Goal: Task Accomplishment & Management: Use online tool/utility

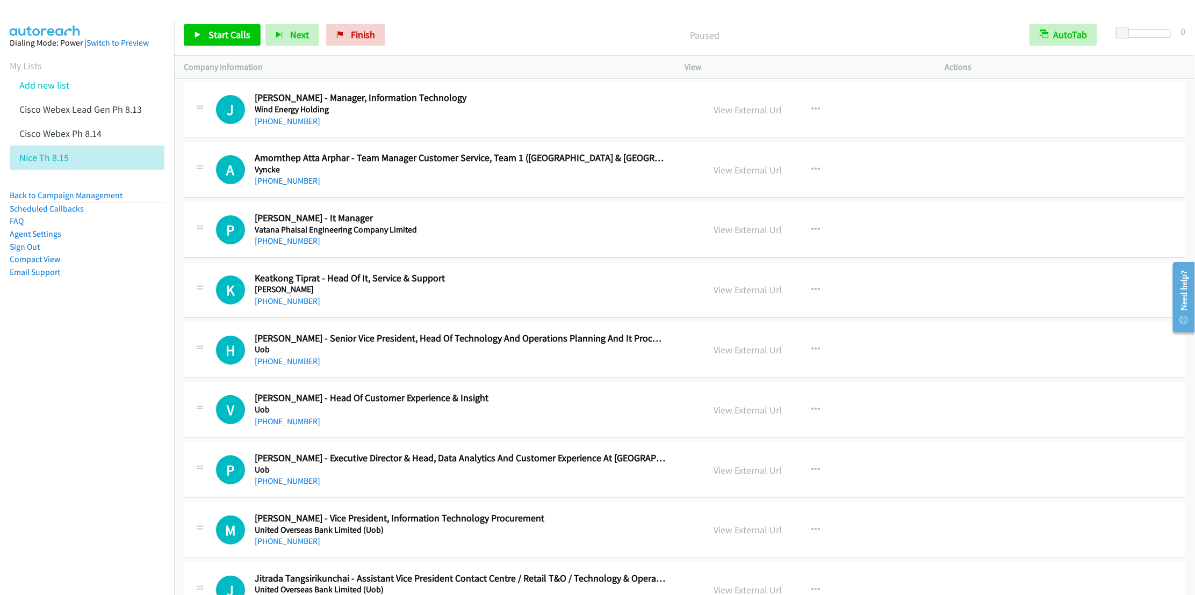
click at [799, 26] on div "Paused" at bounding box center [705, 34] width 630 height 21
click at [218, 31] on span "Start Calls" at bounding box center [230, 34] width 42 height 12
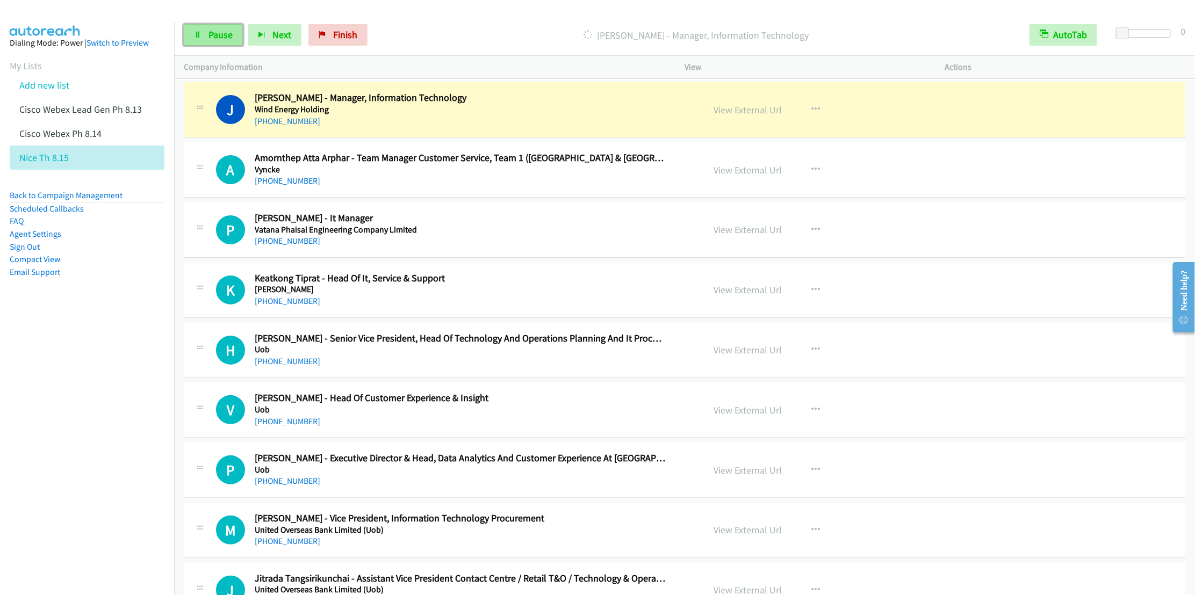
click at [211, 33] on span "Pause" at bounding box center [221, 34] width 24 height 12
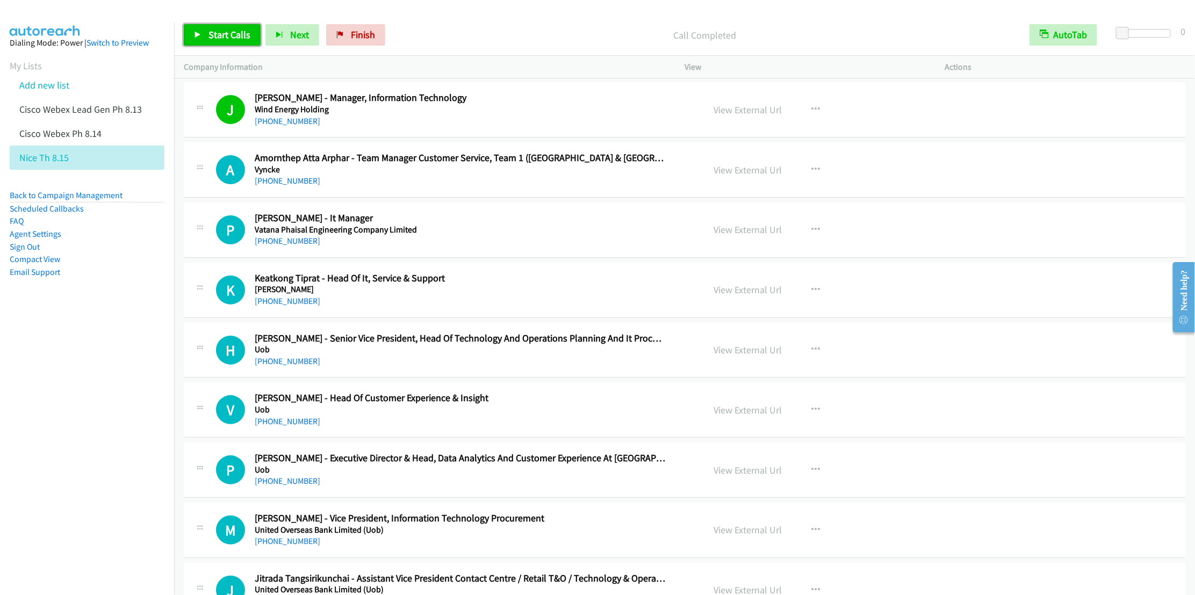
click at [211, 31] on span "Start Calls" at bounding box center [230, 34] width 42 height 12
click at [521, 44] on div "Started" at bounding box center [696, 34] width 648 height 21
click at [212, 34] on span "Pause" at bounding box center [221, 34] width 24 height 12
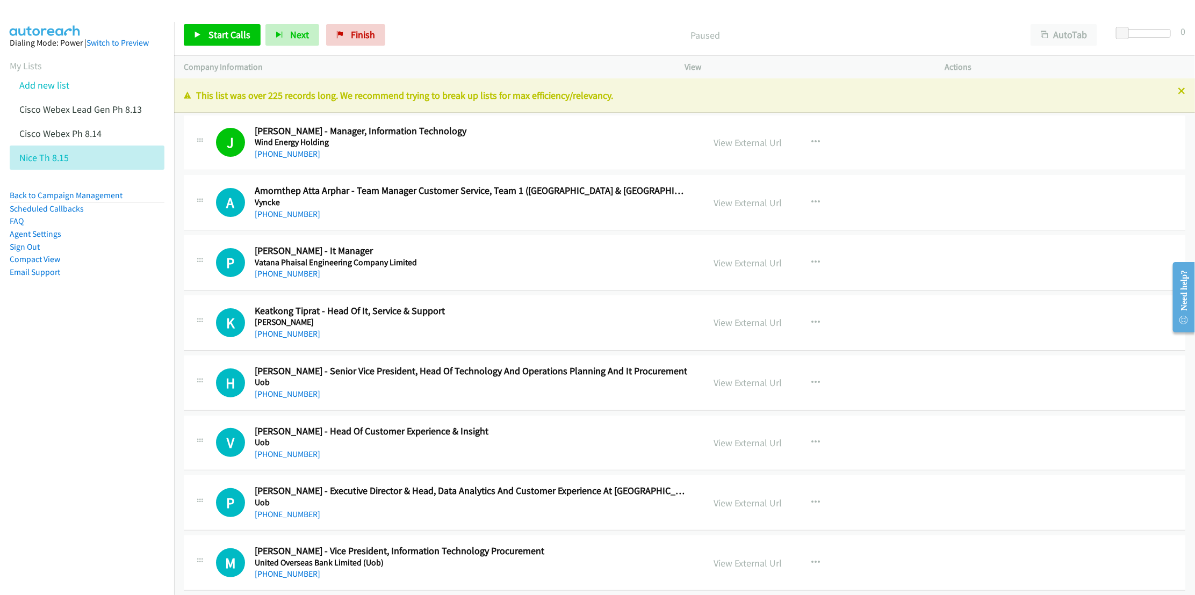
click at [547, 138] on h5 "Wind Energy Holding" at bounding box center [472, 142] width 434 height 11
click at [1178, 94] on icon at bounding box center [1182, 92] width 8 height 8
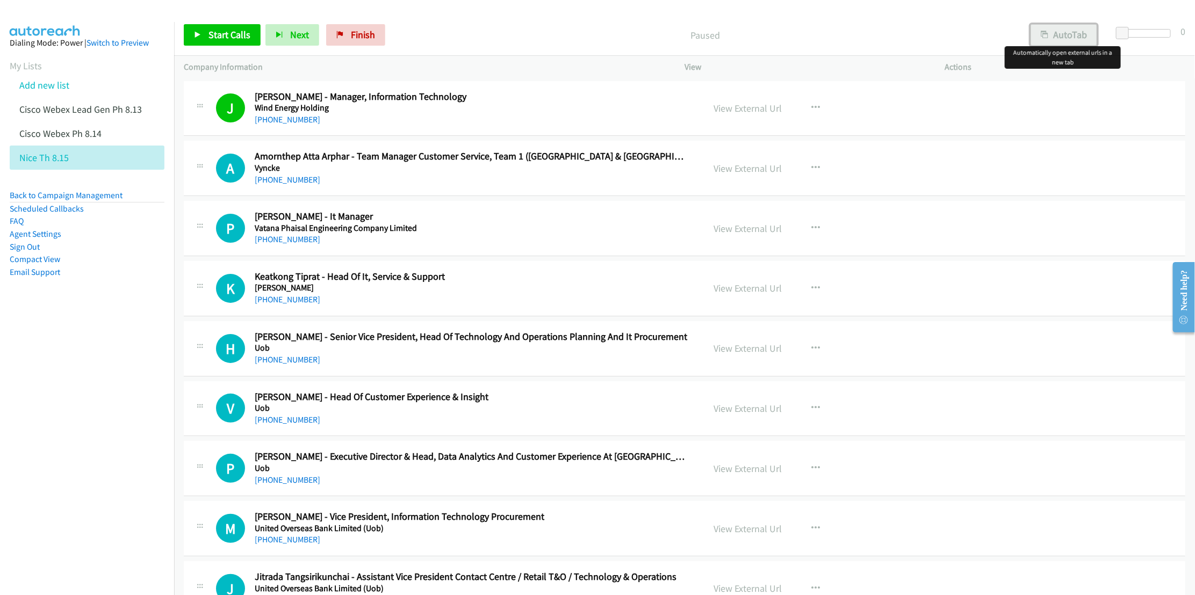
click at [1072, 41] on button "AutoTab" at bounding box center [1064, 34] width 67 height 21
click at [813, 224] on icon "button" at bounding box center [816, 228] width 9 height 9
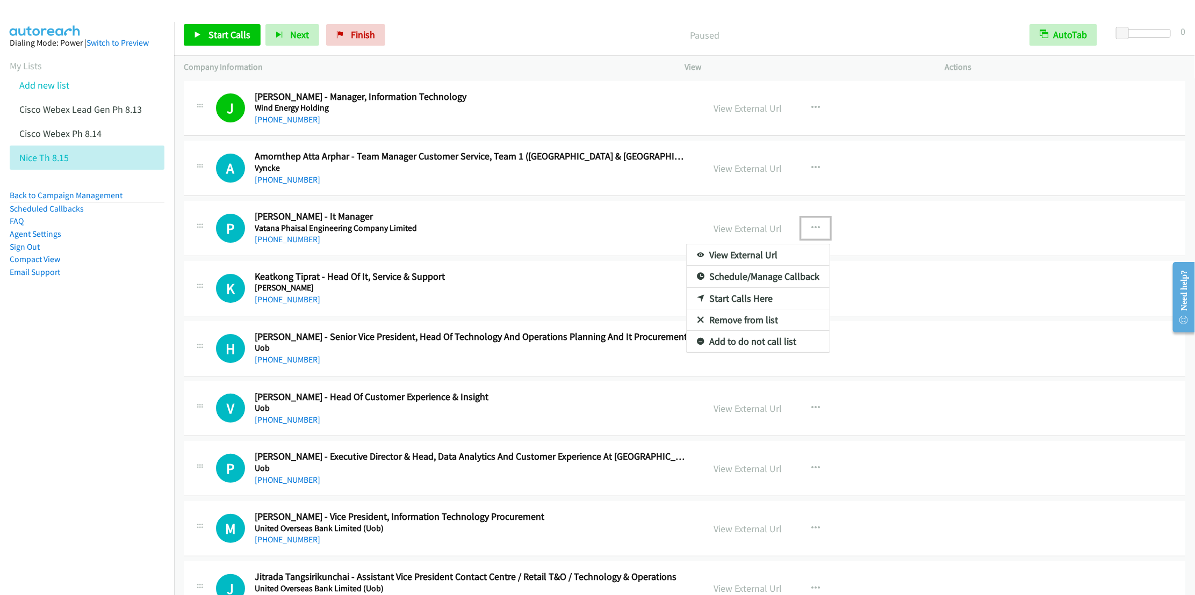
click at [732, 297] on link "Start Calls Here" at bounding box center [758, 298] width 143 height 21
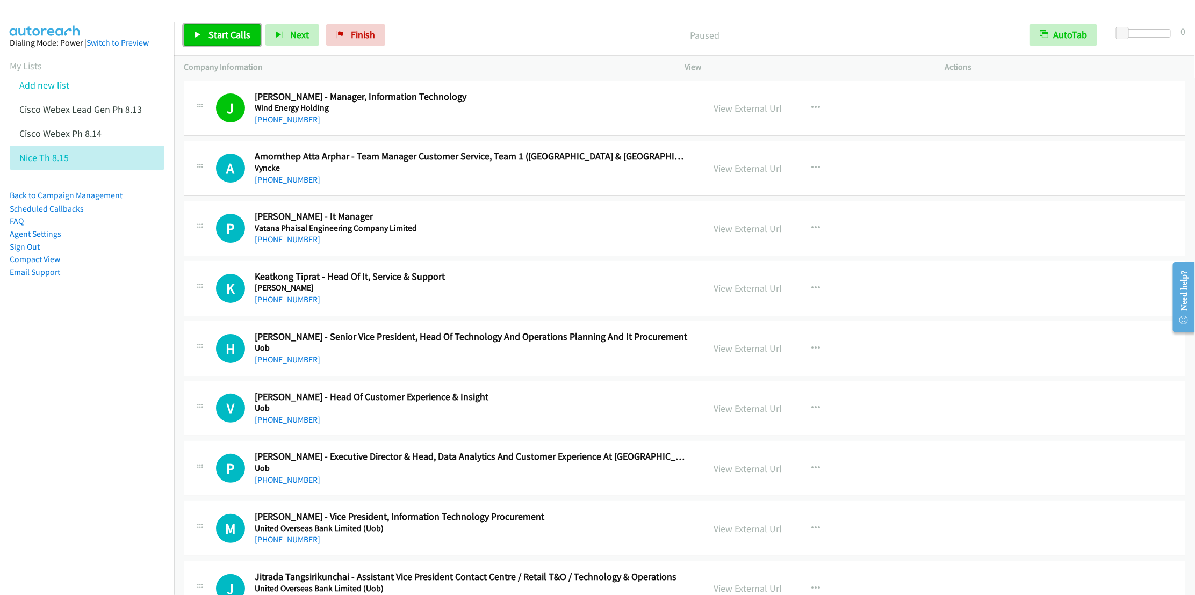
click at [213, 44] on link "Start Calls" at bounding box center [222, 34] width 77 height 21
click at [563, 94] on h2 "[PERSON_NAME] - Manager, Information Technology" at bounding box center [472, 97] width 434 height 12
click at [211, 36] on span "Pause" at bounding box center [221, 34] width 24 height 12
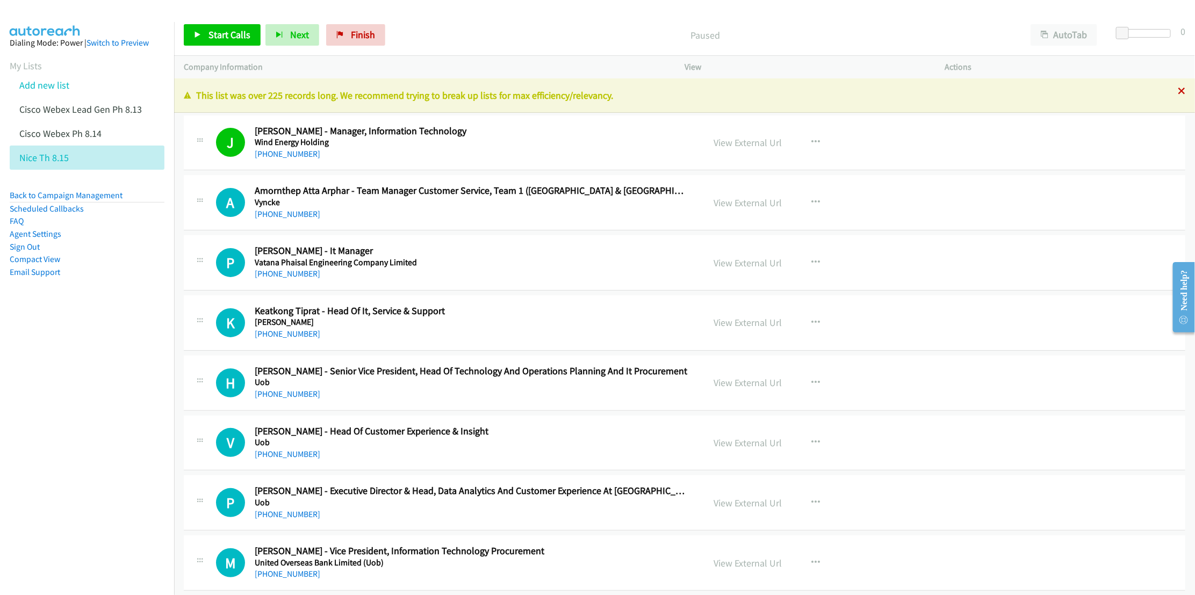
click at [1178, 94] on icon at bounding box center [1182, 92] width 8 height 8
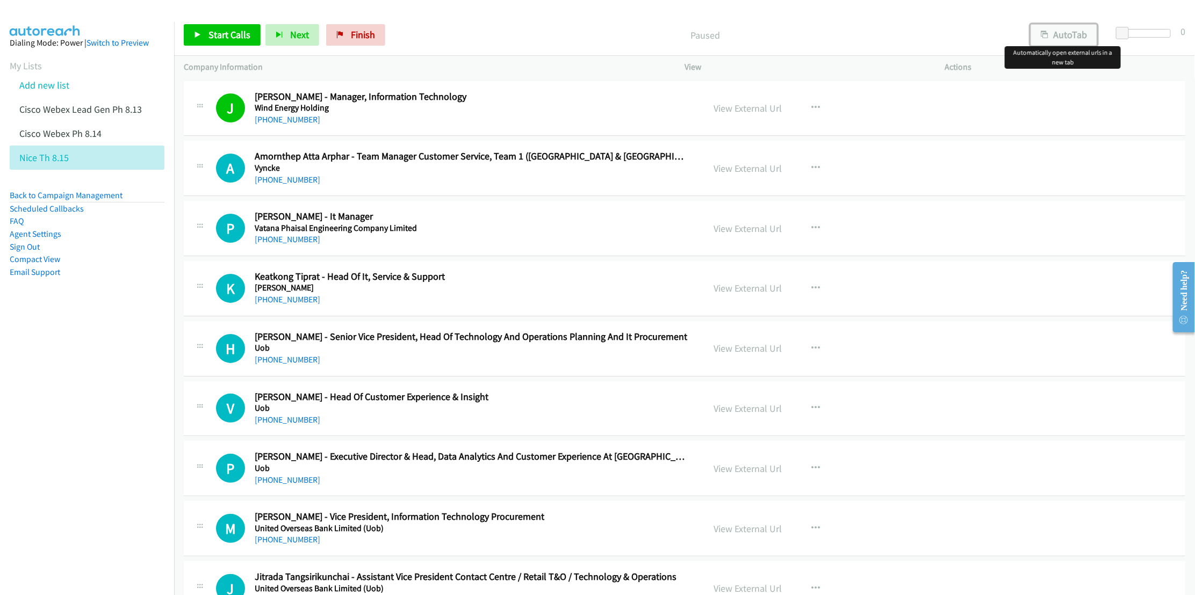
drag, startPoint x: 1064, startPoint y: 31, endPoint x: 1058, endPoint y: 34, distance: 7.2
click at [1063, 30] on button "AutoTab" at bounding box center [1064, 34] width 67 height 21
click at [801, 287] on button "button" at bounding box center [815, 288] width 29 height 21
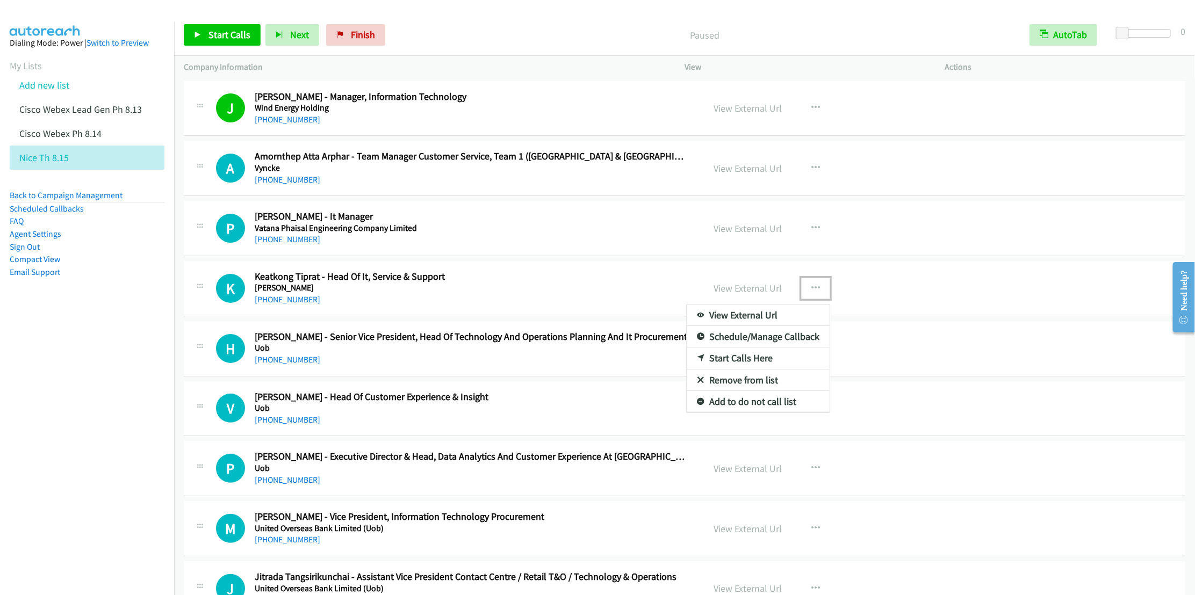
click at [734, 360] on link "Start Calls Here" at bounding box center [758, 358] width 143 height 21
click at [812, 289] on icon "button" at bounding box center [816, 288] width 9 height 9
click at [736, 364] on link "Start Calls Here" at bounding box center [758, 358] width 143 height 21
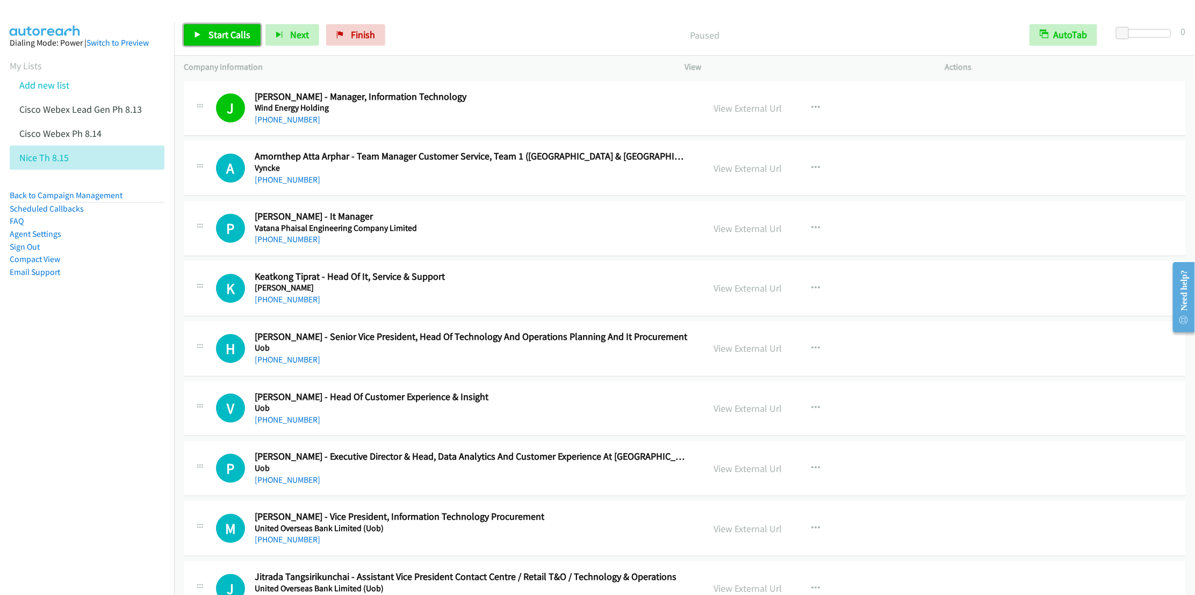
click at [218, 39] on span "Start Calls" at bounding box center [230, 34] width 42 height 12
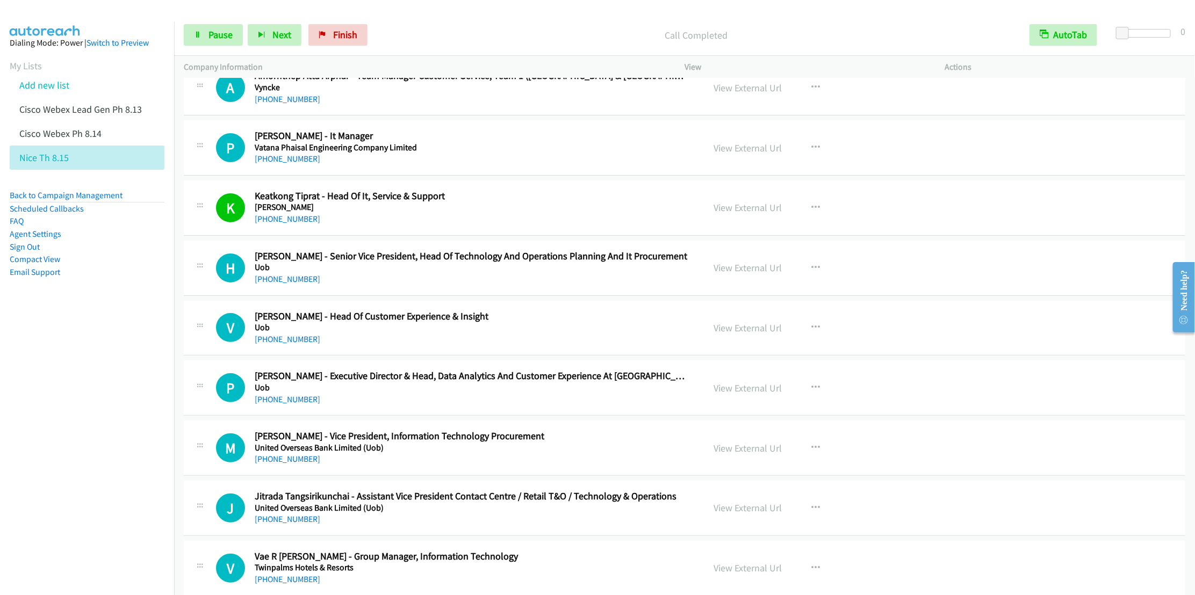
click at [432, 291] on div "H Callback Scheduled Haruethai Benjasilrak - Senior Vice President, Head Of Tec…" at bounding box center [685, 268] width 1002 height 55
click at [211, 26] on link "Pause" at bounding box center [213, 34] width 59 height 21
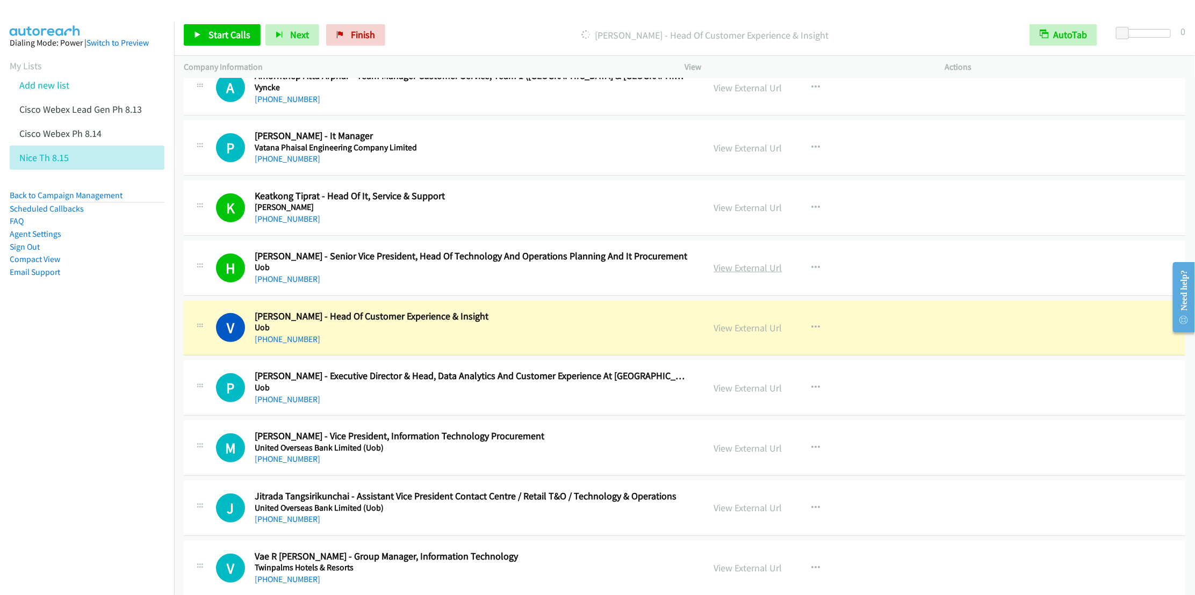
click at [737, 266] on link "View External Url" at bounding box center [748, 268] width 68 height 12
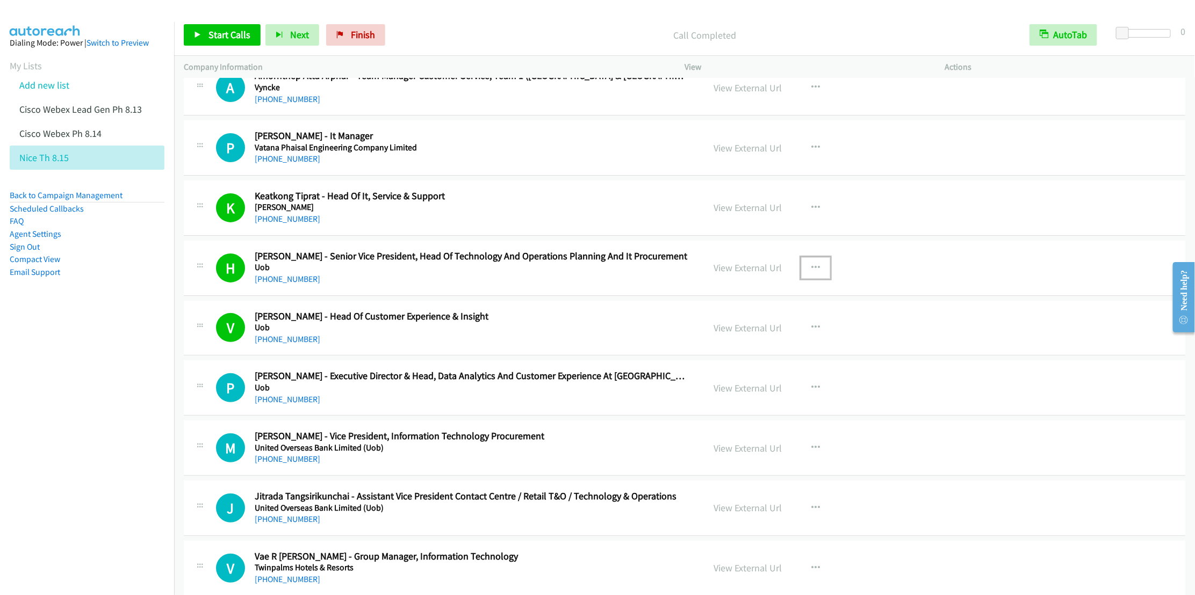
click at [803, 263] on button "button" at bounding box center [815, 267] width 29 height 21
click at [745, 363] on link "Remove from list" at bounding box center [758, 359] width 143 height 21
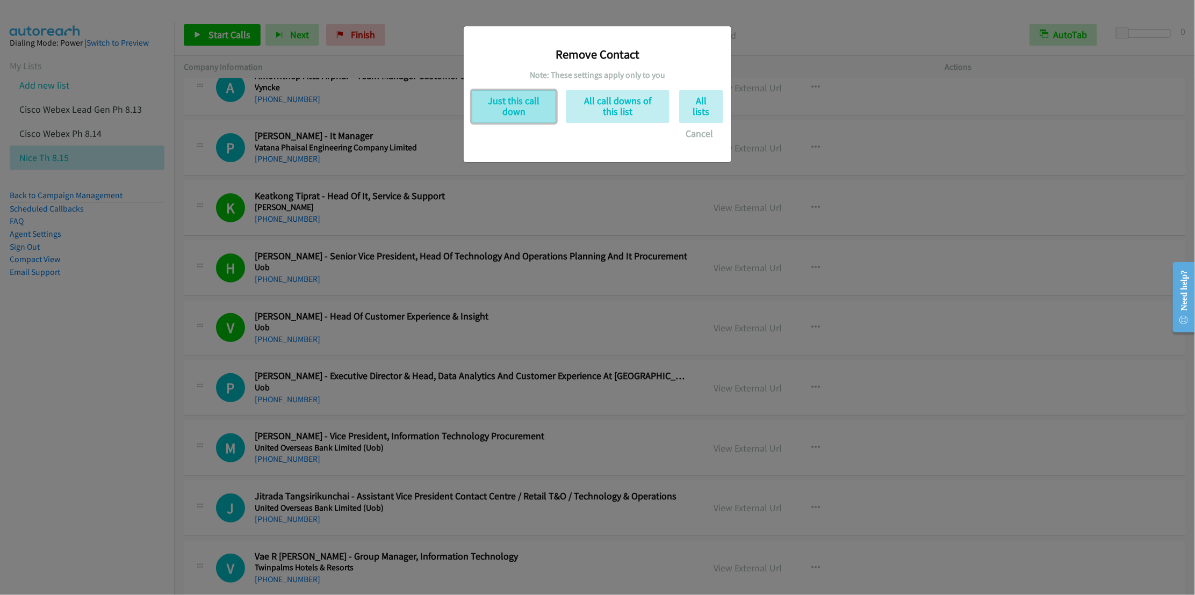
click at [507, 110] on button "Just this call down" at bounding box center [514, 106] width 84 height 33
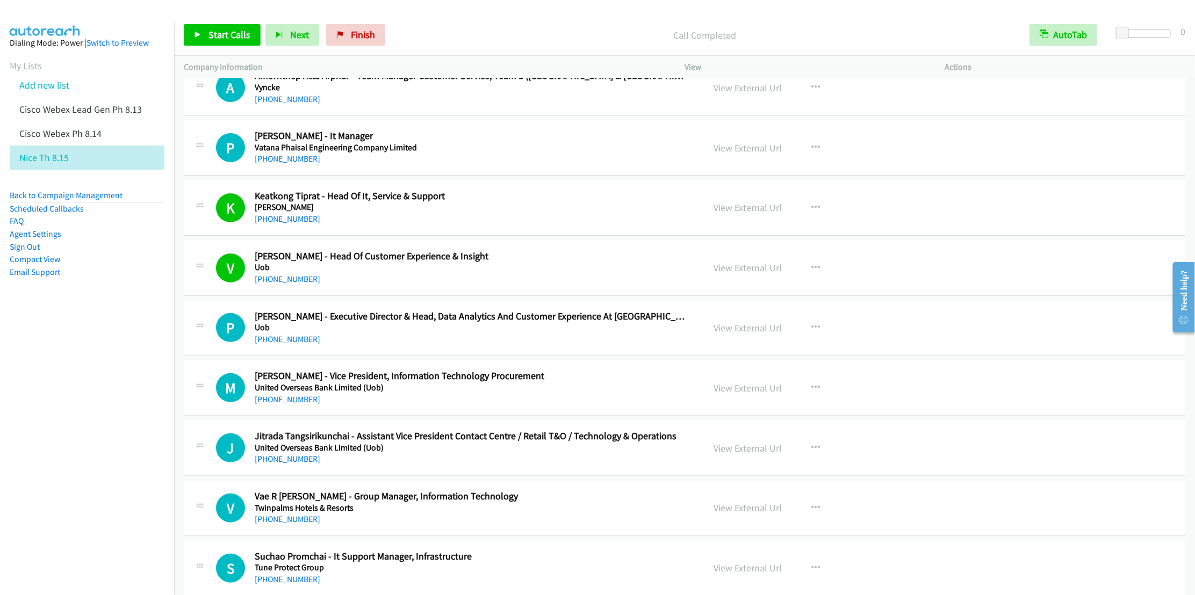
scroll to position [161, 0]
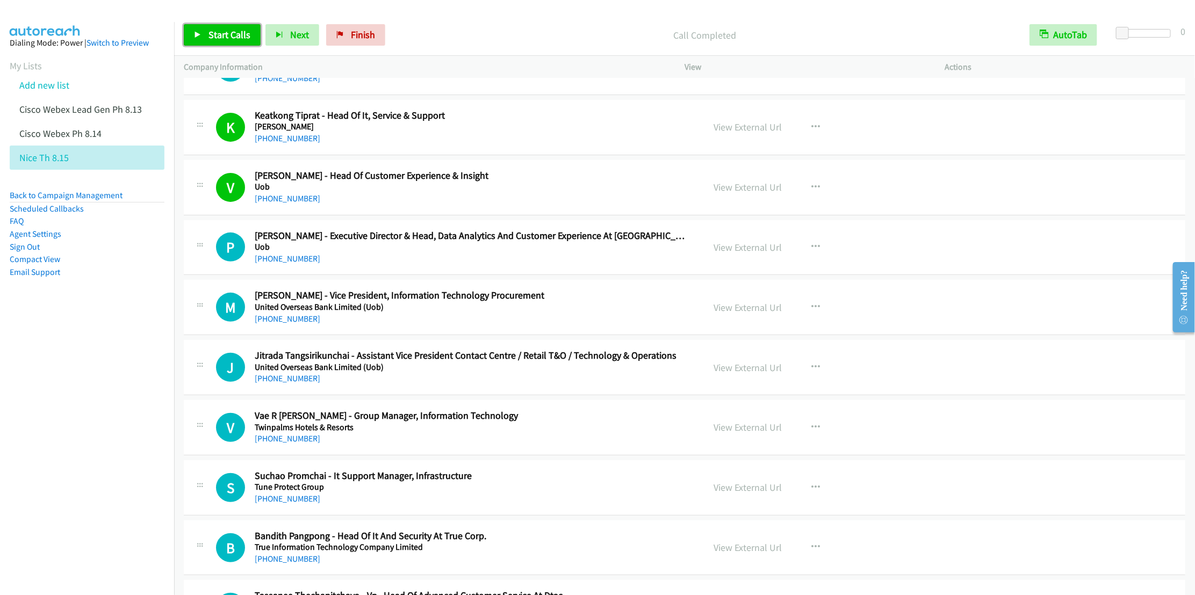
click at [216, 30] on span "Start Calls" at bounding box center [230, 34] width 42 height 12
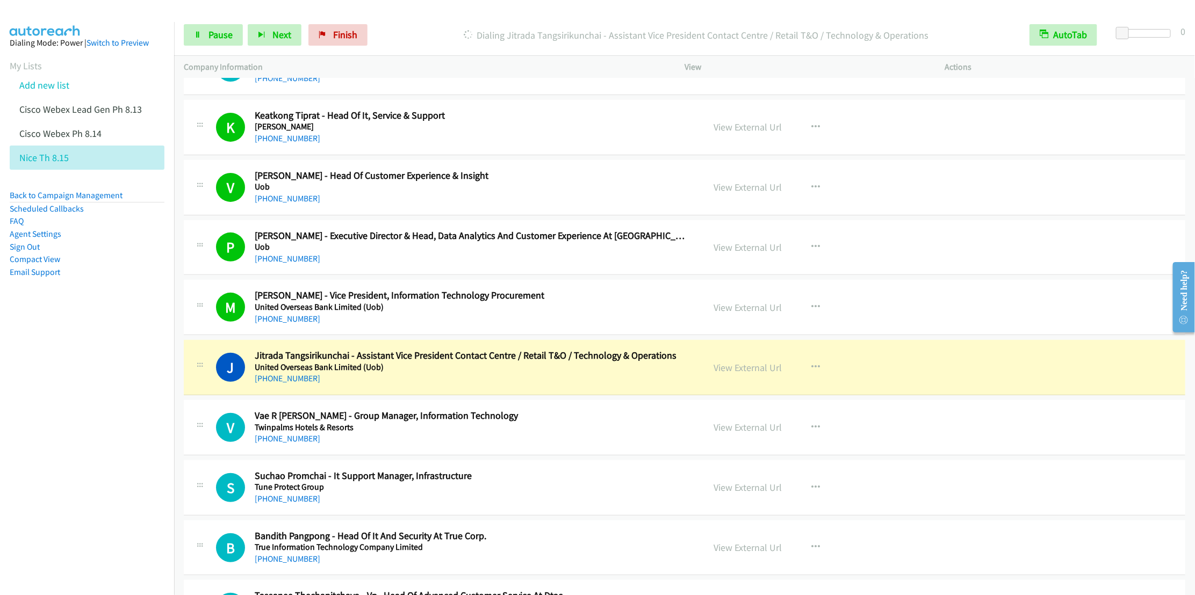
scroll to position [403, 0]
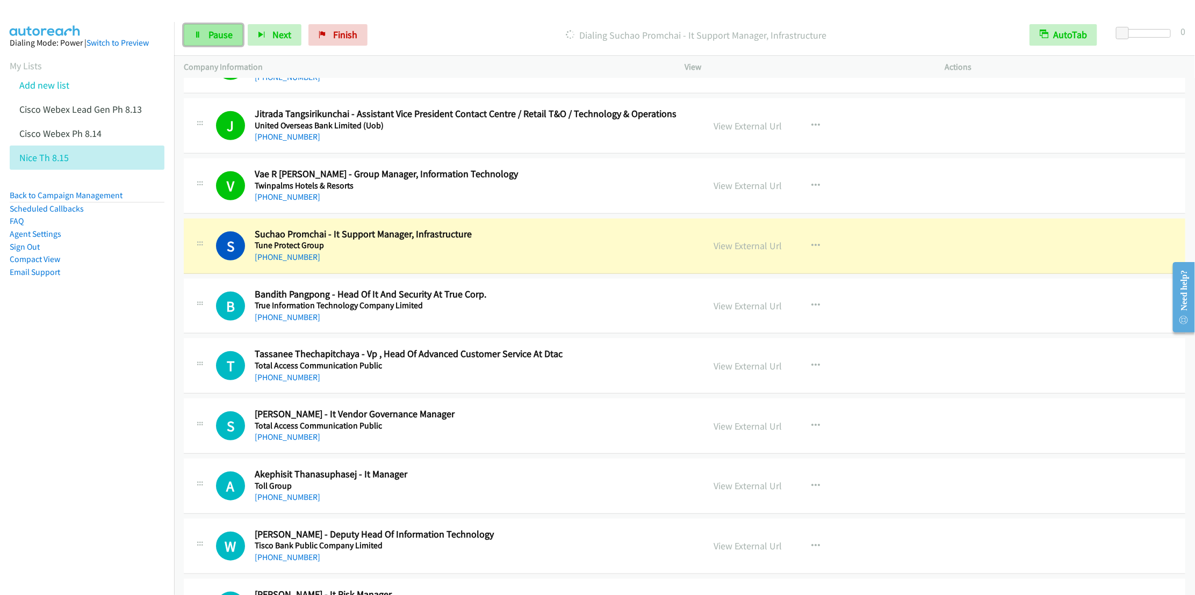
click at [213, 31] on span "Pause" at bounding box center [221, 34] width 24 height 12
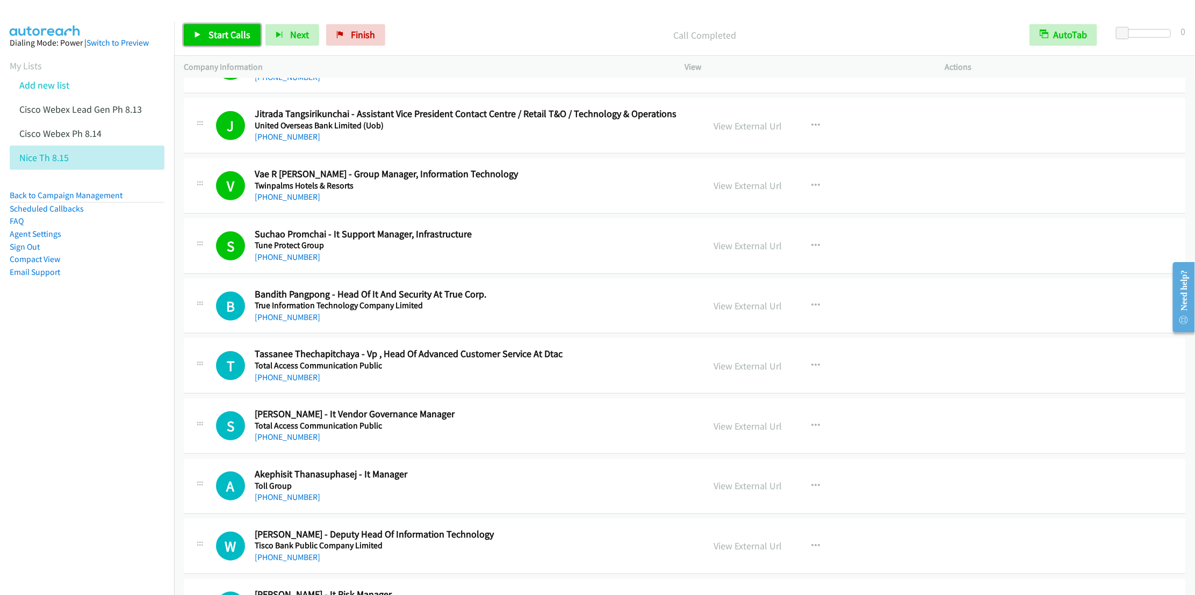
click at [214, 30] on span "Start Calls" at bounding box center [230, 34] width 42 height 12
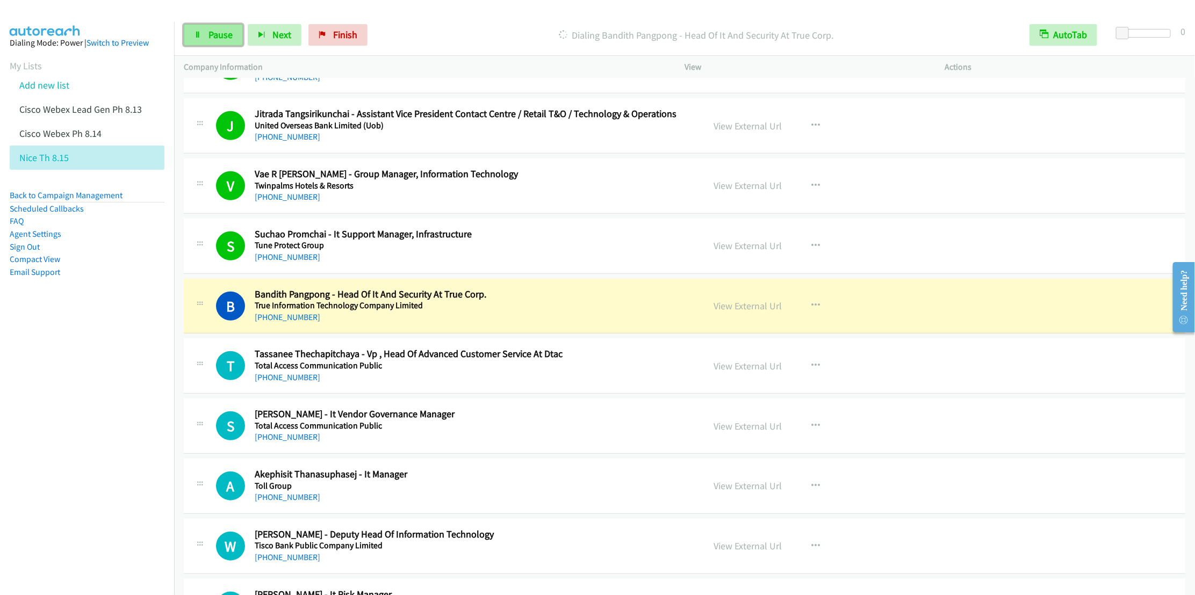
click at [192, 37] on link "Pause" at bounding box center [213, 34] width 59 height 21
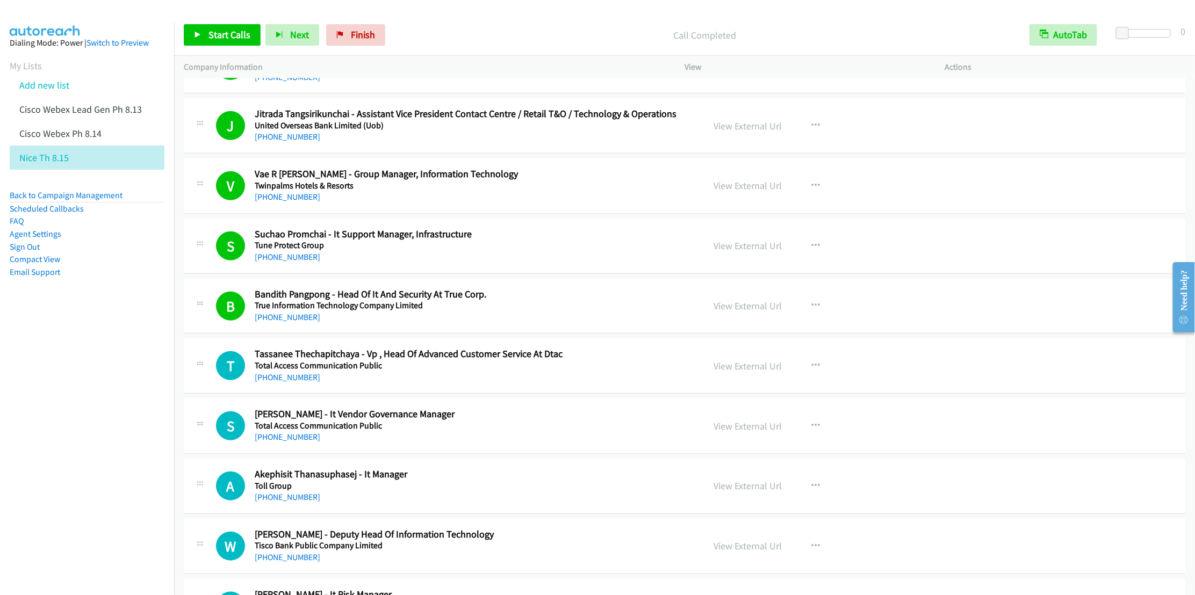
scroll to position [484, 0]
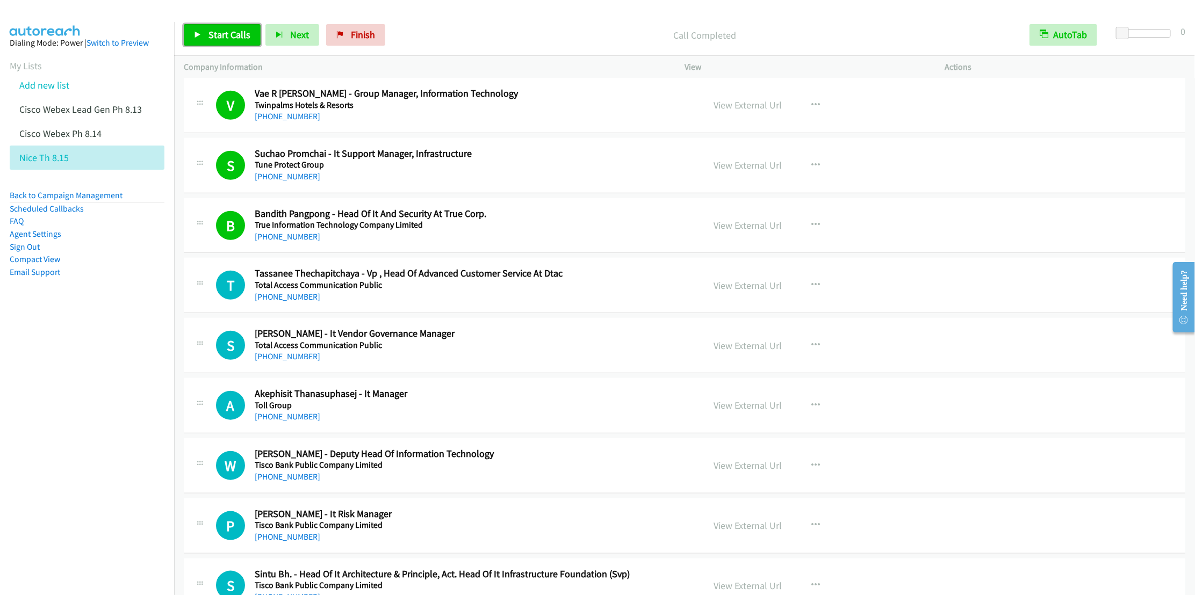
click at [213, 38] on span "Start Calls" at bounding box center [230, 34] width 42 height 12
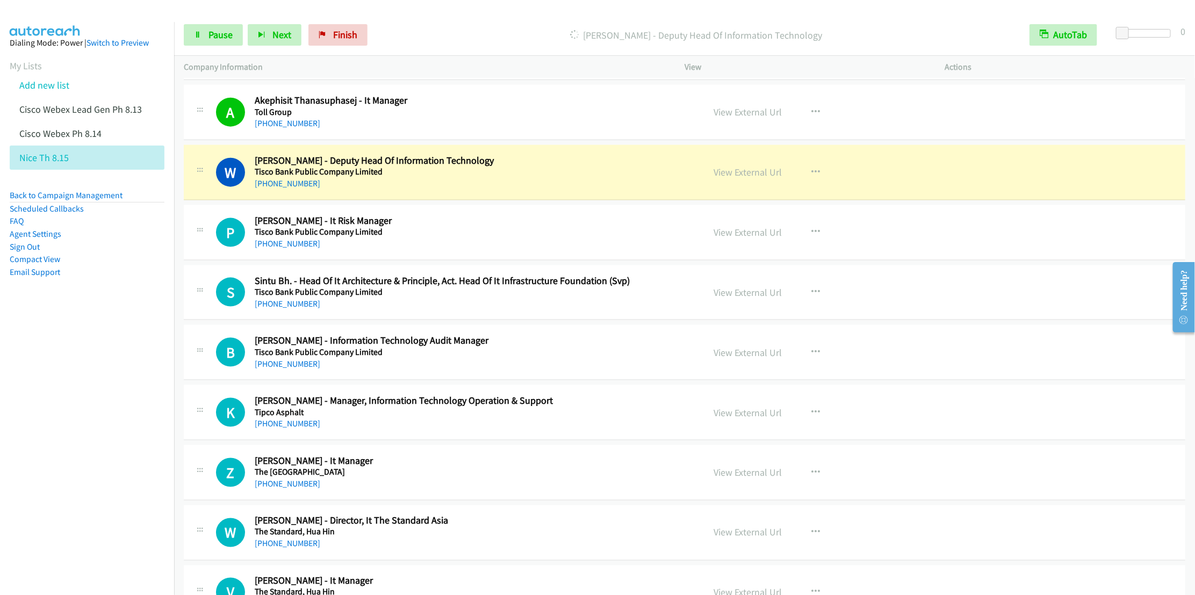
scroll to position [806, 0]
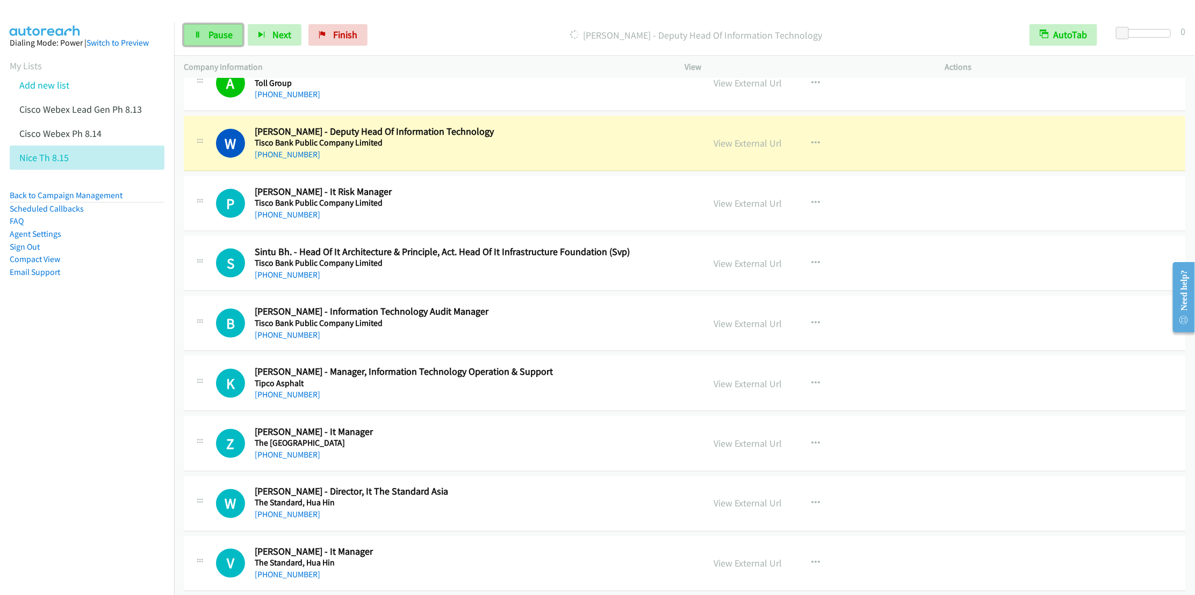
click at [218, 36] on span "Pause" at bounding box center [221, 34] width 24 height 12
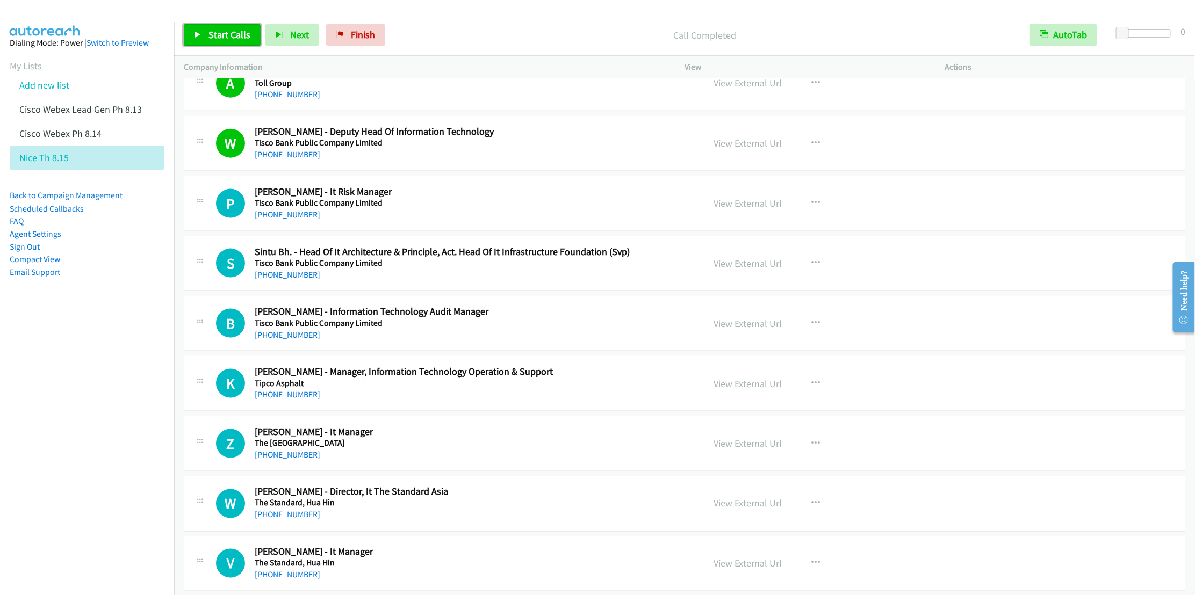
click at [204, 27] on link "Start Calls" at bounding box center [222, 34] width 77 height 21
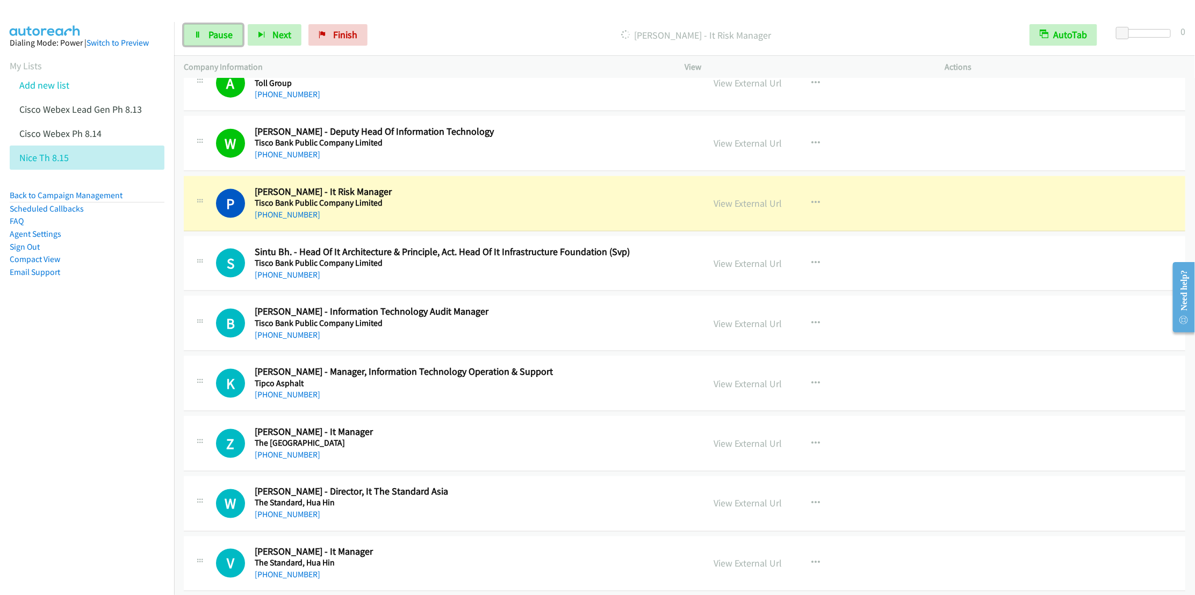
drag, startPoint x: 215, startPoint y: 44, endPoint x: 513, endPoint y: 29, distance: 298.1
click at [215, 44] on link "Pause" at bounding box center [213, 34] width 59 height 21
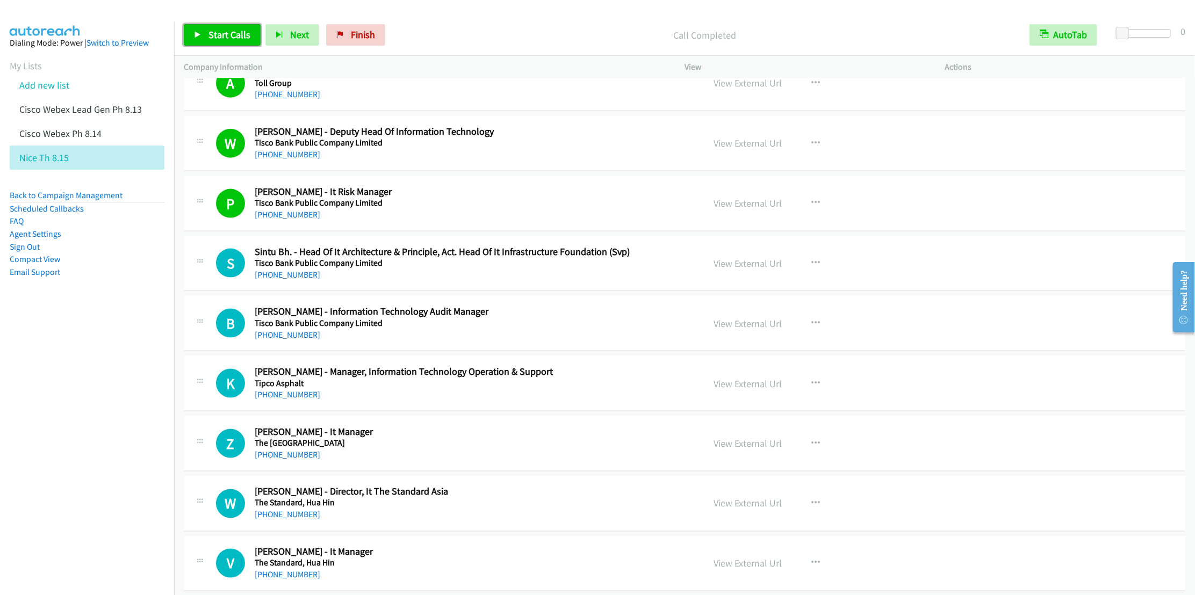
click at [217, 37] on span "Start Calls" at bounding box center [230, 34] width 42 height 12
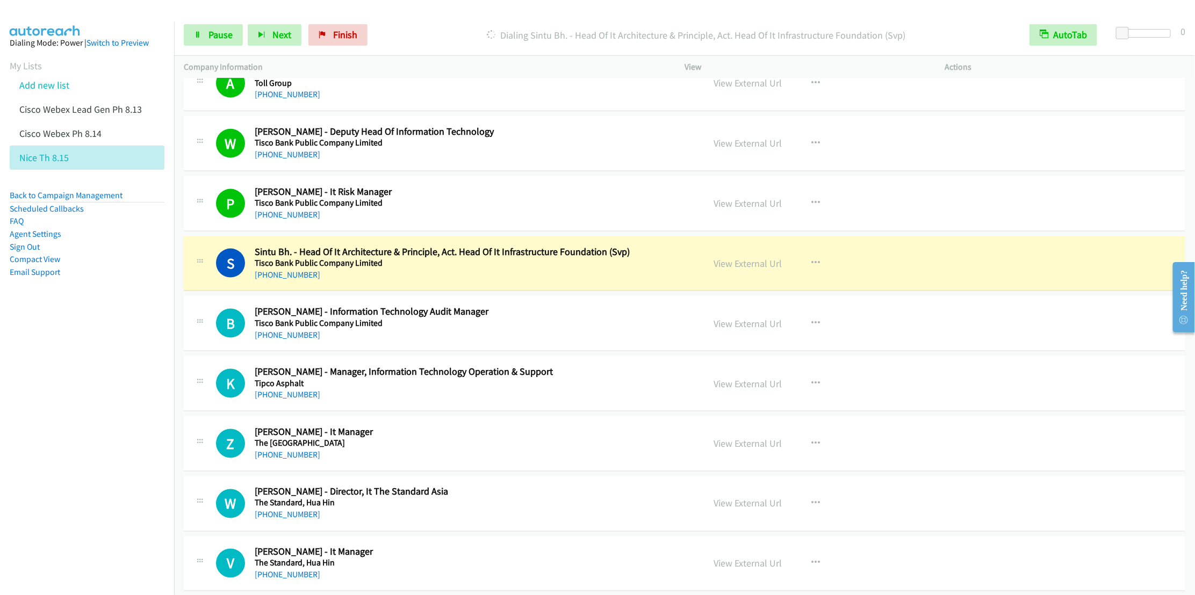
scroll to position [887, 0]
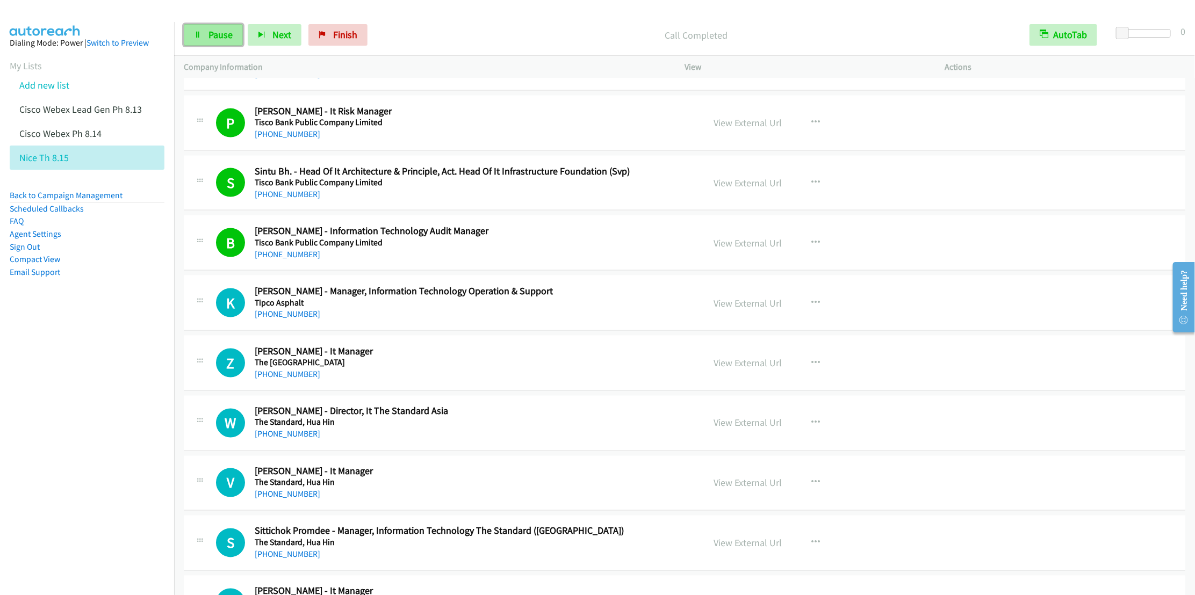
click at [198, 42] on link "Pause" at bounding box center [213, 34] width 59 height 21
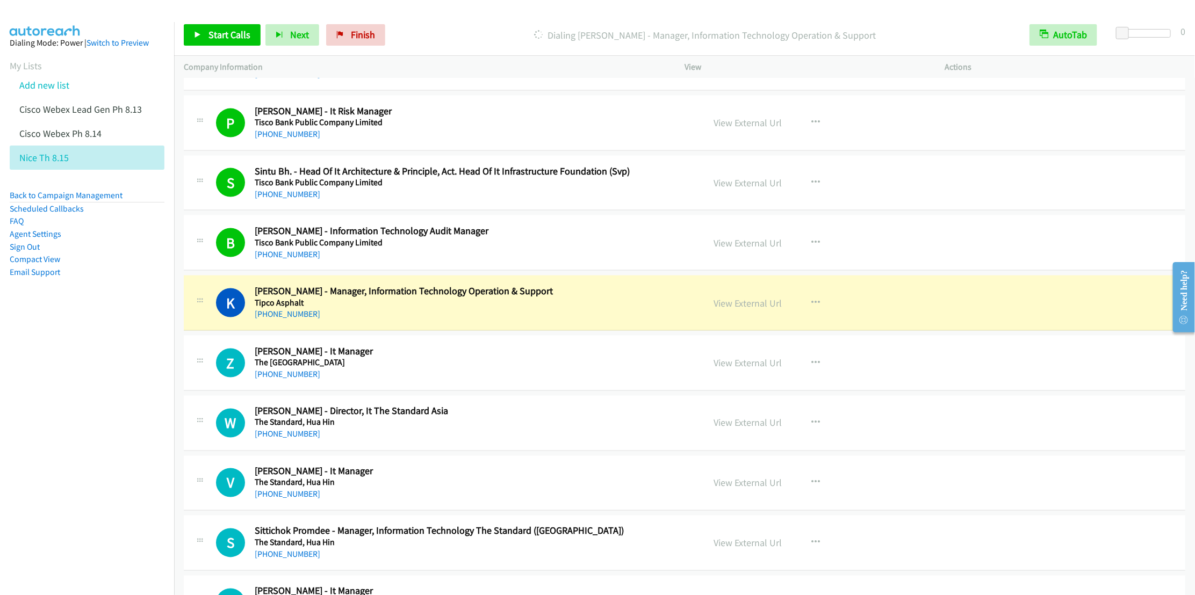
scroll to position [967, 0]
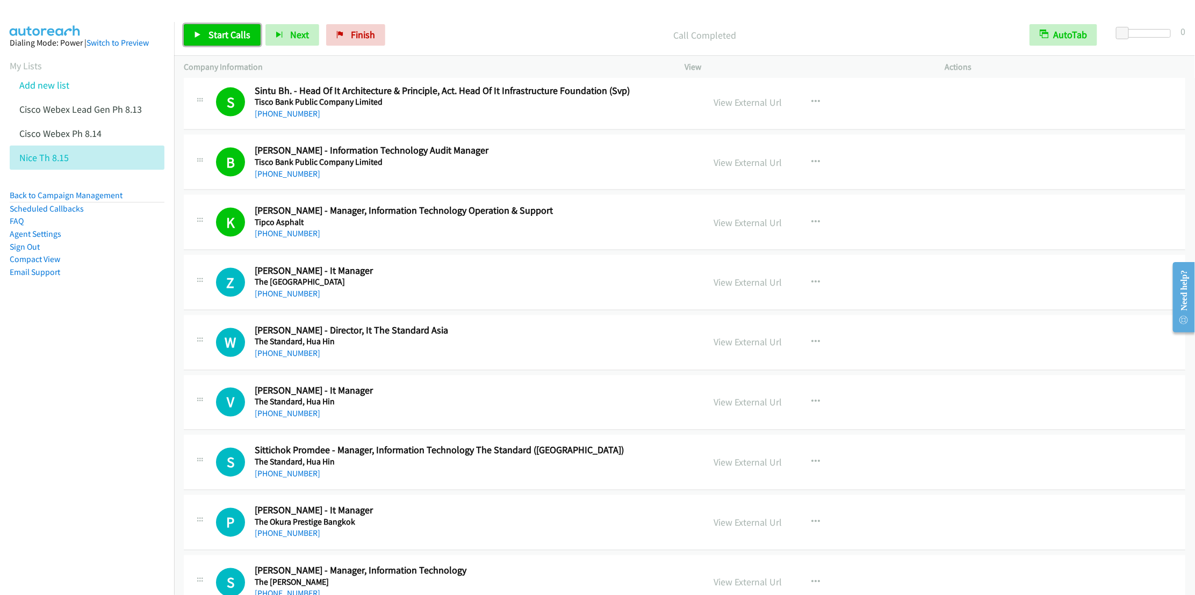
click at [221, 36] on span "Start Calls" at bounding box center [230, 34] width 42 height 12
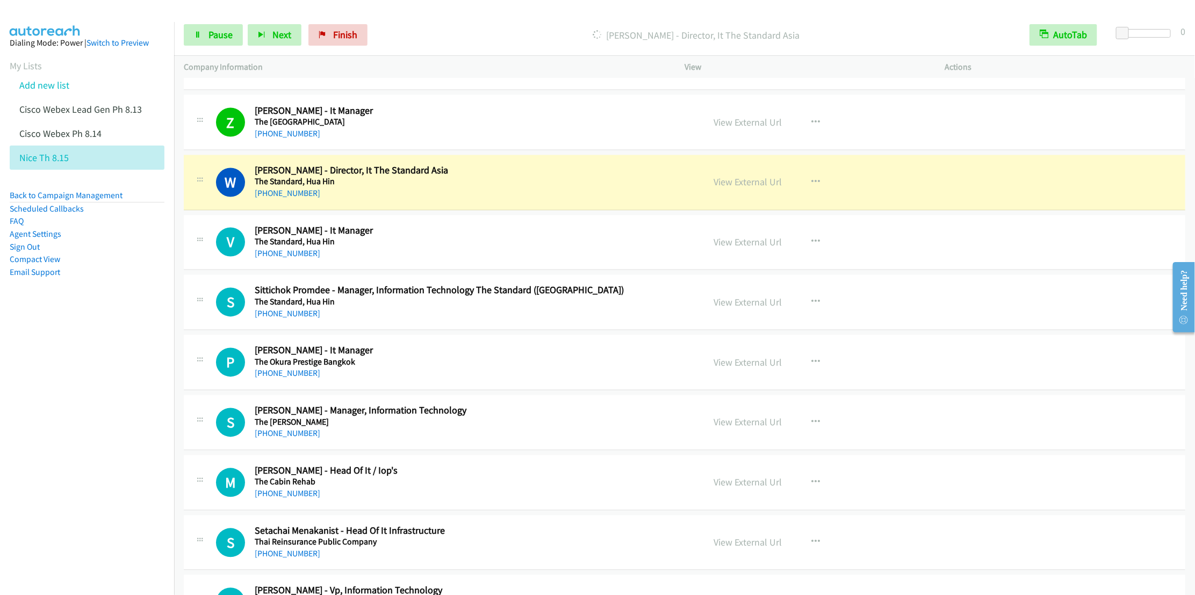
scroll to position [1129, 0]
click at [219, 39] on span "Pause" at bounding box center [221, 34] width 24 height 12
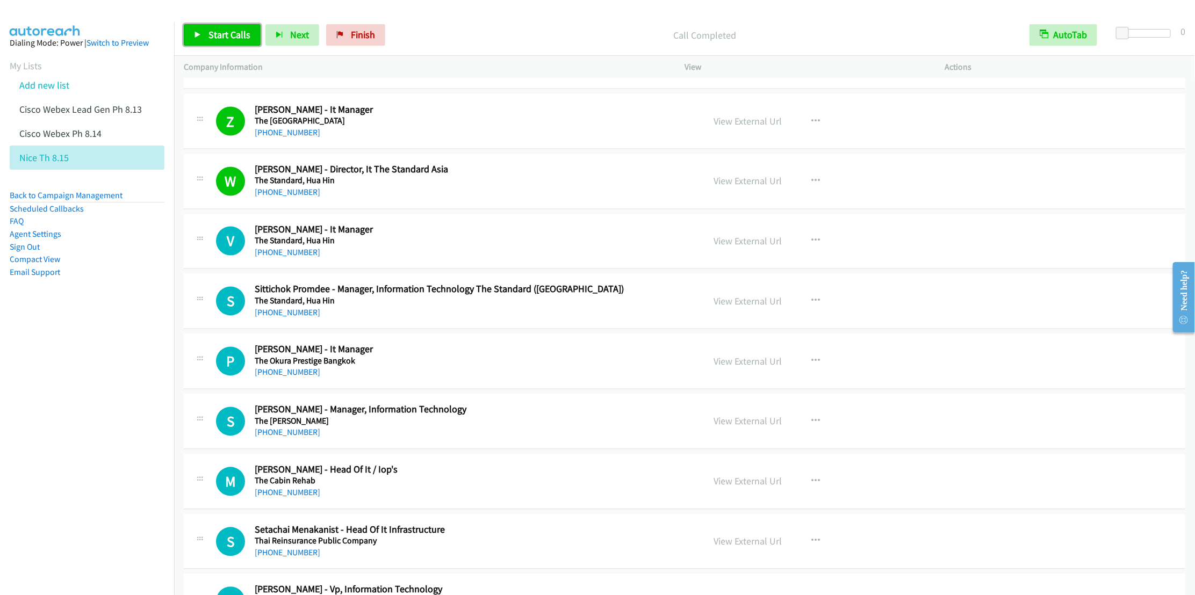
click at [210, 28] on link "Start Calls" at bounding box center [222, 34] width 77 height 21
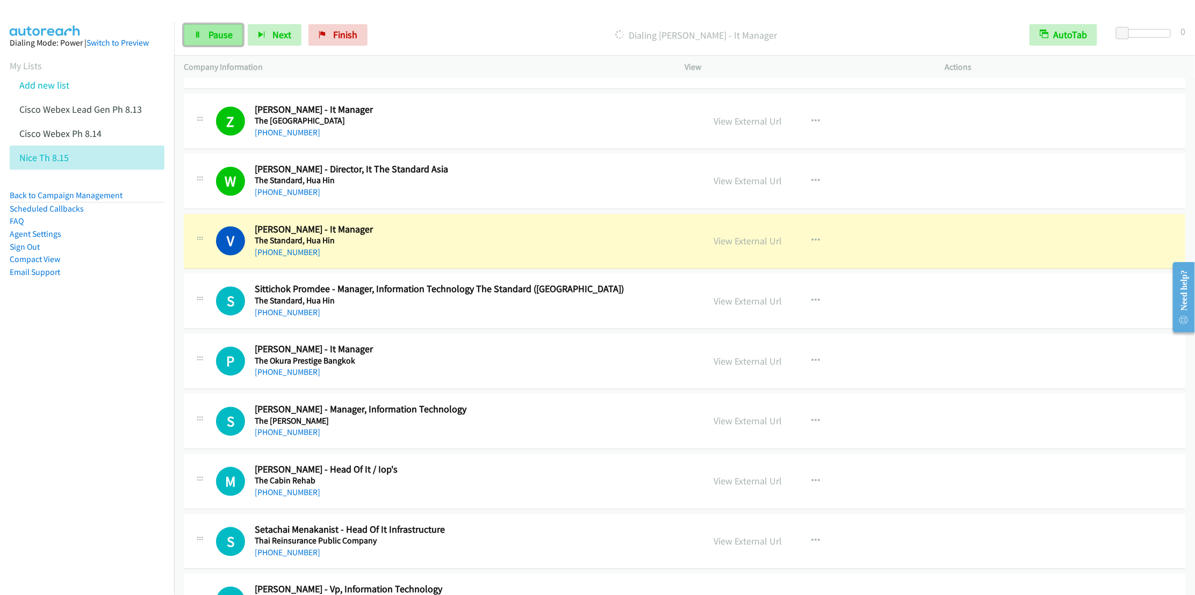
click at [214, 33] on span "Pause" at bounding box center [221, 34] width 24 height 12
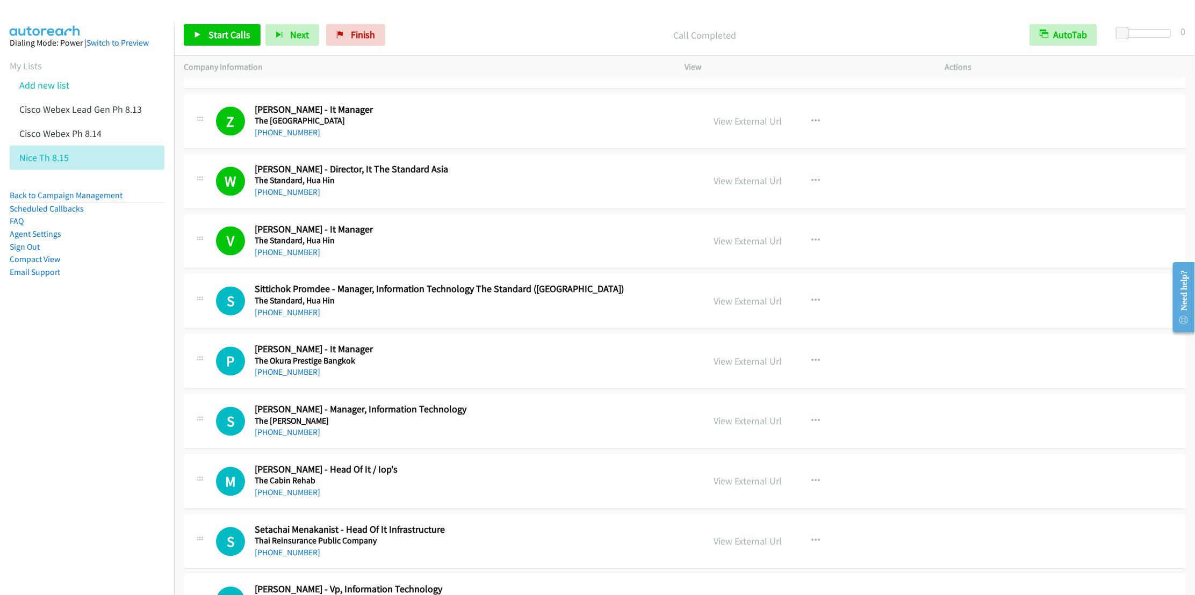
click at [223, 52] on div "Start Calls Pause Next Finish Call Completed AutoTab AutoTab 0" at bounding box center [684, 35] width 1021 height 41
click at [217, 36] on span "Start Calls" at bounding box center [230, 34] width 42 height 12
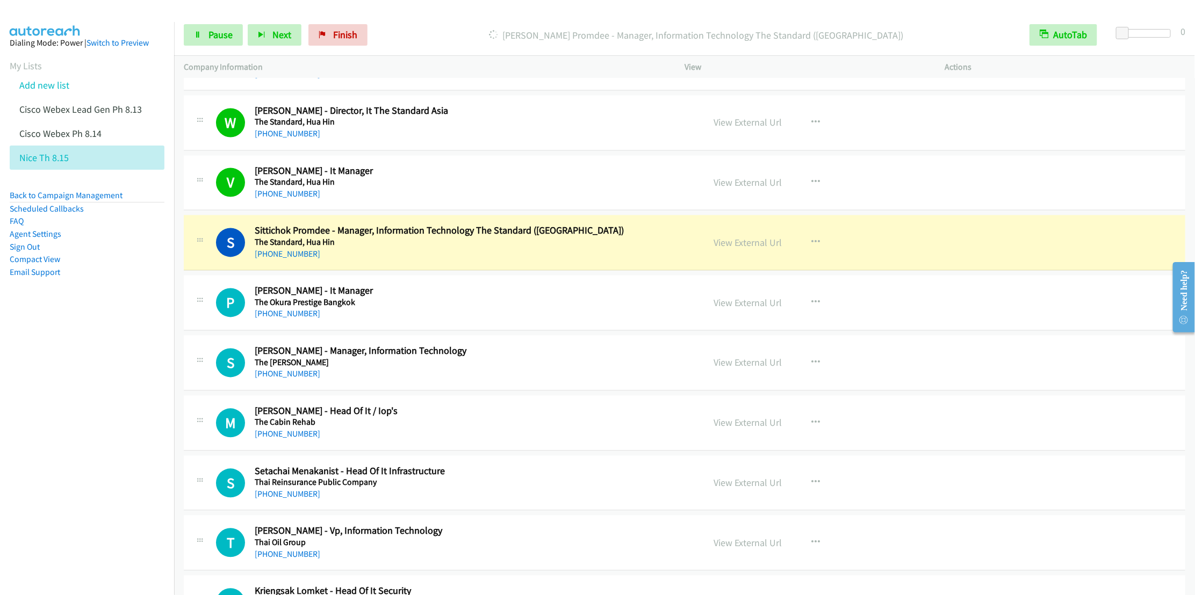
scroll to position [1290, 0]
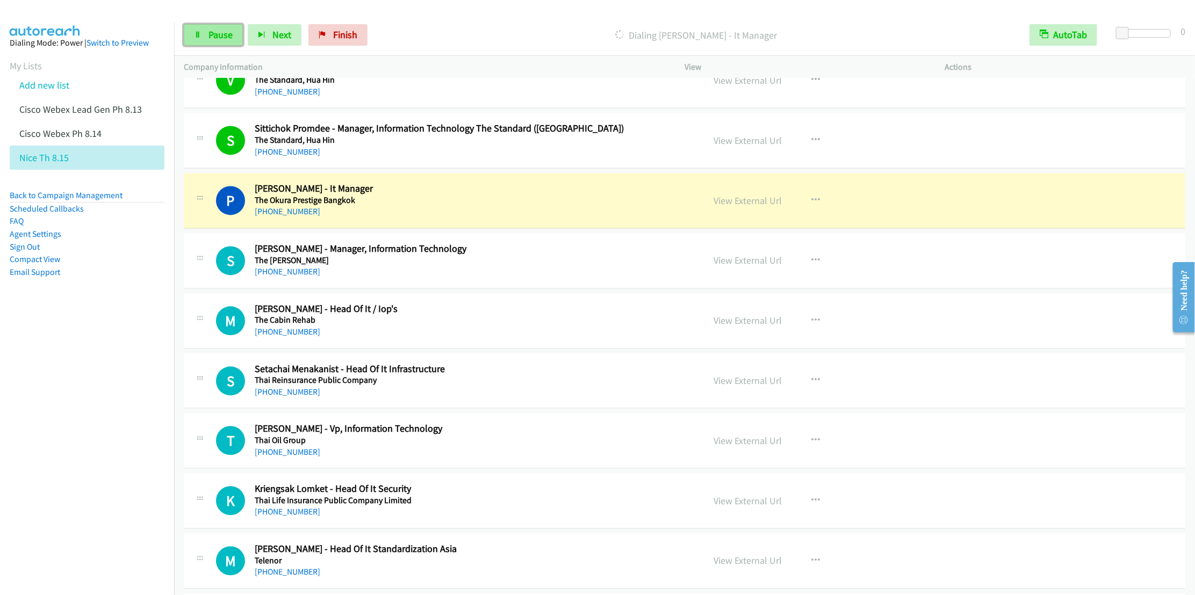
click at [214, 39] on span "Pause" at bounding box center [221, 34] width 24 height 12
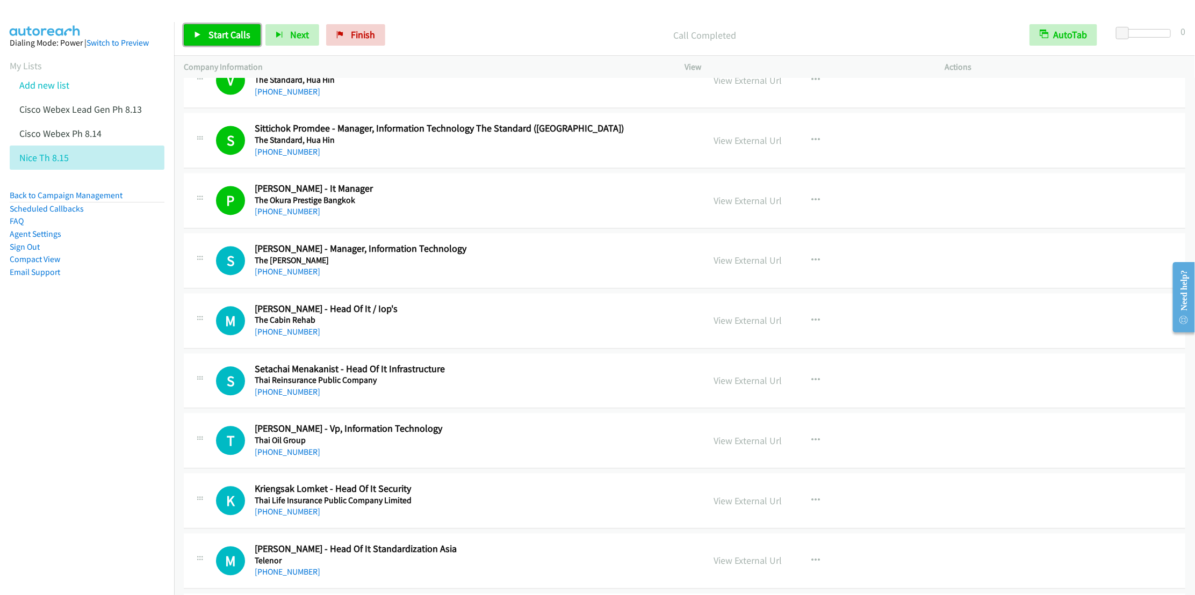
click at [209, 42] on link "Start Calls" at bounding box center [222, 34] width 77 height 21
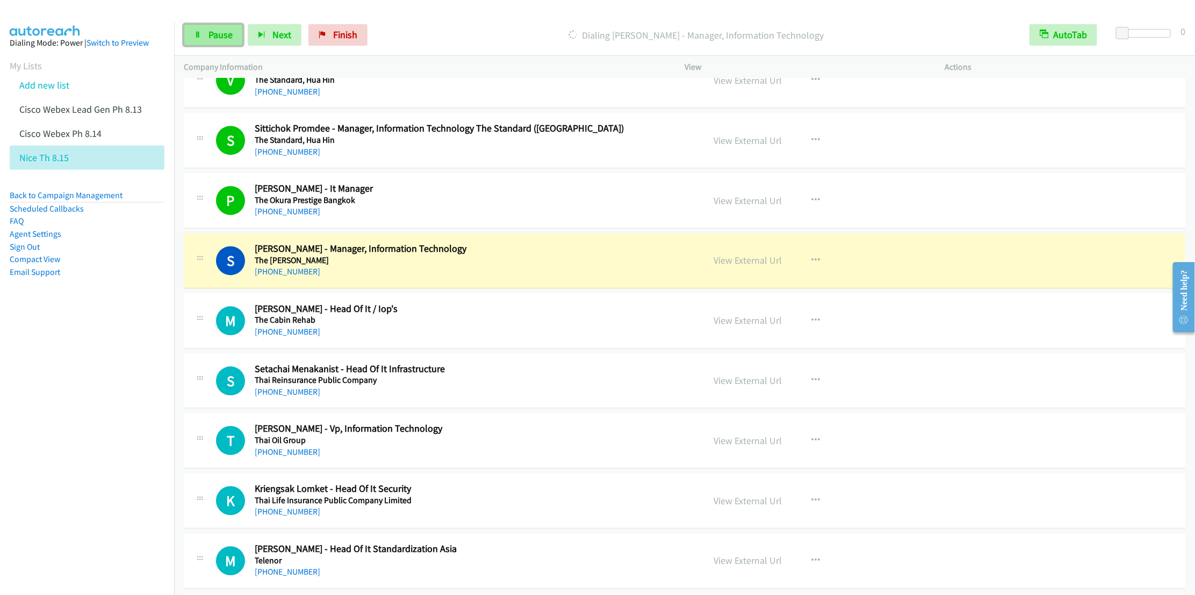
click at [216, 39] on span "Pause" at bounding box center [221, 34] width 24 height 12
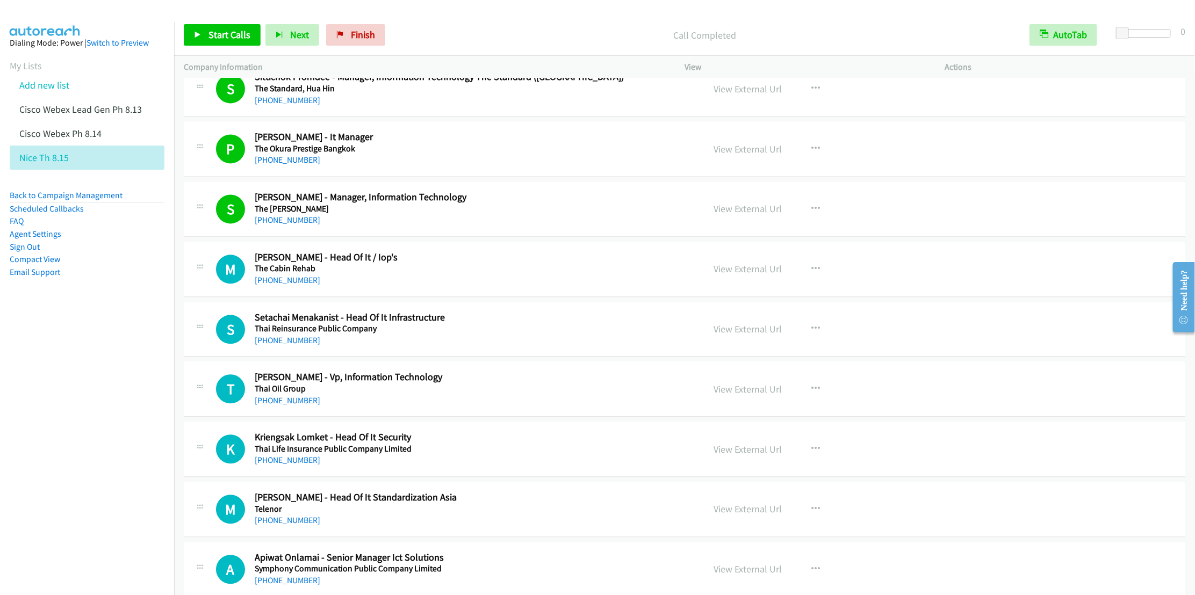
scroll to position [1370, 0]
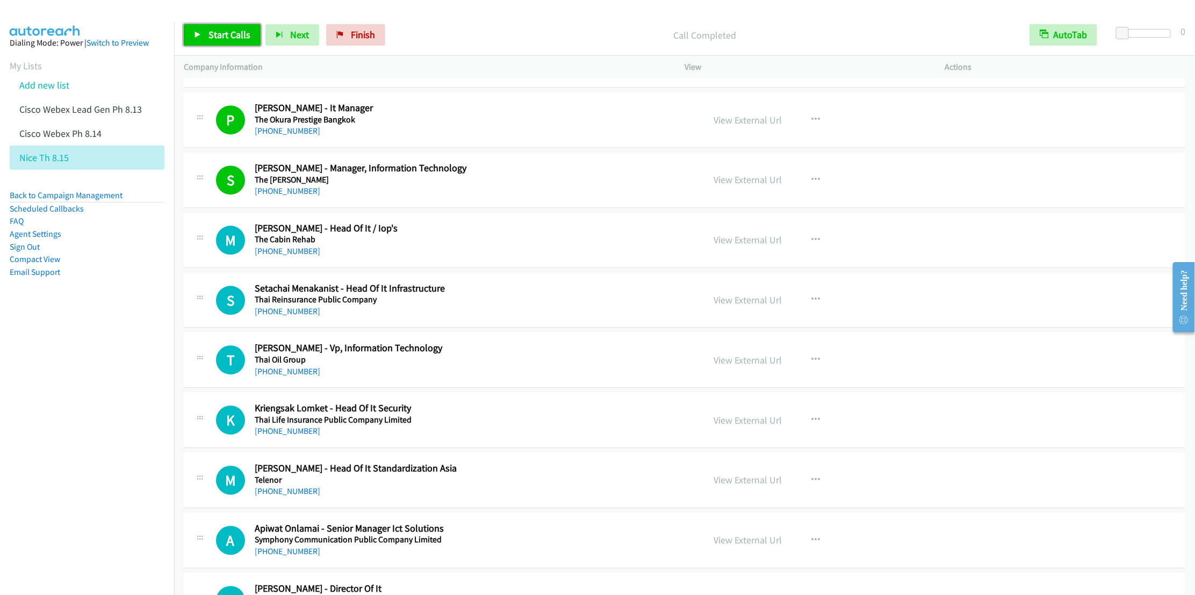
click at [218, 33] on span "Start Calls" at bounding box center [230, 34] width 42 height 12
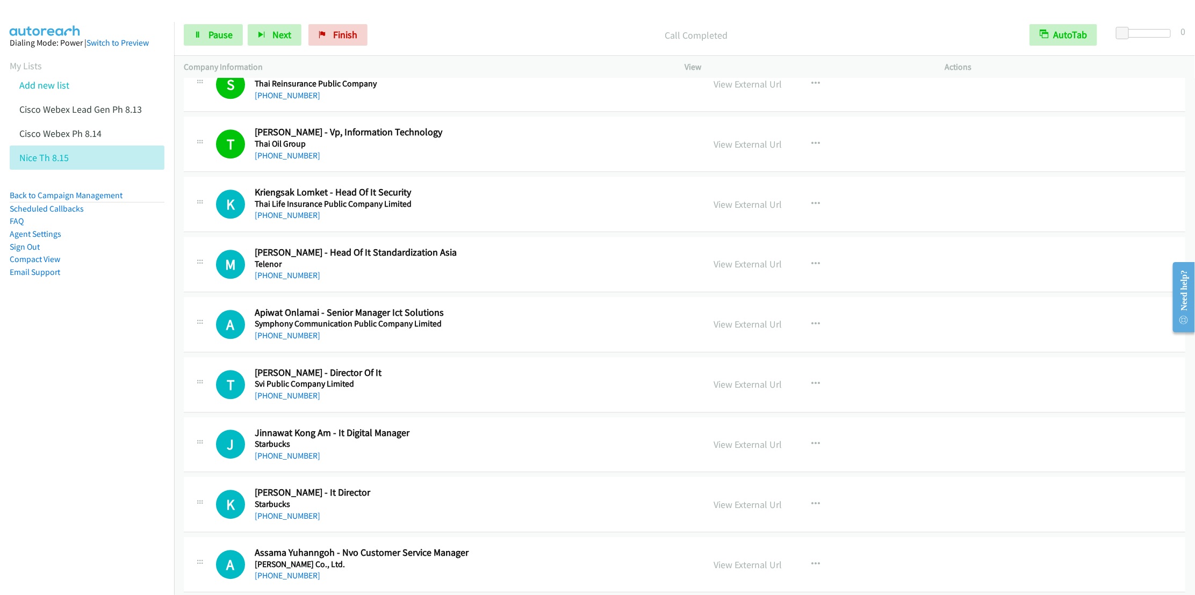
scroll to position [1612, 0]
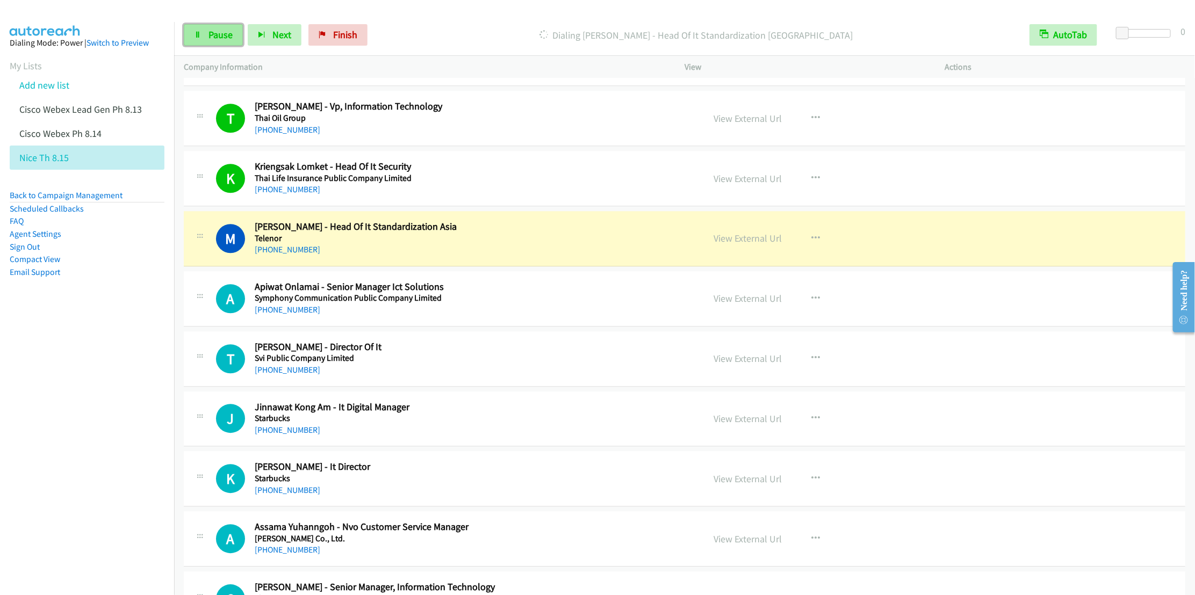
click at [207, 35] on link "Pause" at bounding box center [213, 34] width 59 height 21
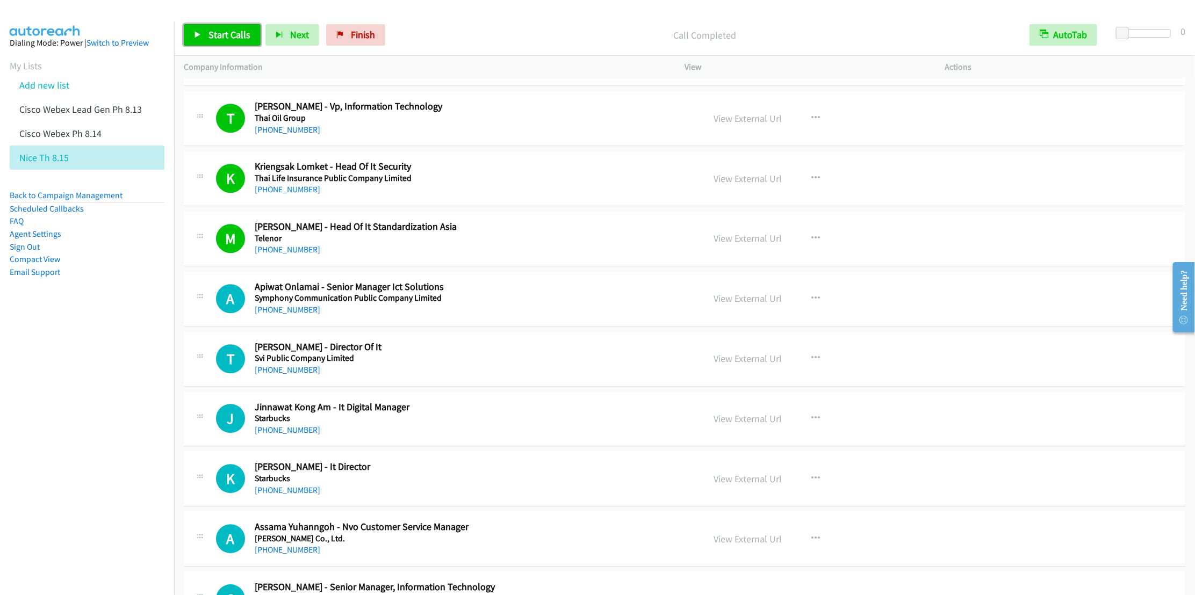
click at [197, 33] on icon at bounding box center [198, 36] width 8 height 8
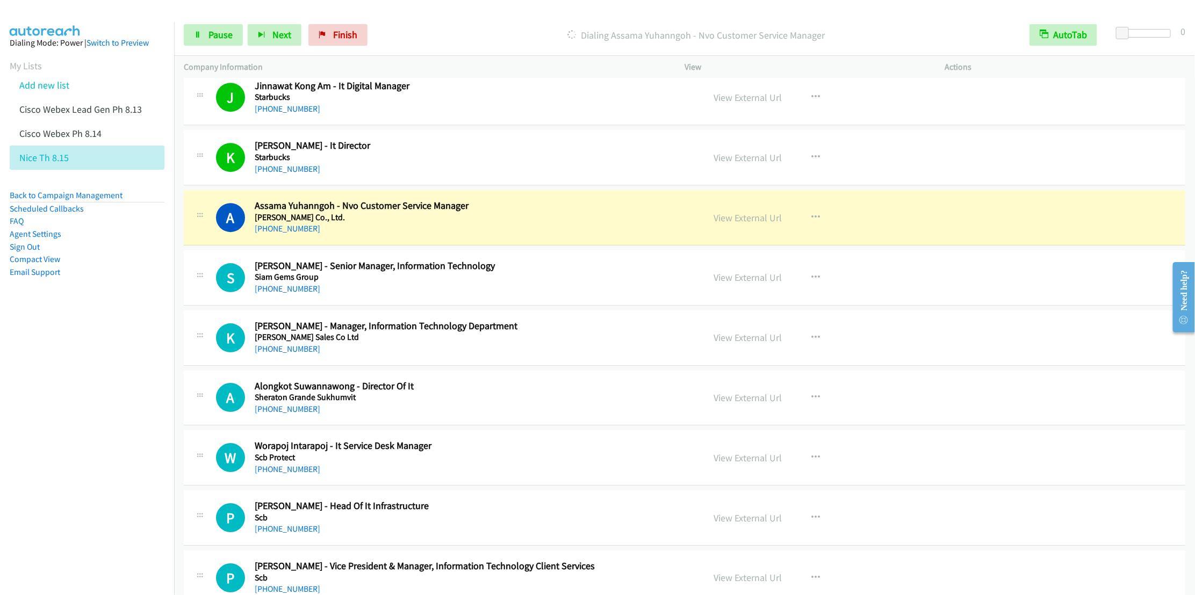
scroll to position [1935, 0]
click at [209, 39] on span "Pause" at bounding box center [221, 34] width 24 height 12
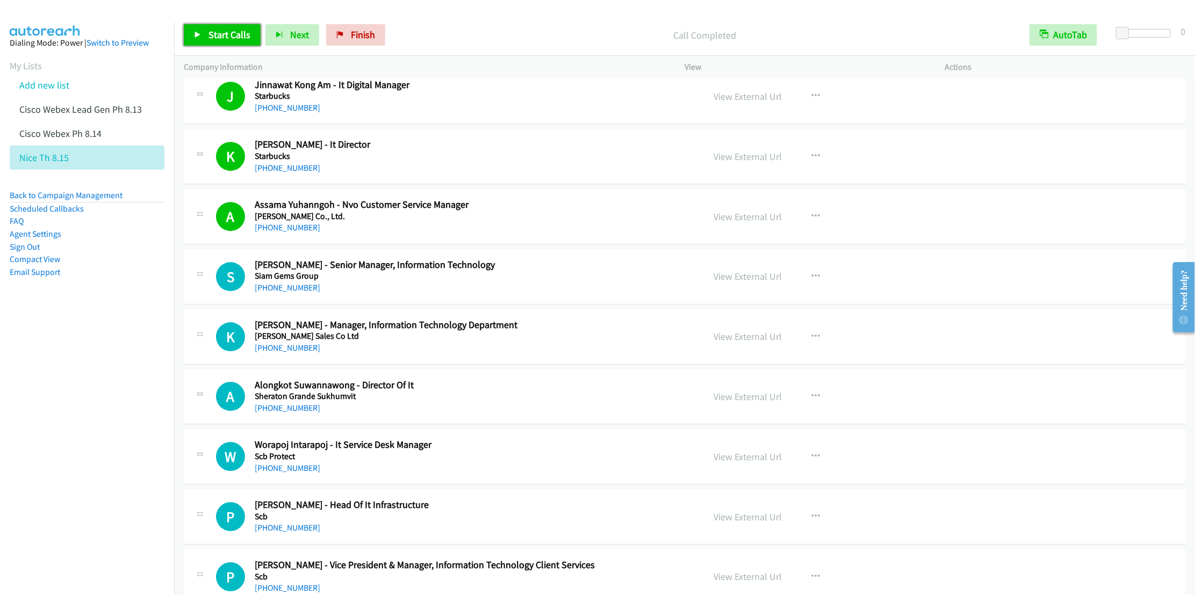
click at [212, 37] on span "Start Calls" at bounding box center [230, 34] width 42 height 12
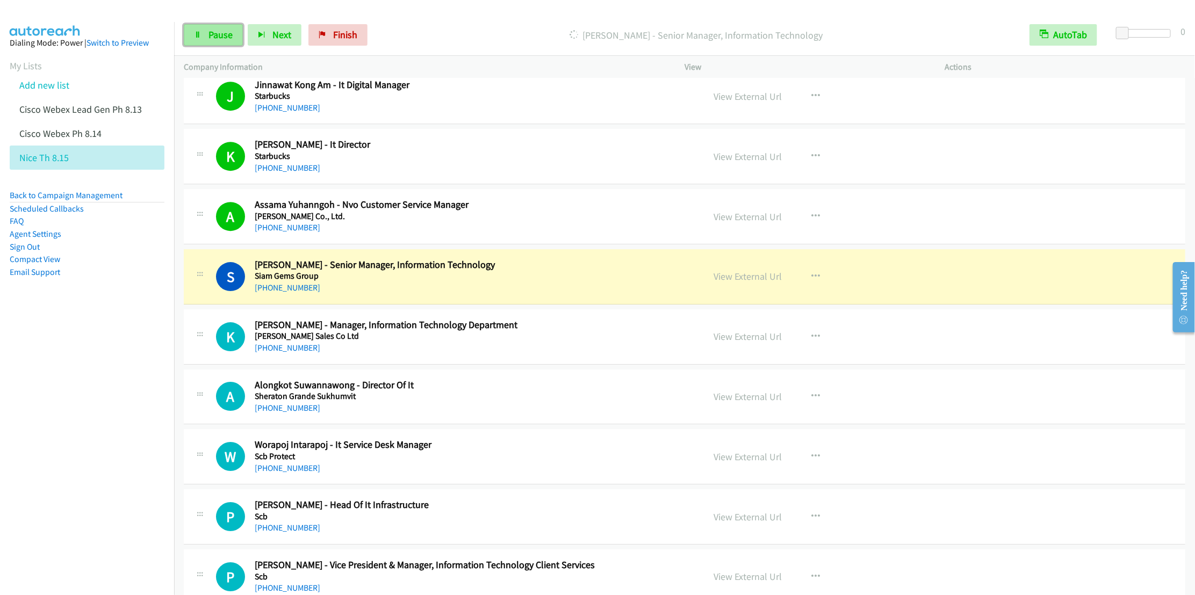
click at [210, 36] on span "Pause" at bounding box center [221, 34] width 24 height 12
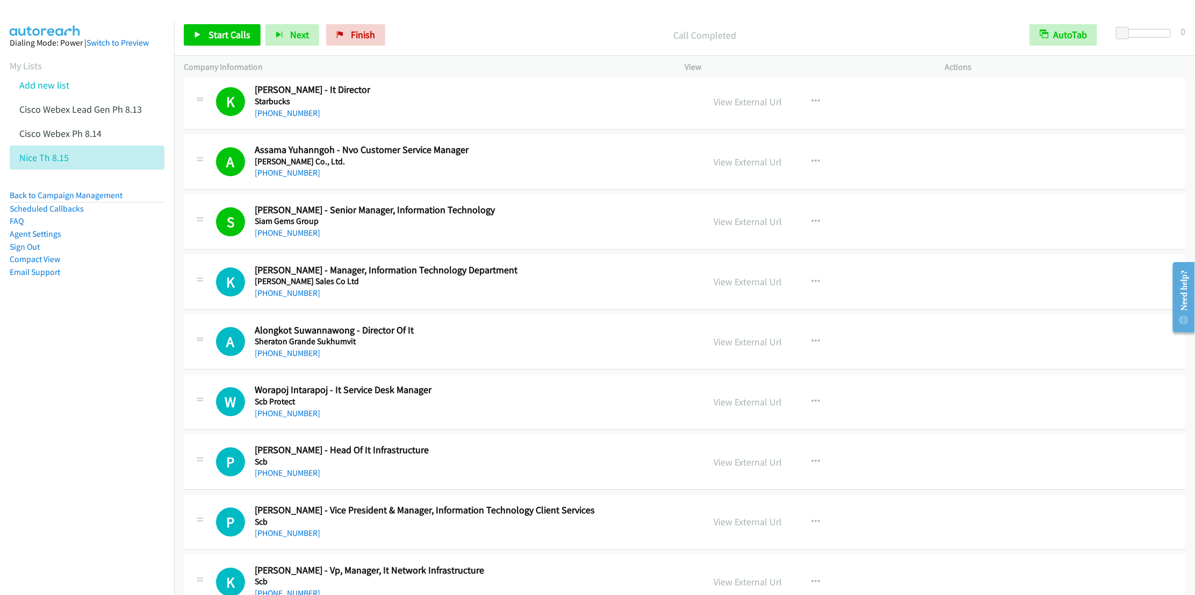
scroll to position [2015, 0]
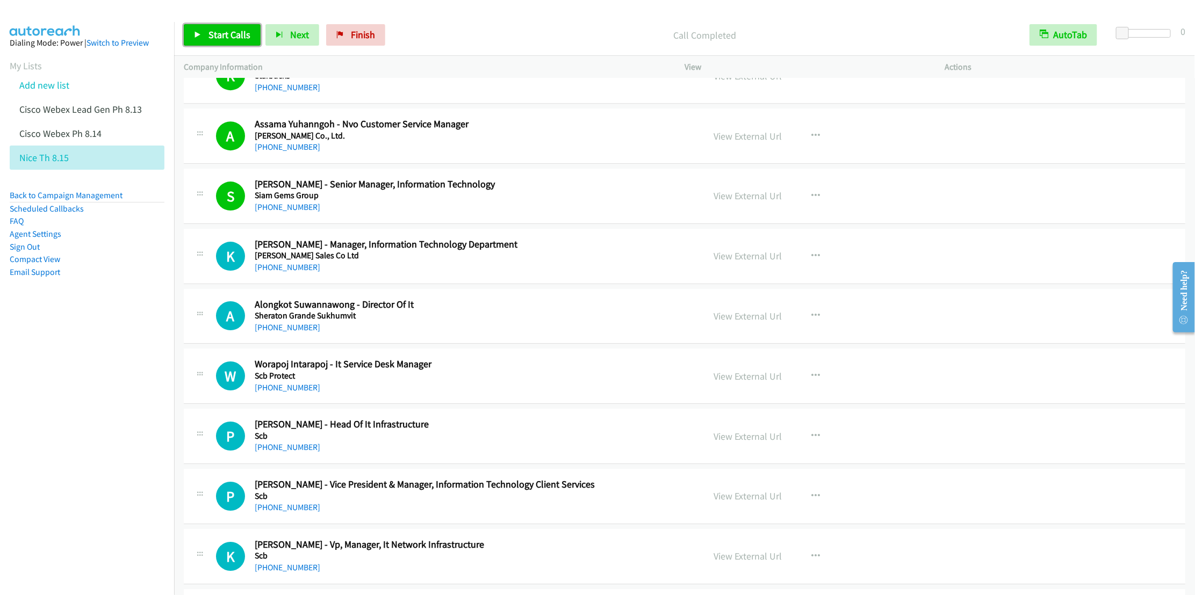
click at [205, 27] on link "Start Calls" at bounding box center [222, 34] width 77 height 21
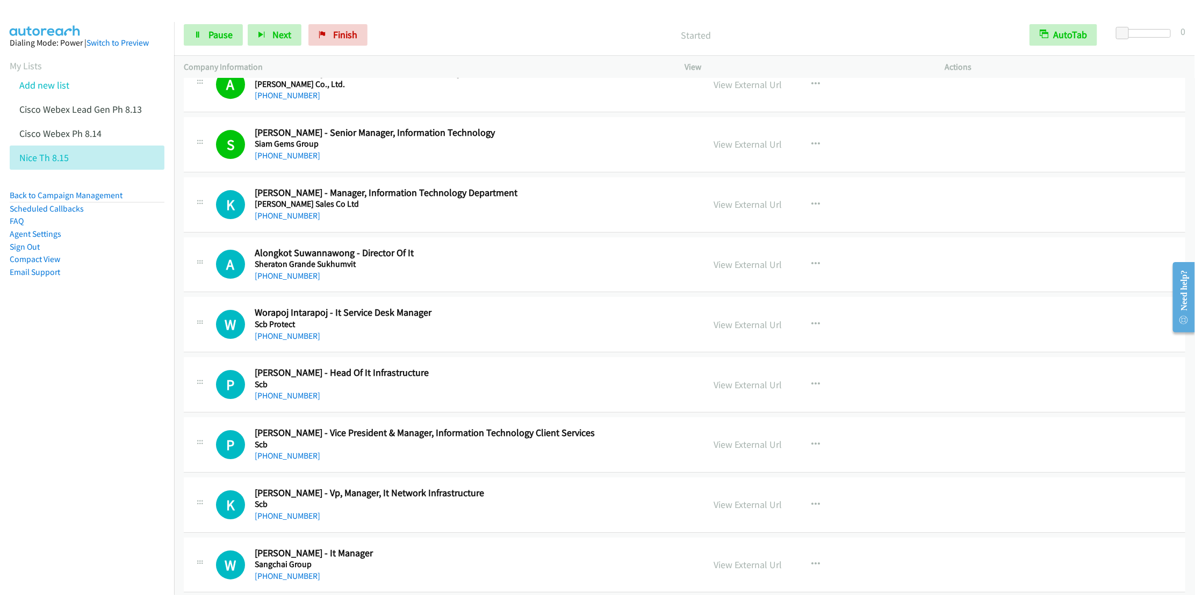
scroll to position [2096, 0]
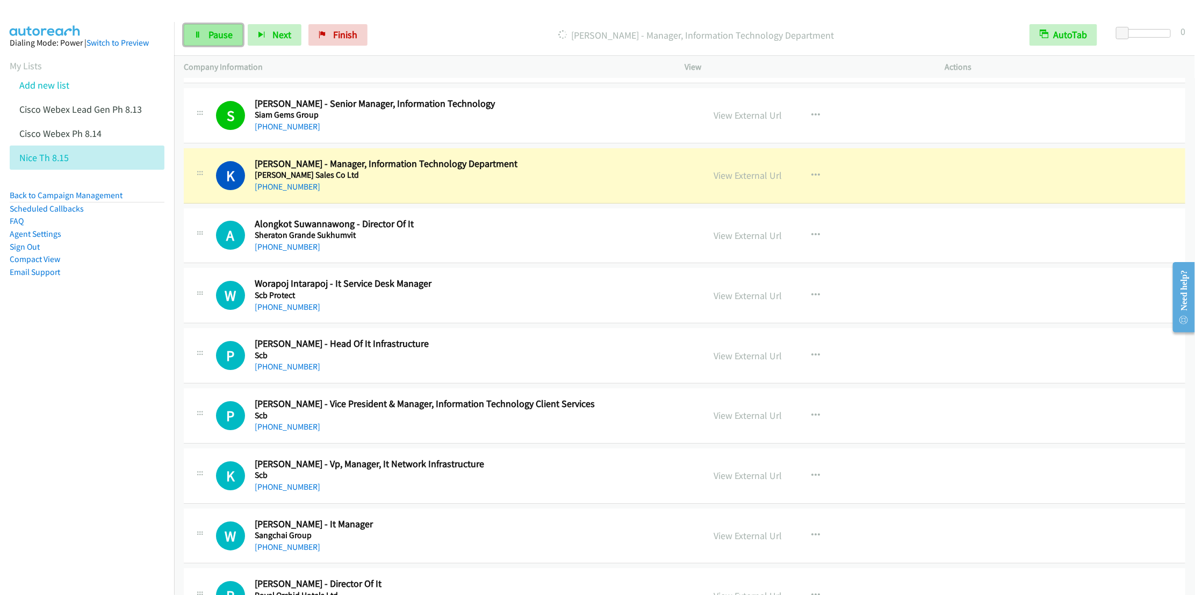
click at [210, 39] on span "Pause" at bounding box center [221, 34] width 24 height 12
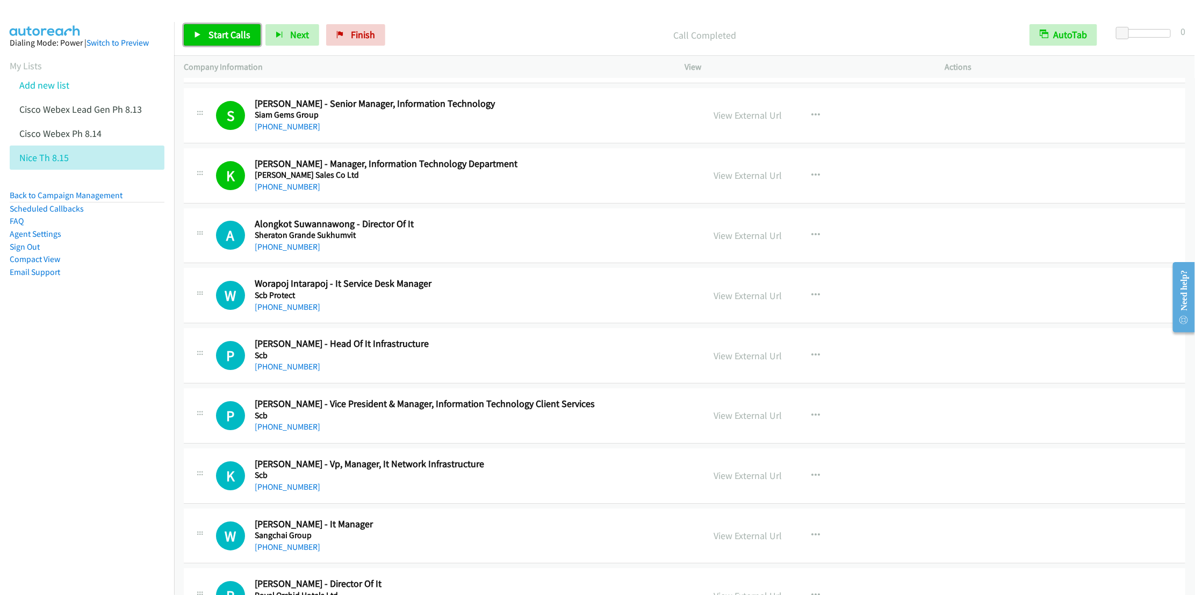
click at [221, 34] on span "Start Calls" at bounding box center [230, 34] width 42 height 12
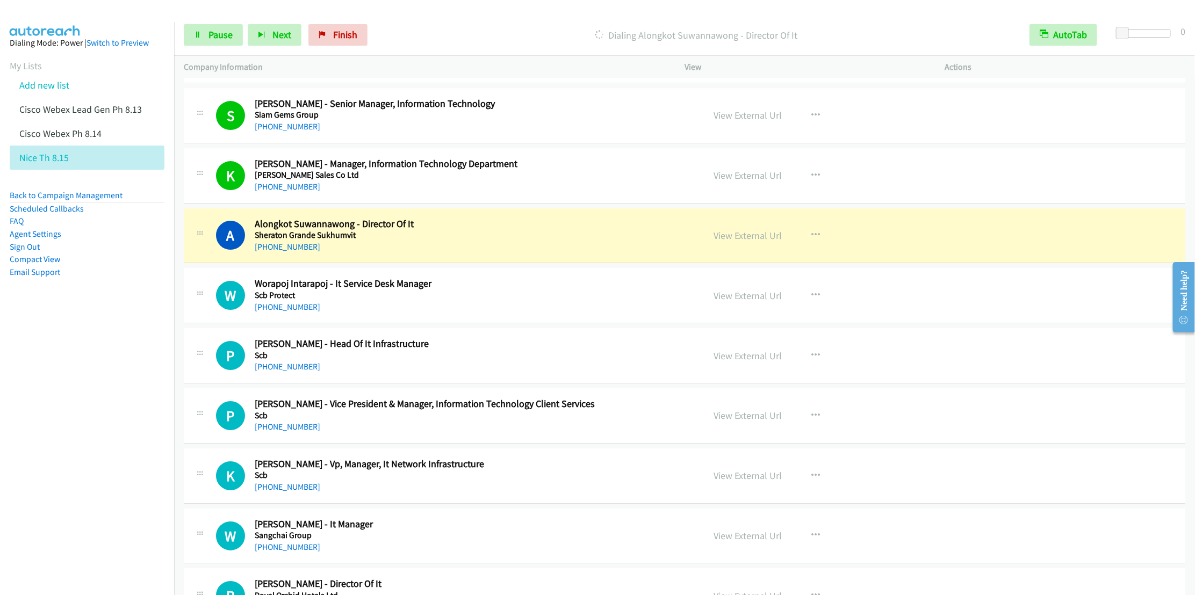
click at [213, 21] on div "Start Calls Pause Next Finish Dialing Alongkot Suwannawong - Director Of It Aut…" at bounding box center [684, 35] width 1021 height 41
click at [216, 42] on link "Pause" at bounding box center [213, 34] width 59 height 21
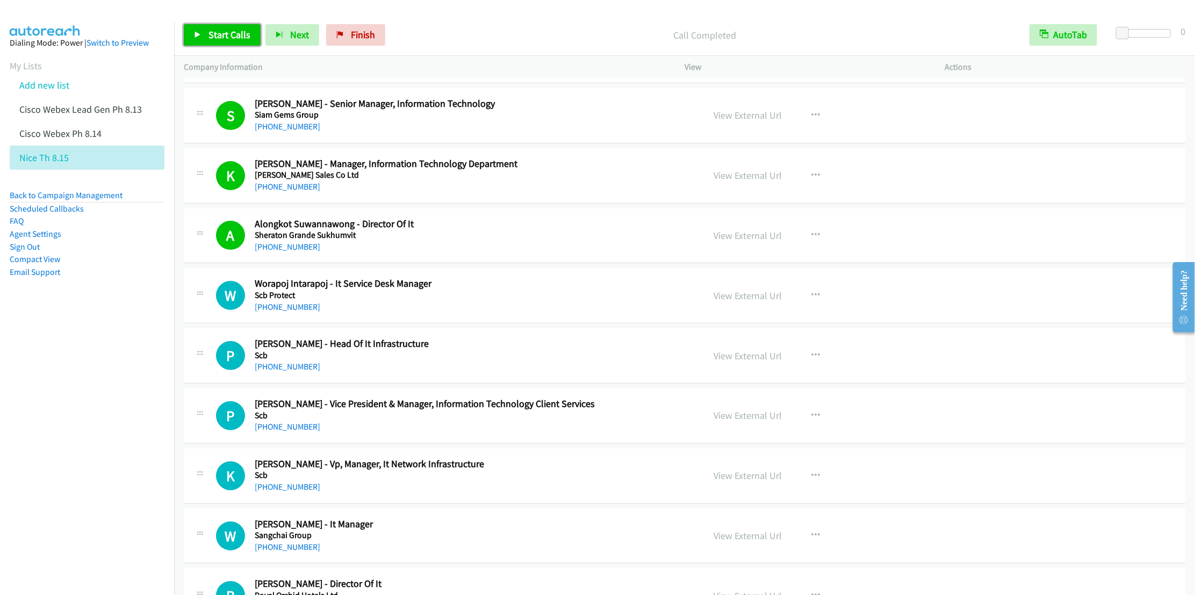
click at [226, 36] on span "Start Calls" at bounding box center [230, 34] width 42 height 12
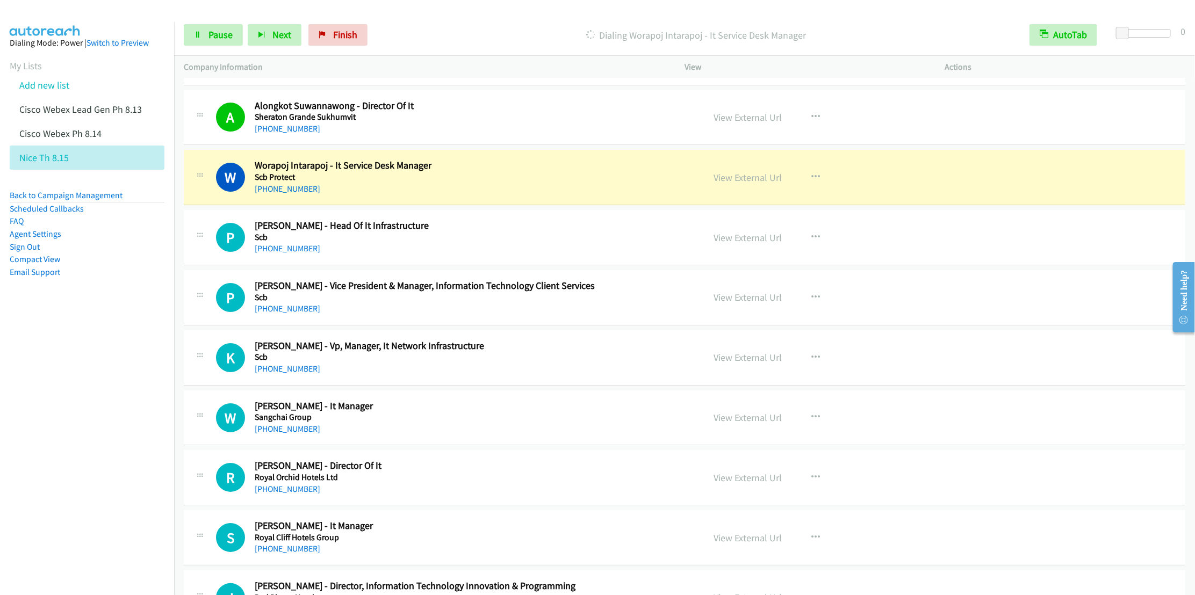
scroll to position [2257, 0]
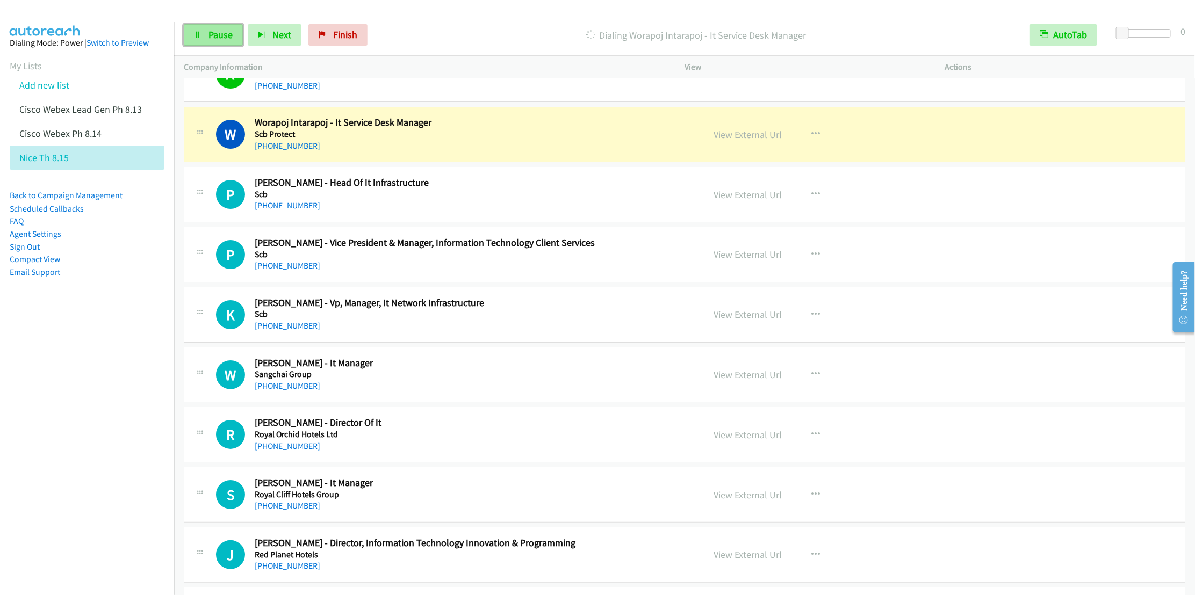
click at [214, 36] on span "Pause" at bounding box center [221, 34] width 24 height 12
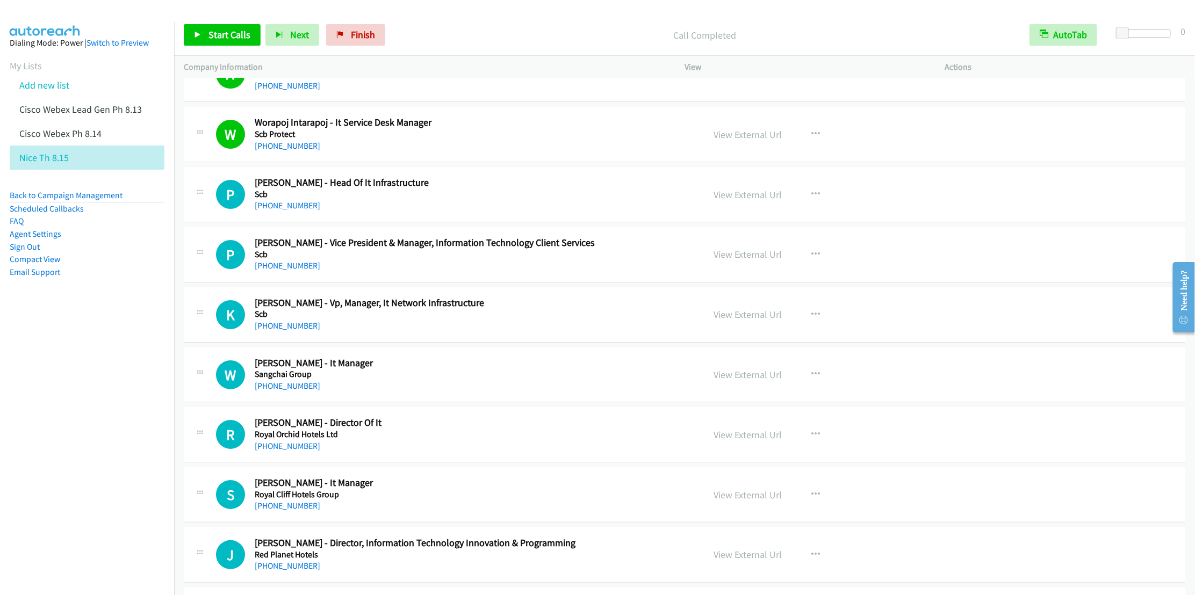
click at [207, 18] on div "Start Calls Pause Next Finish Call Completed AutoTab AutoTab 0" at bounding box center [684, 35] width 1021 height 41
click at [203, 29] on link "Start Calls" at bounding box center [222, 34] width 77 height 21
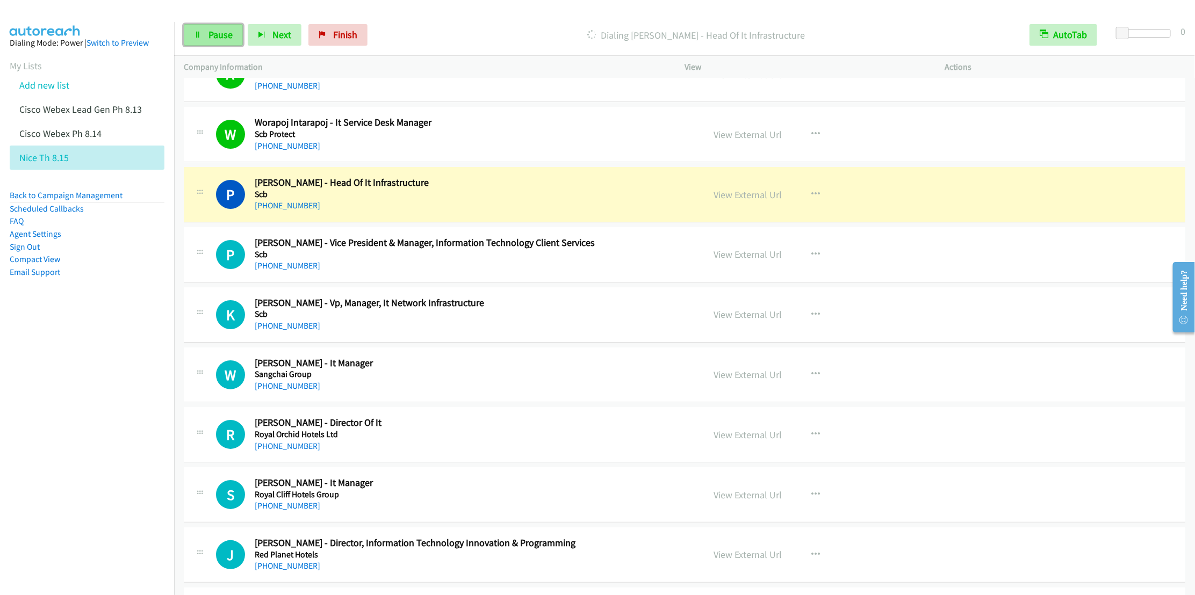
click at [213, 37] on span "Pause" at bounding box center [221, 34] width 24 height 12
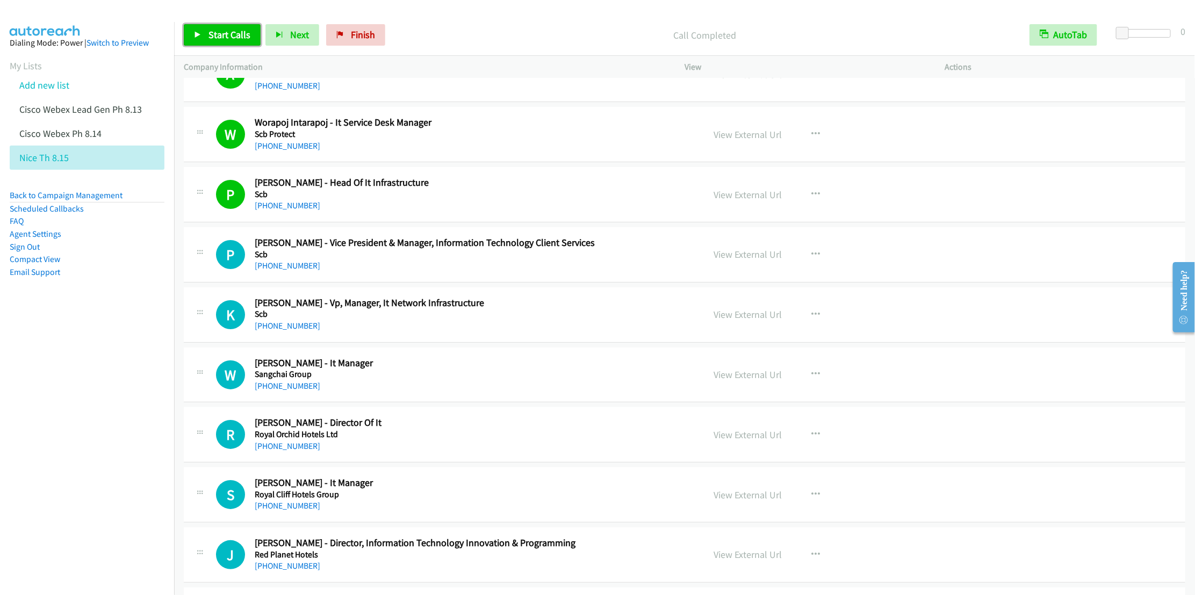
click at [210, 26] on link "Start Calls" at bounding box center [222, 34] width 77 height 21
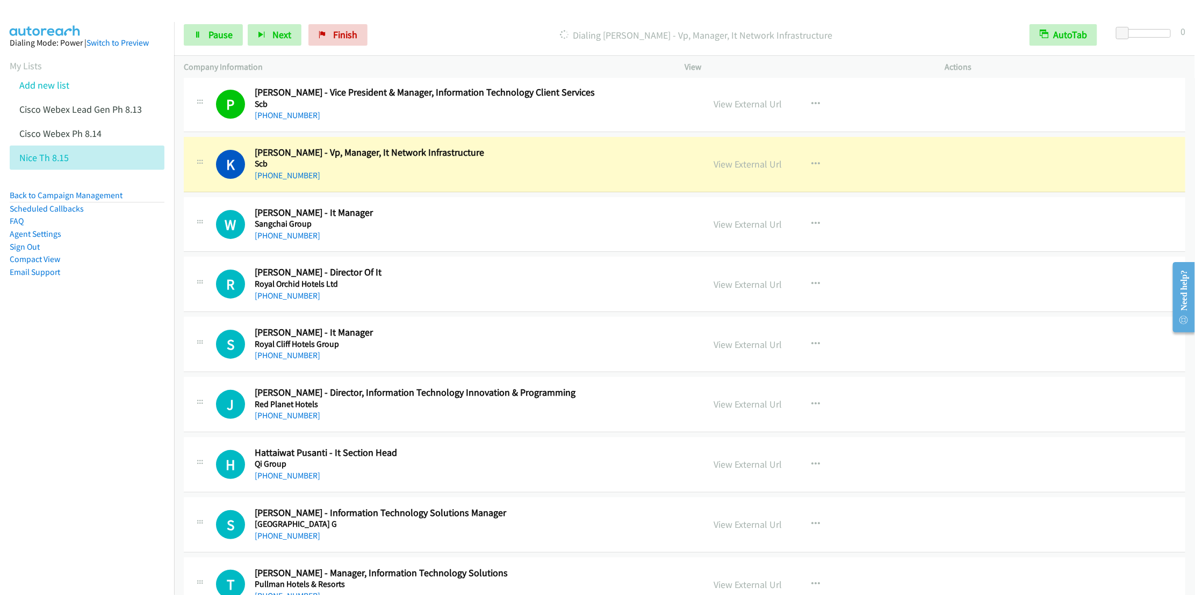
scroll to position [2418, 0]
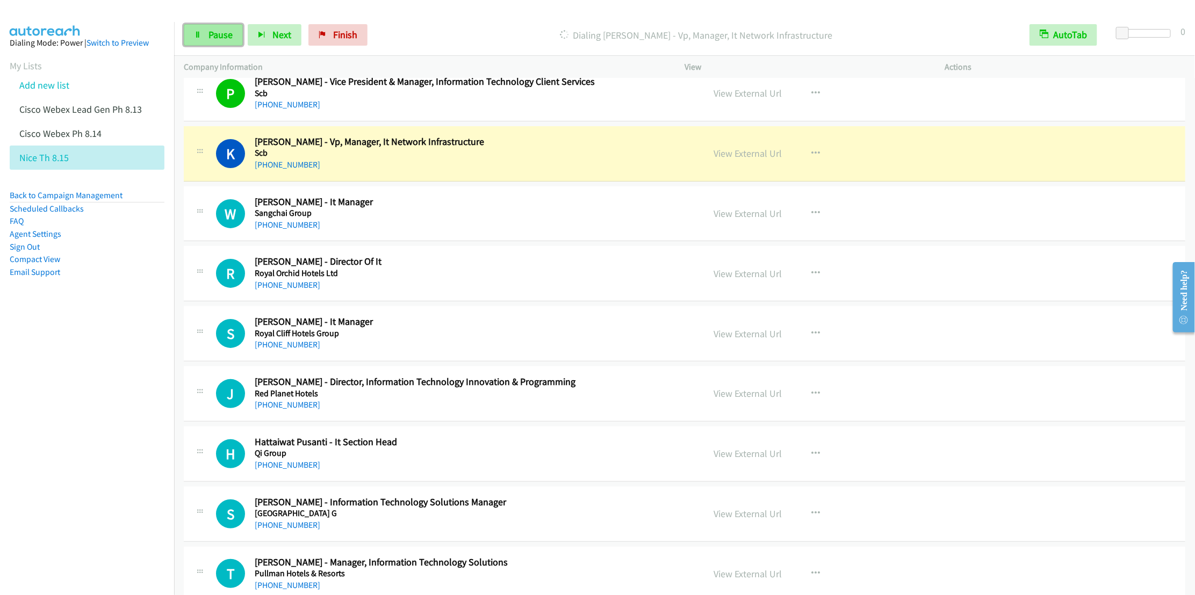
click at [205, 39] on link "Pause" at bounding box center [213, 34] width 59 height 21
click at [221, 30] on span "Pause" at bounding box center [221, 34] width 24 height 12
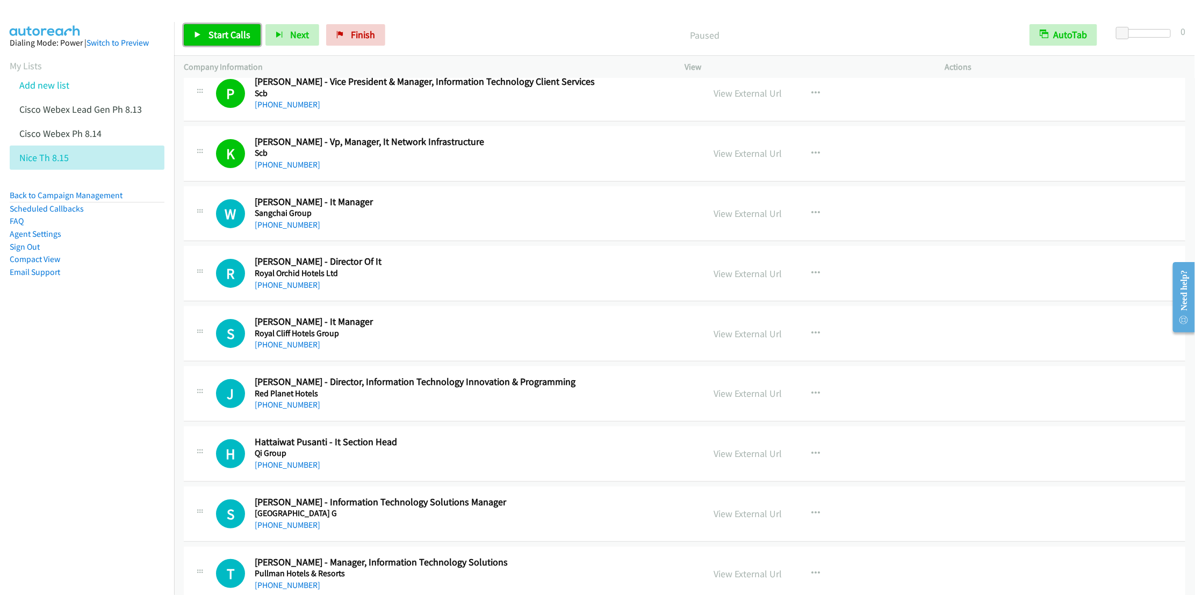
click at [214, 33] on span "Start Calls" at bounding box center [230, 34] width 42 height 12
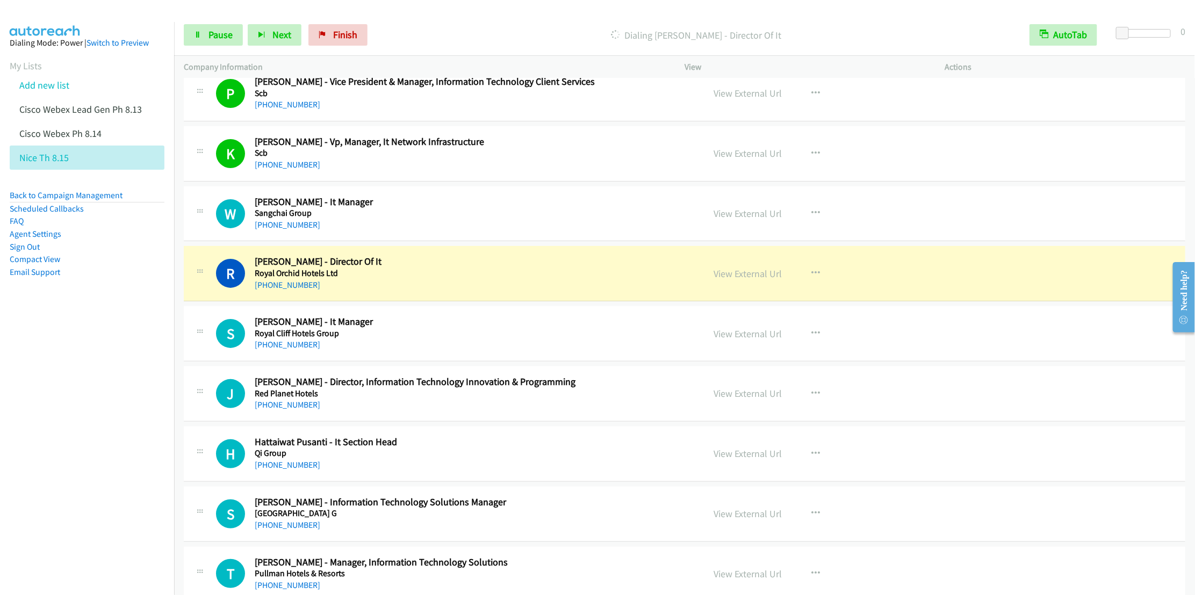
scroll to position [2499, 0]
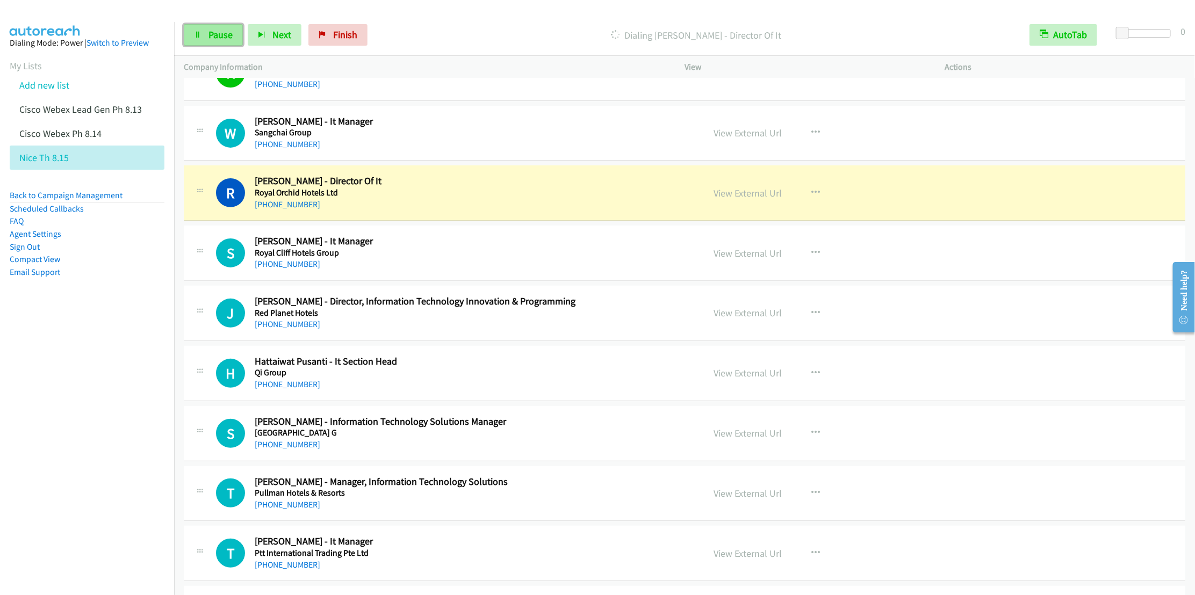
click at [218, 37] on span "Pause" at bounding box center [221, 34] width 24 height 12
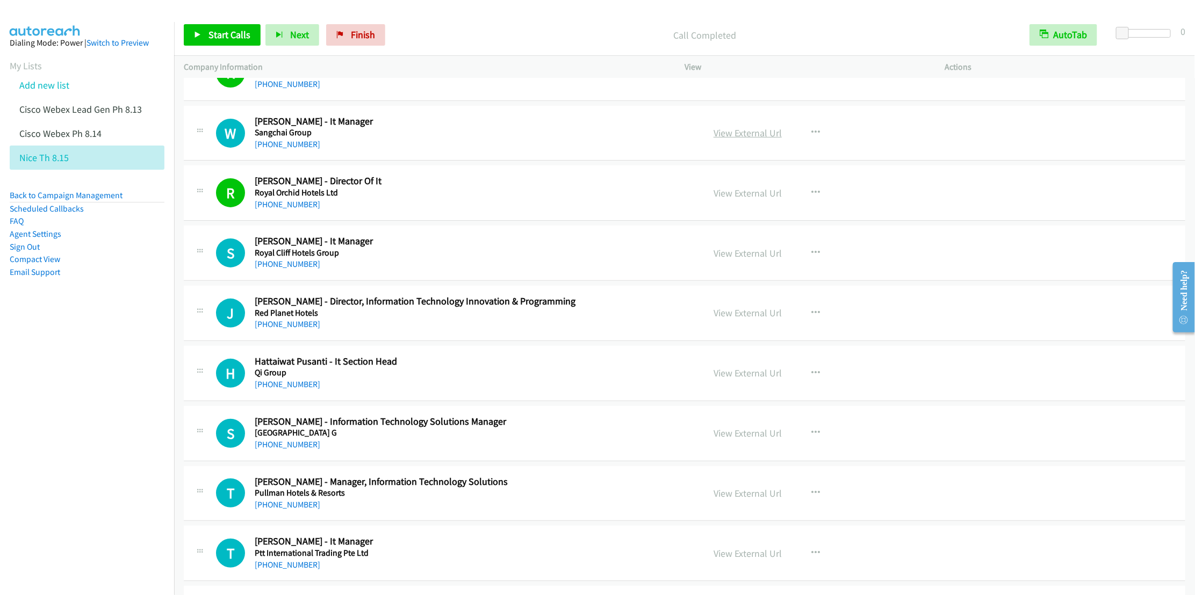
click at [735, 139] on link "View External Url" at bounding box center [748, 133] width 68 height 12
click at [812, 197] on icon "button" at bounding box center [816, 193] width 9 height 9
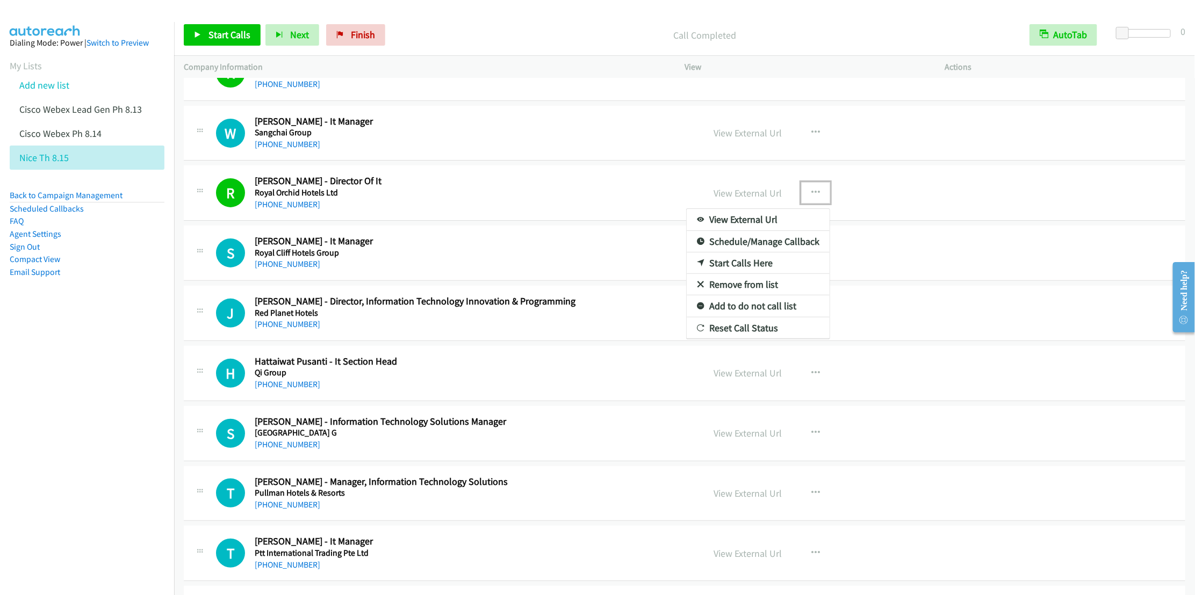
click at [731, 296] on link "Remove from list" at bounding box center [758, 284] width 143 height 21
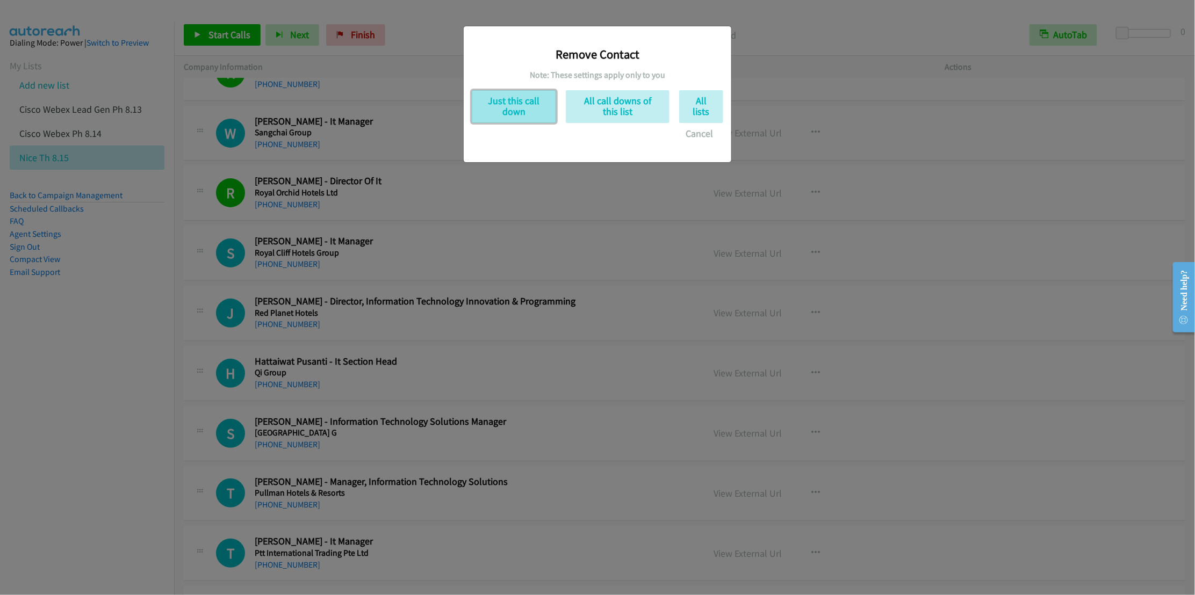
click at [516, 114] on button "Just this call down" at bounding box center [514, 106] width 84 height 33
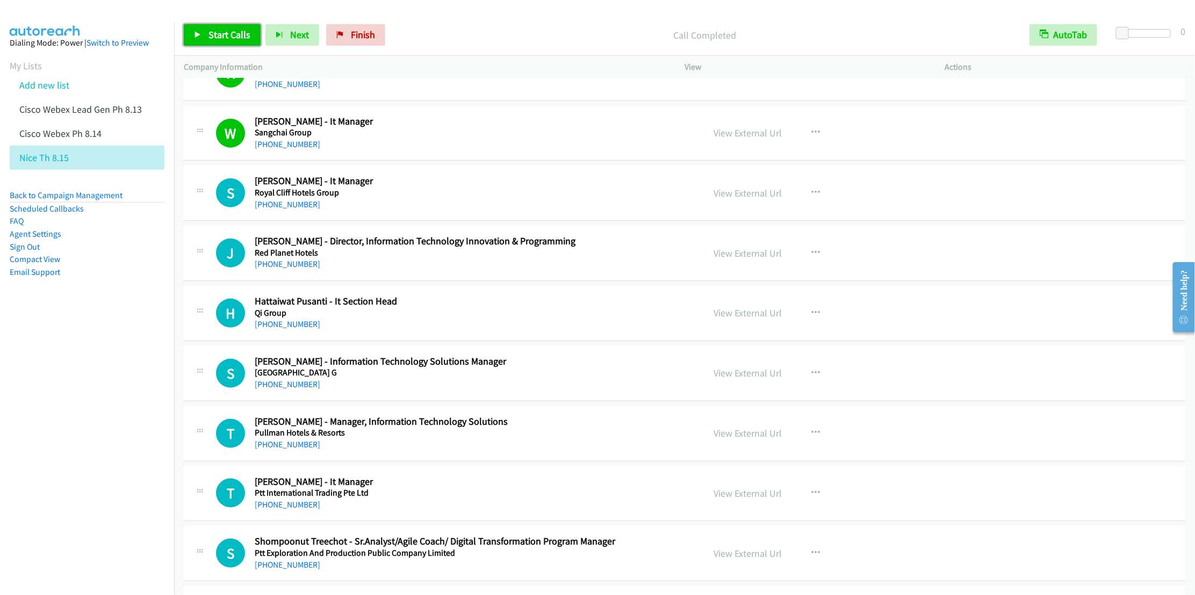
click at [205, 37] on link "Start Calls" at bounding box center [222, 34] width 77 height 21
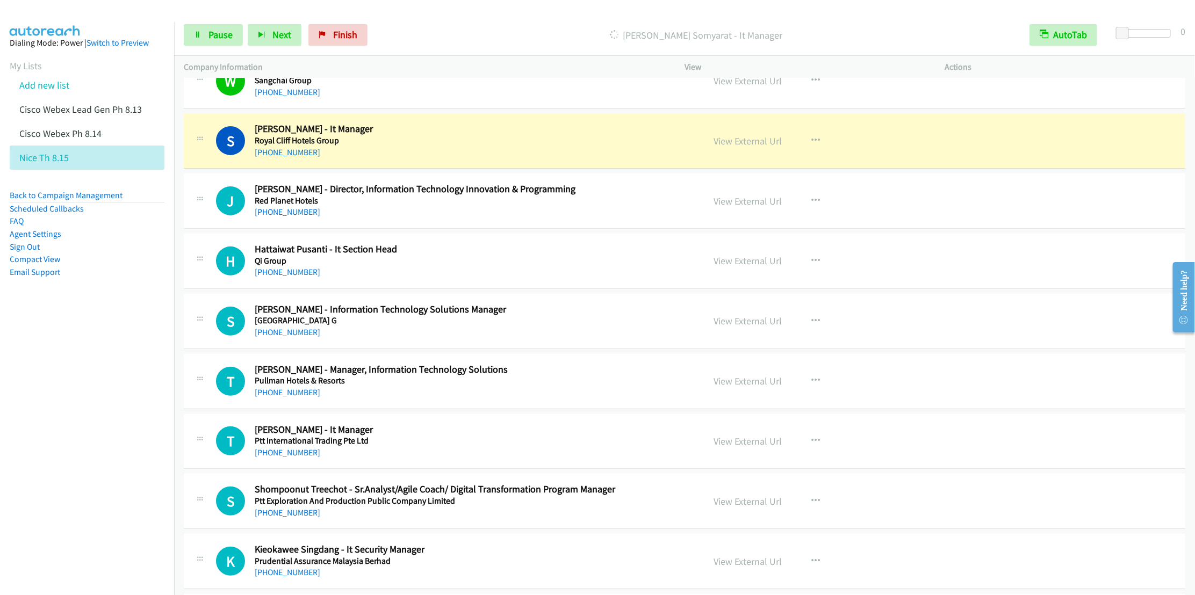
scroll to position [2580, 0]
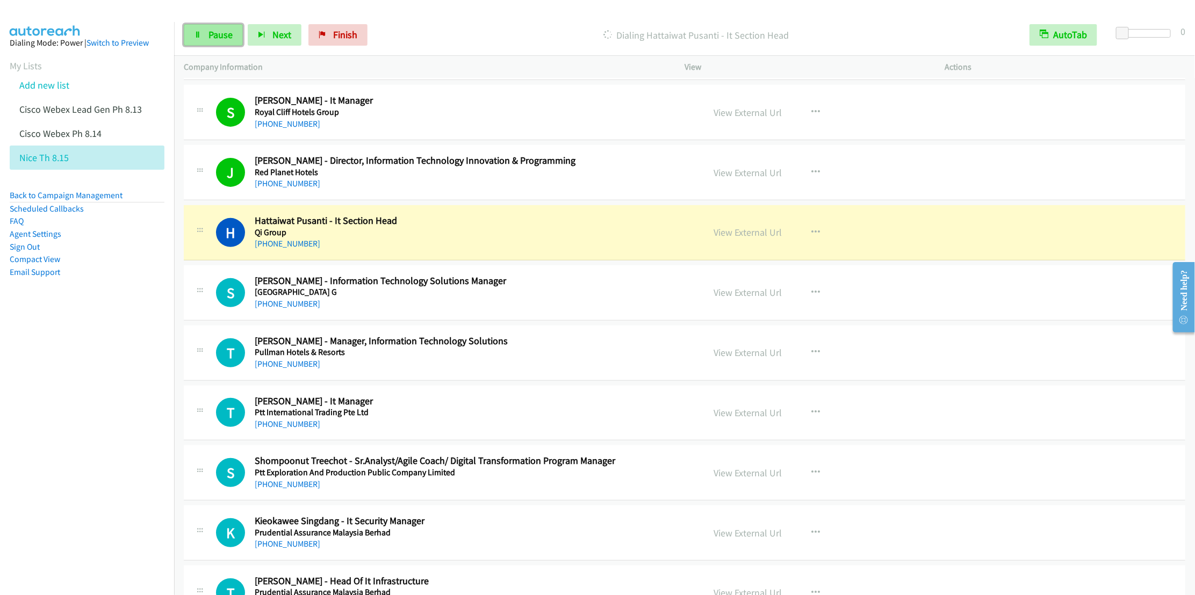
click at [209, 38] on span "Pause" at bounding box center [221, 34] width 24 height 12
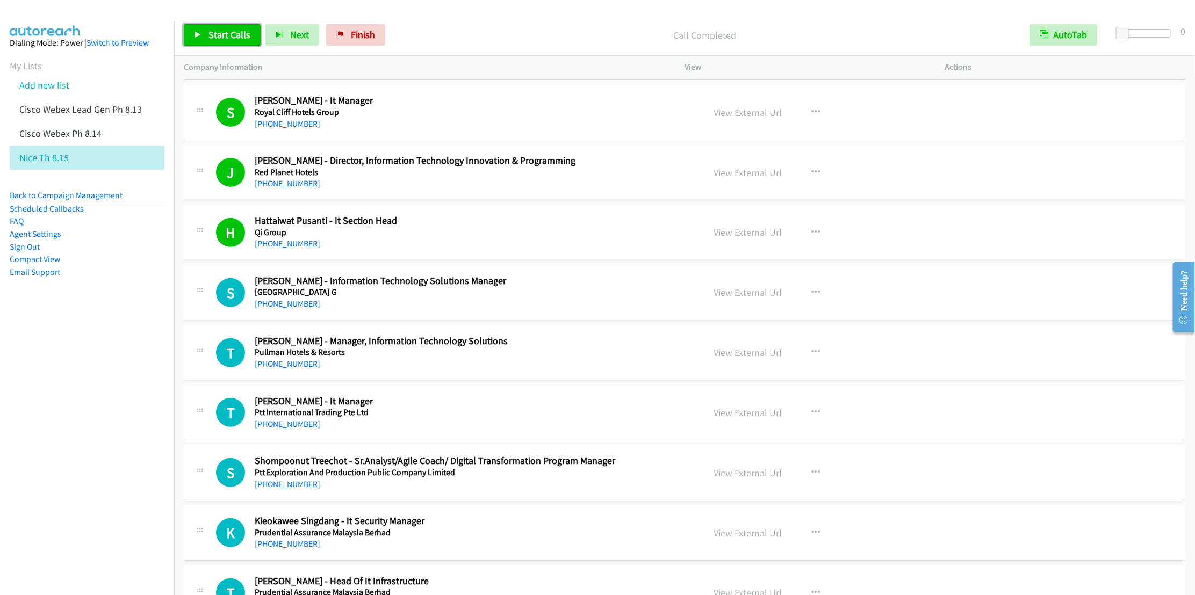
click at [232, 34] on span "Start Calls" at bounding box center [230, 34] width 42 height 12
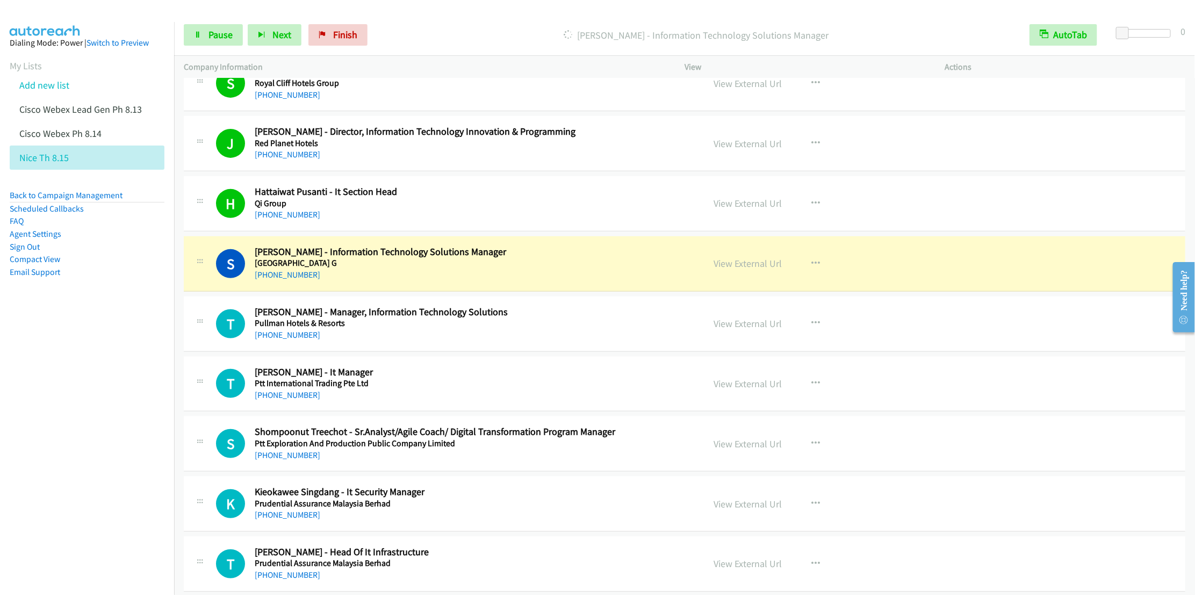
scroll to position [2660, 0]
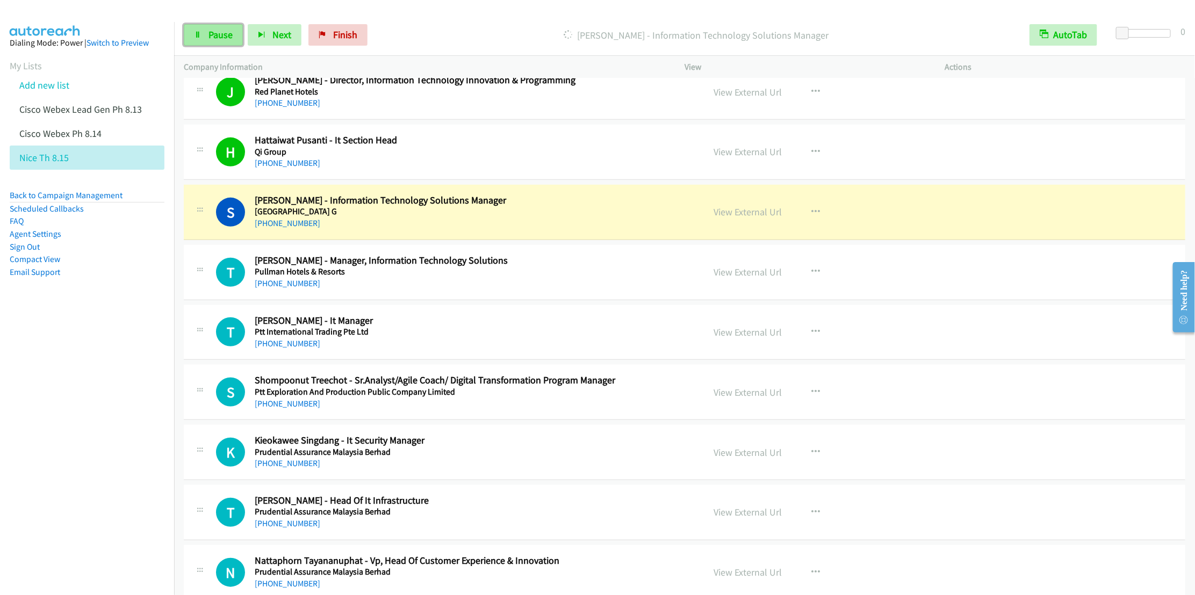
click at [216, 35] on span "Pause" at bounding box center [221, 34] width 24 height 12
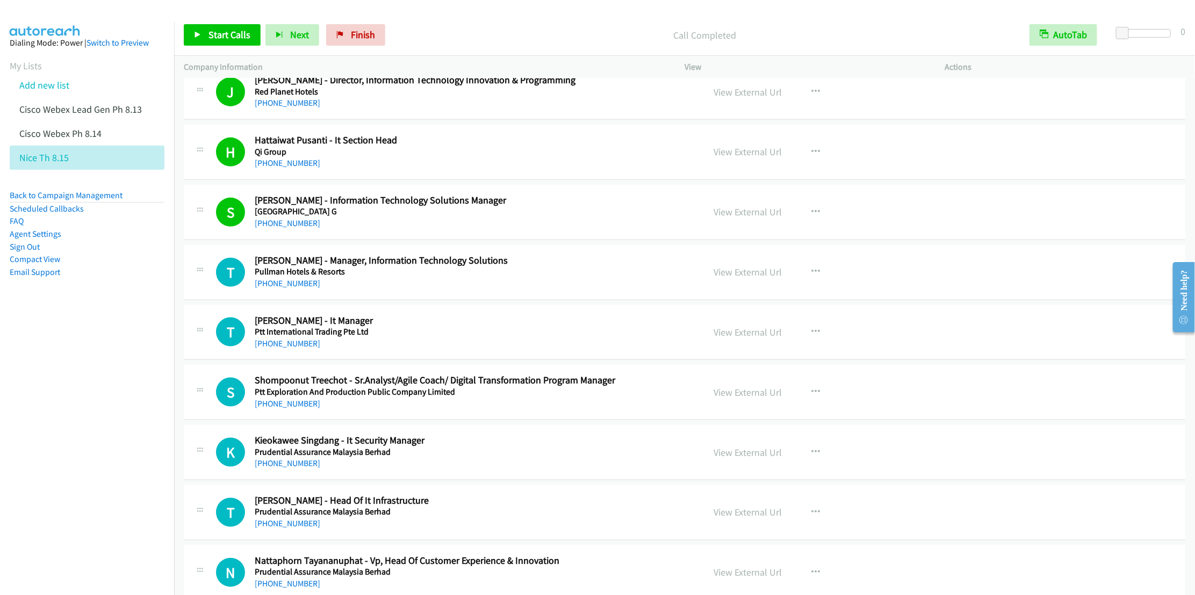
scroll to position [2741, 0]
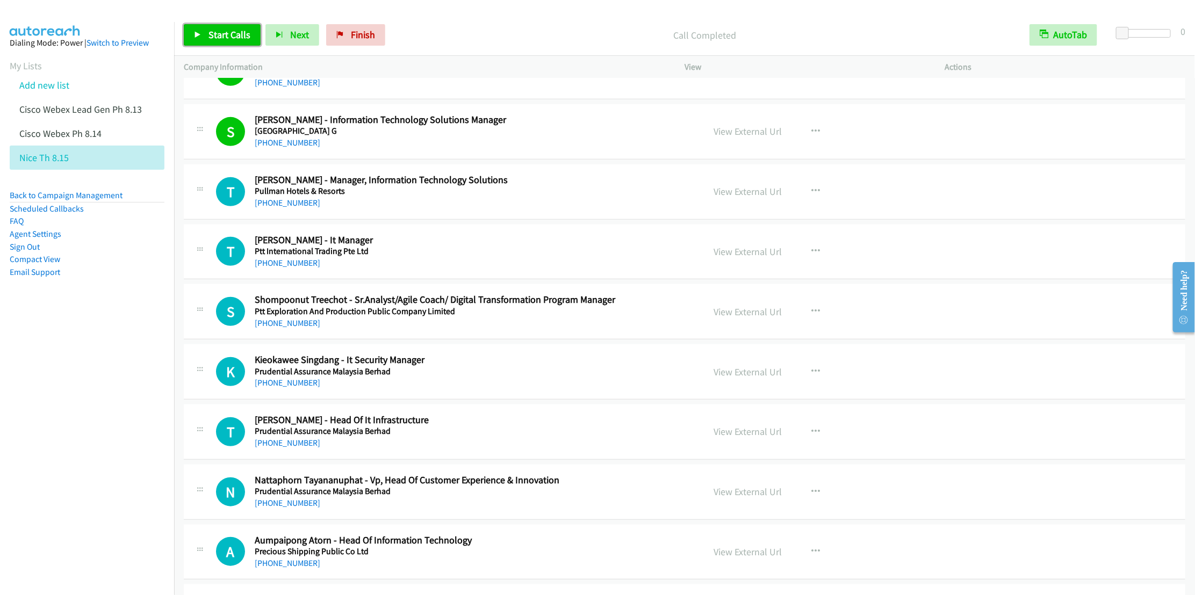
click at [211, 36] on span "Start Calls" at bounding box center [230, 34] width 42 height 12
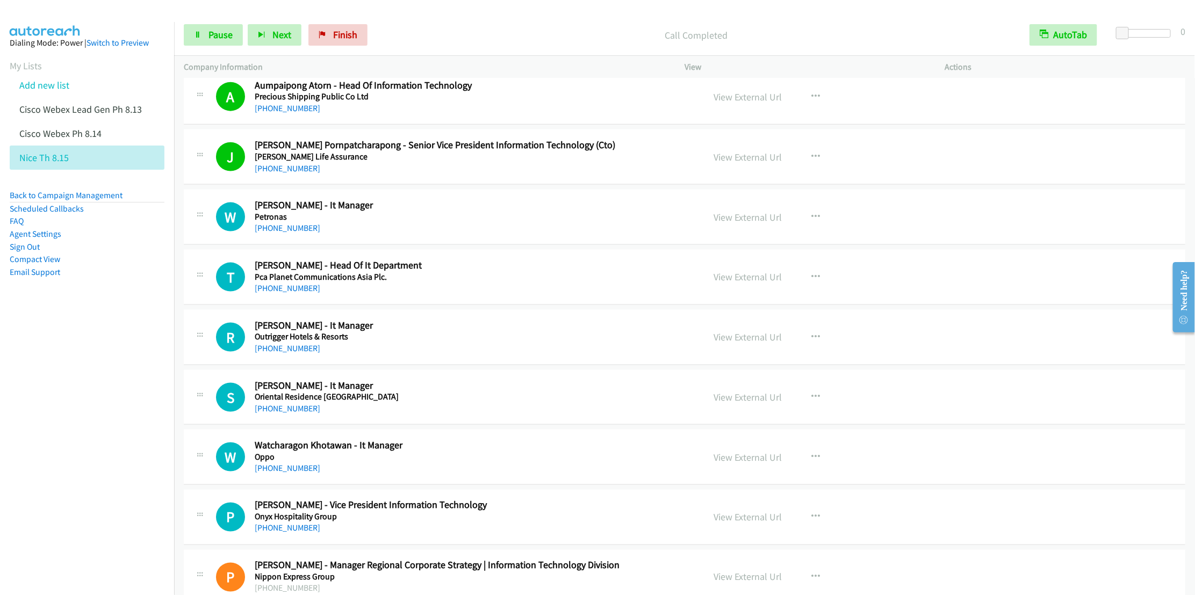
scroll to position [3225, 0]
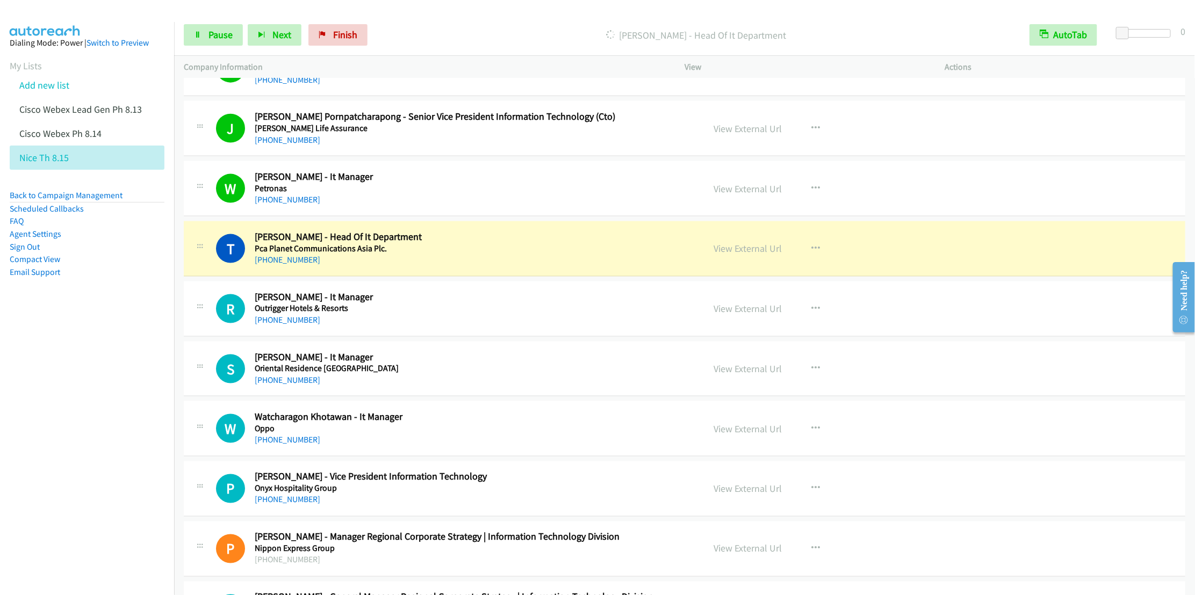
click at [38, 404] on nav "Dialing Mode: Power | Switch to Preview My Lists Add new list Cisco Webex Lead …" at bounding box center [87, 319] width 175 height 595
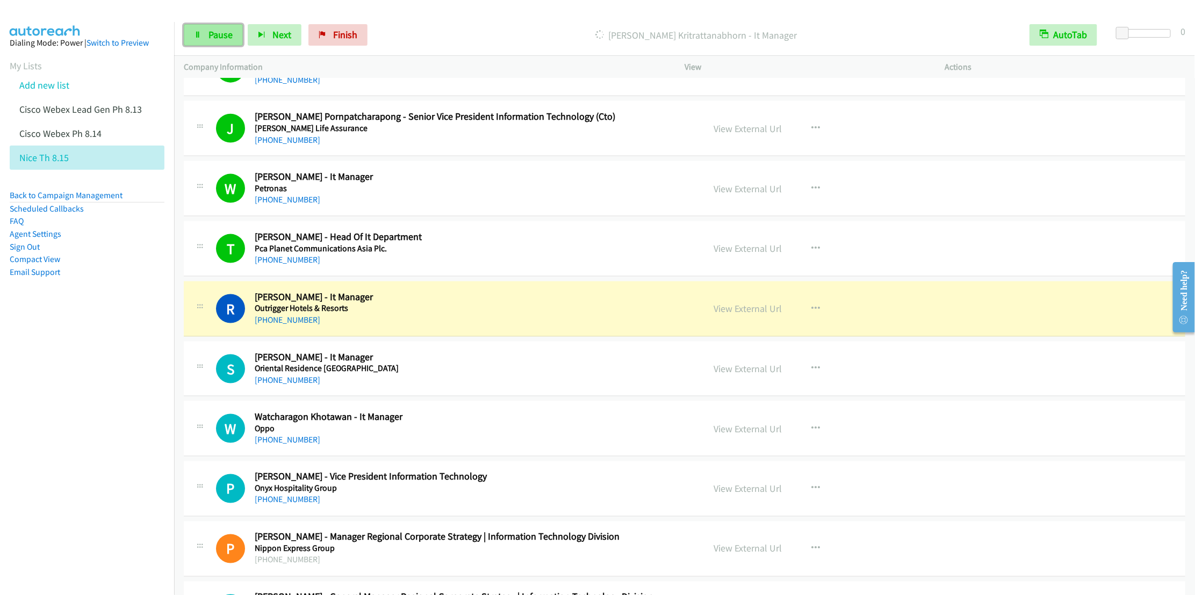
click at [215, 33] on span "Pause" at bounding box center [221, 34] width 24 height 12
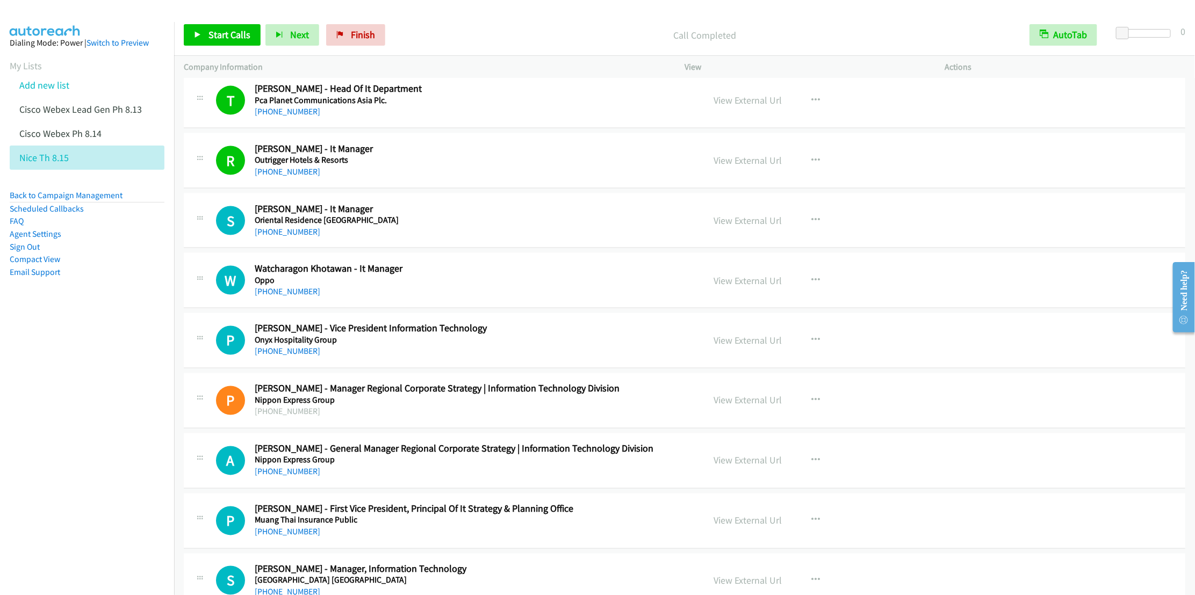
scroll to position [3386, 0]
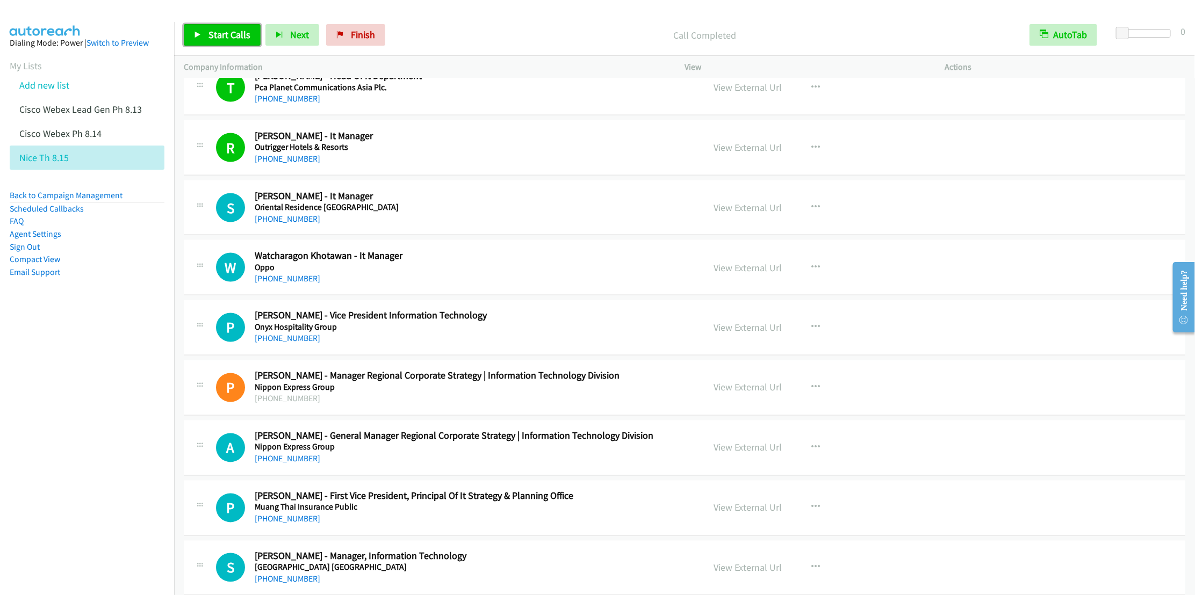
click at [231, 27] on link "Start Calls" at bounding box center [222, 34] width 77 height 21
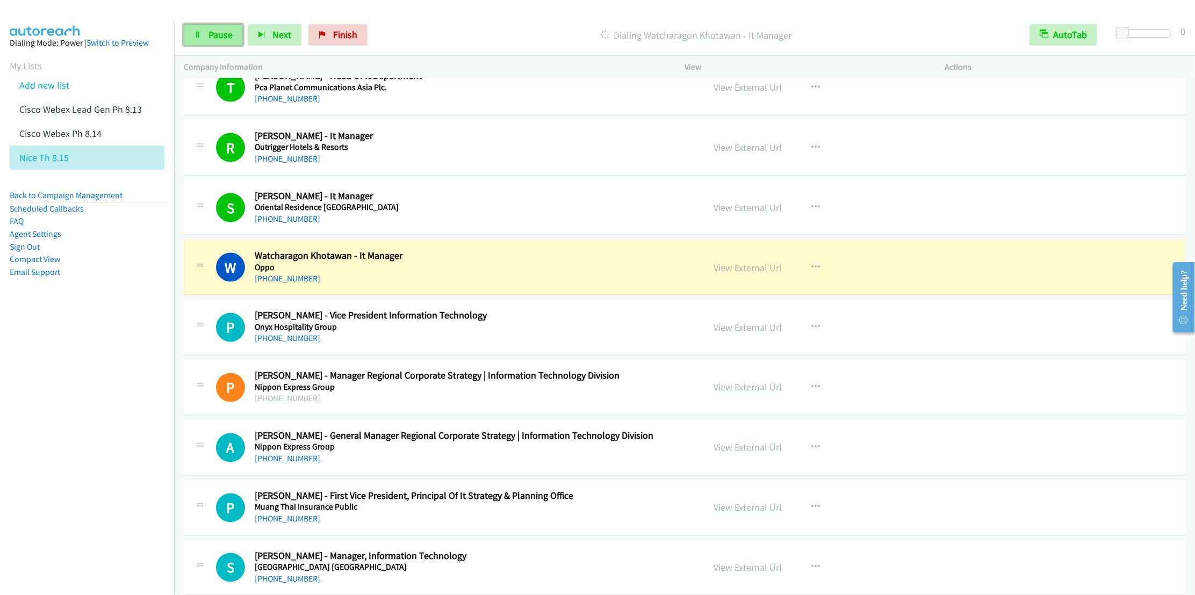
click at [210, 40] on span "Pause" at bounding box center [221, 34] width 24 height 12
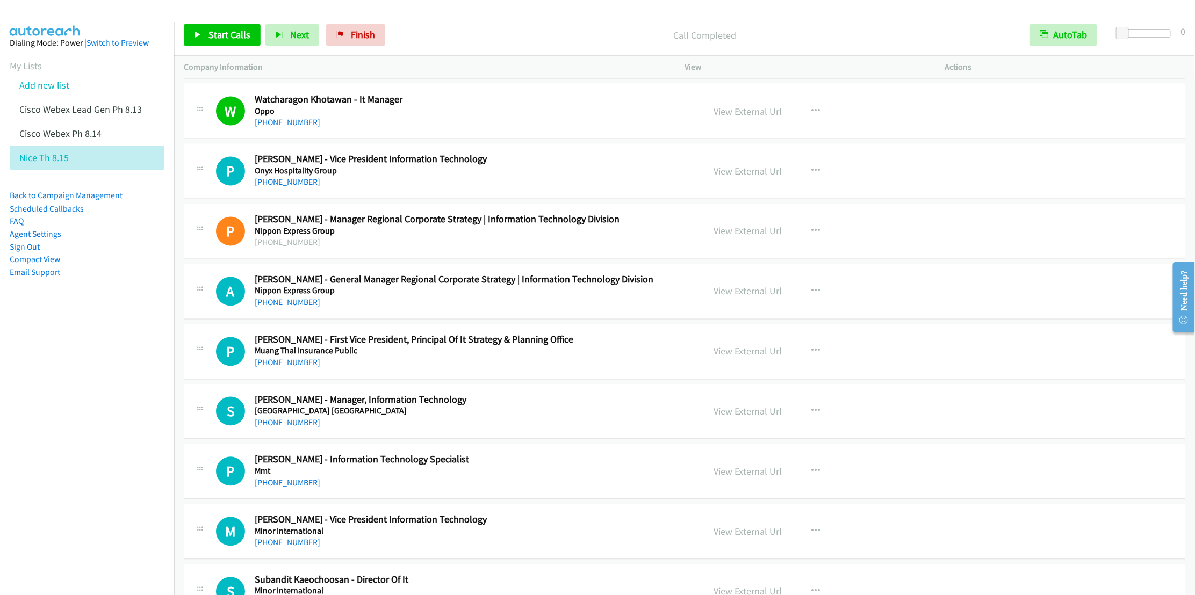
scroll to position [3547, 0]
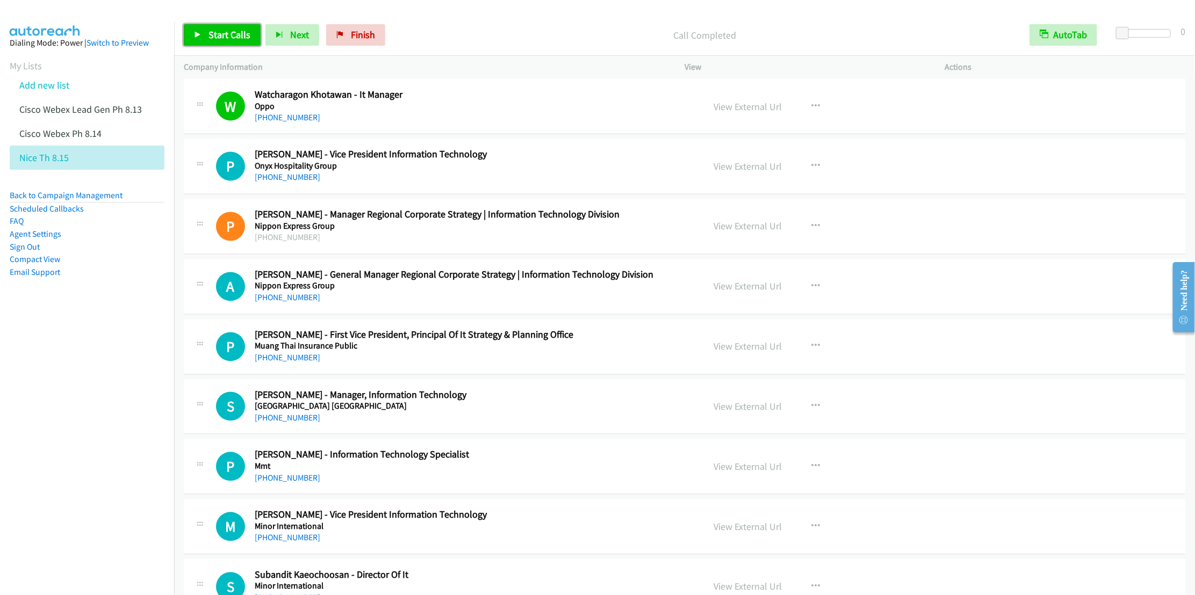
click at [217, 36] on span "Start Calls" at bounding box center [230, 34] width 42 height 12
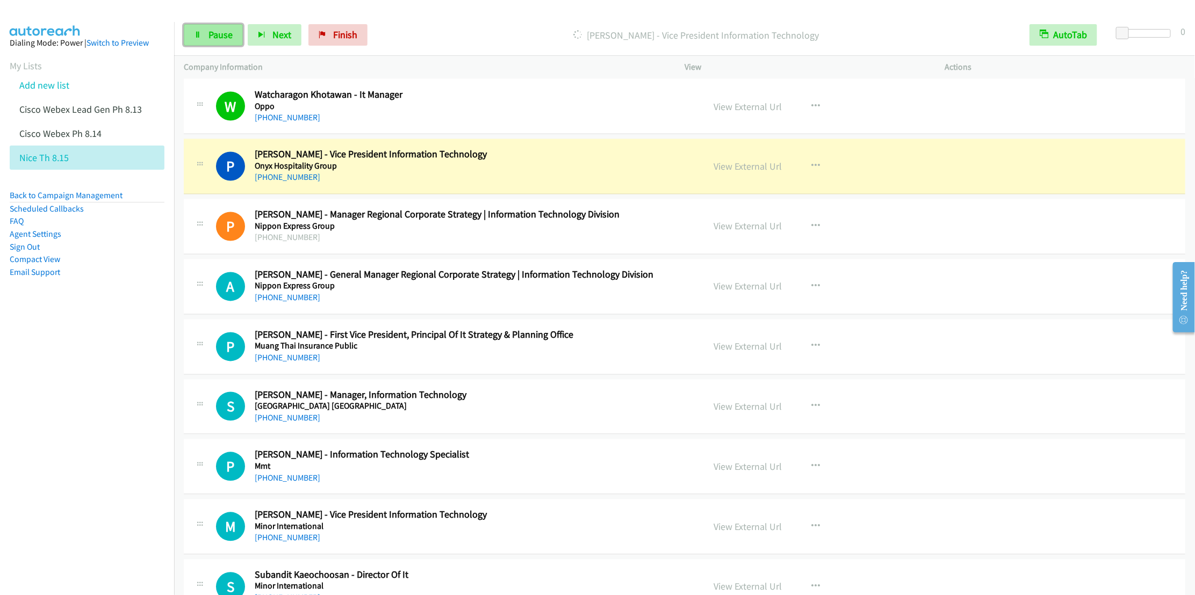
click at [210, 36] on span "Pause" at bounding box center [221, 34] width 24 height 12
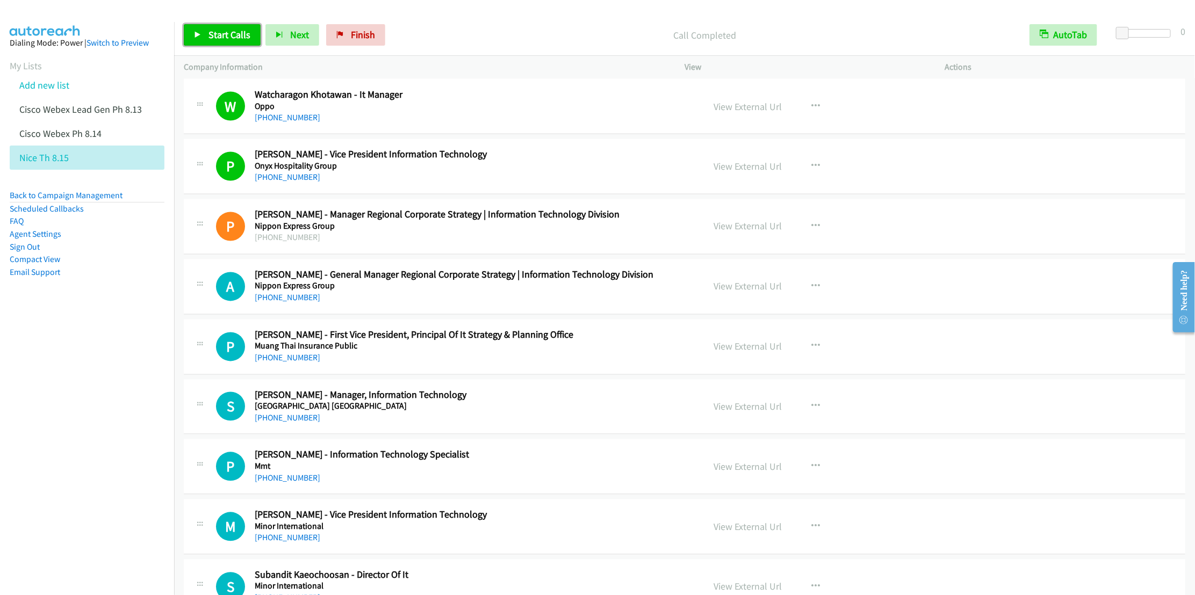
click at [211, 35] on span "Start Calls" at bounding box center [230, 34] width 42 height 12
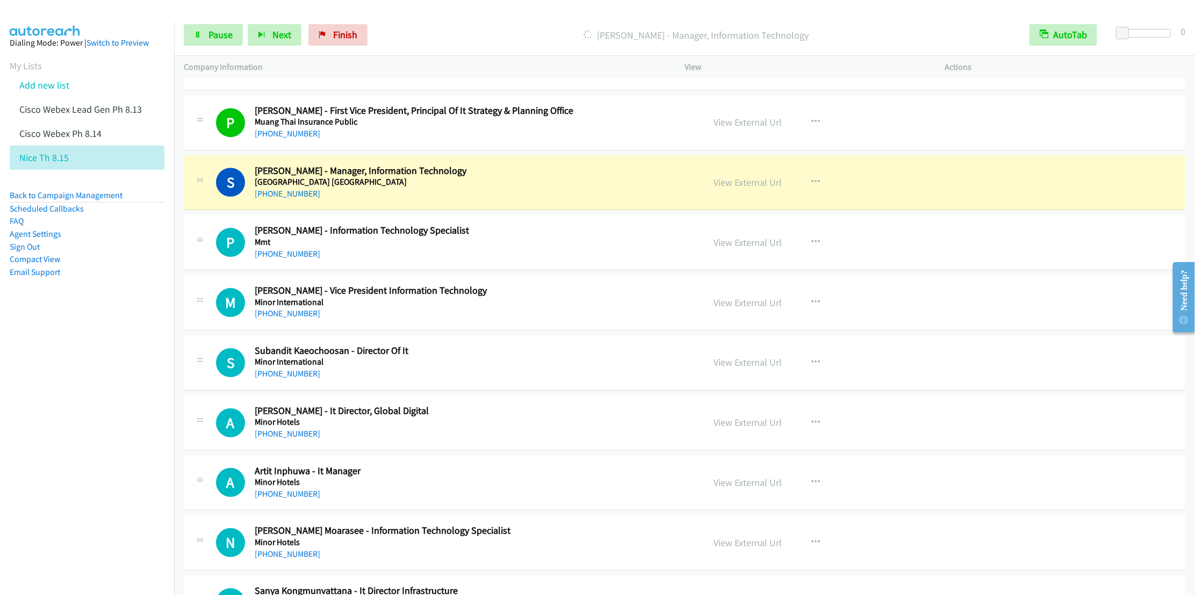
scroll to position [3789, 0]
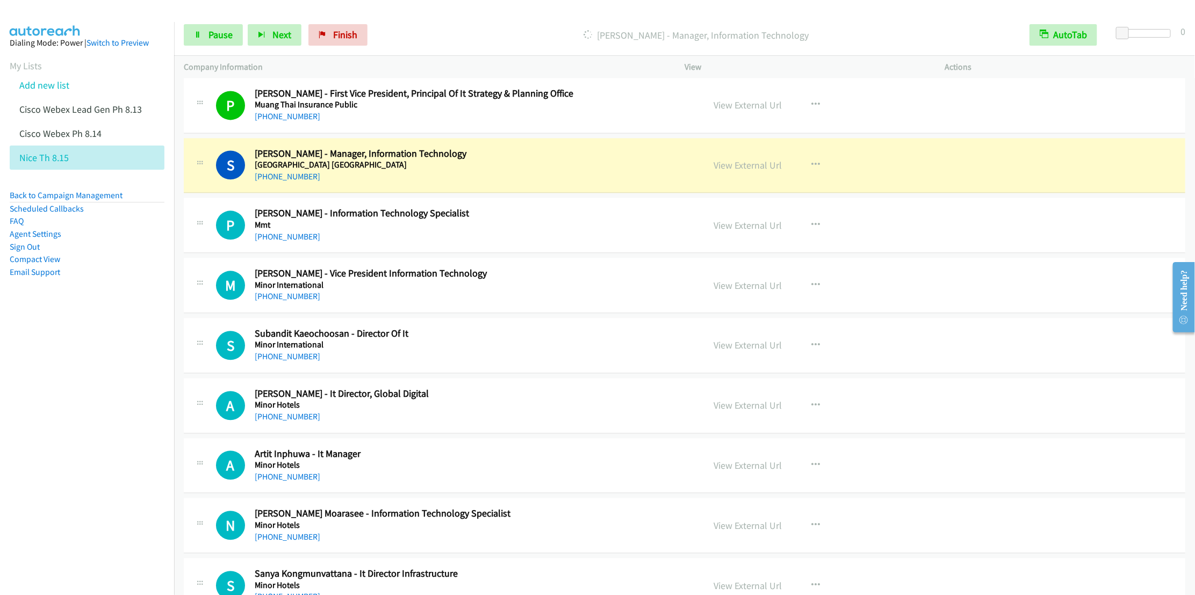
click at [31, 437] on nav "Dialing Mode: Power | Switch to Preview My Lists Add new list Cisco Webex Lead …" at bounding box center [87, 319] width 175 height 595
click at [206, 39] on link "Pause" at bounding box center [213, 34] width 59 height 21
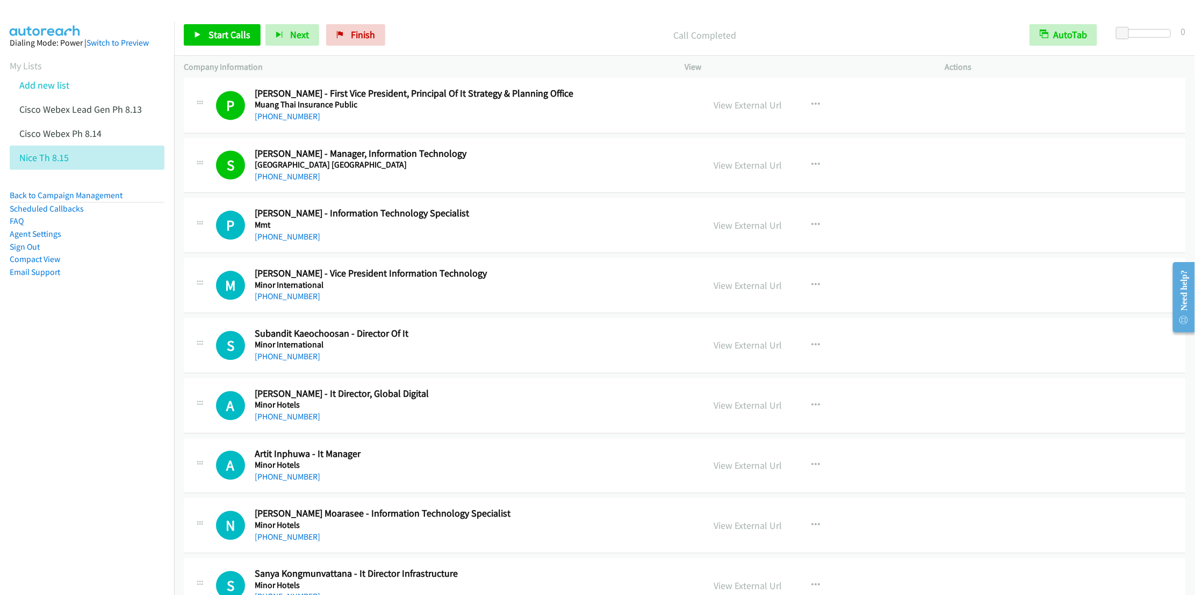
scroll to position [3870, 0]
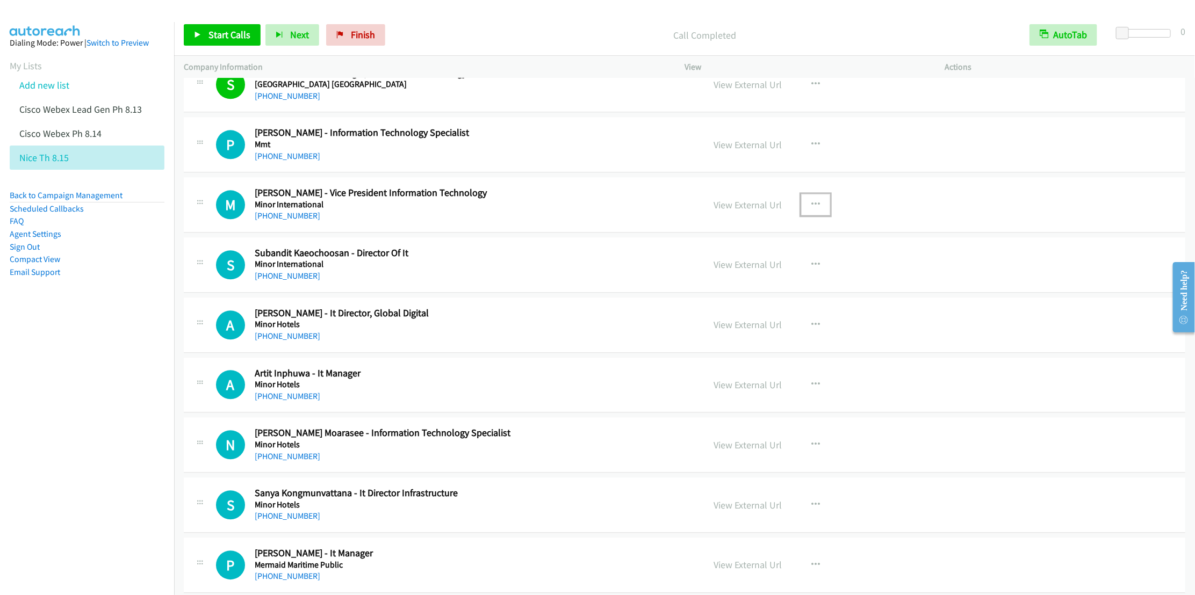
click at [807, 213] on button "button" at bounding box center [815, 204] width 29 height 21
click at [731, 286] on link "Start Calls Here" at bounding box center [758, 274] width 143 height 21
click at [224, 34] on span "Start Calls" at bounding box center [230, 34] width 42 height 12
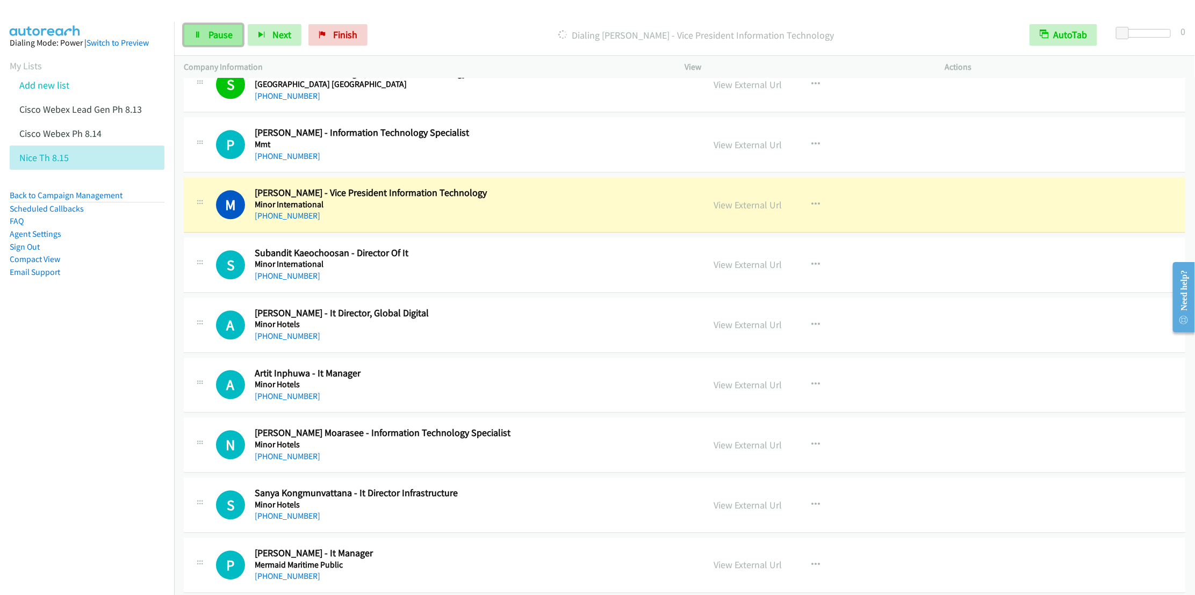
click at [216, 36] on span "Pause" at bounding box center [221, 34] width 24 height 12
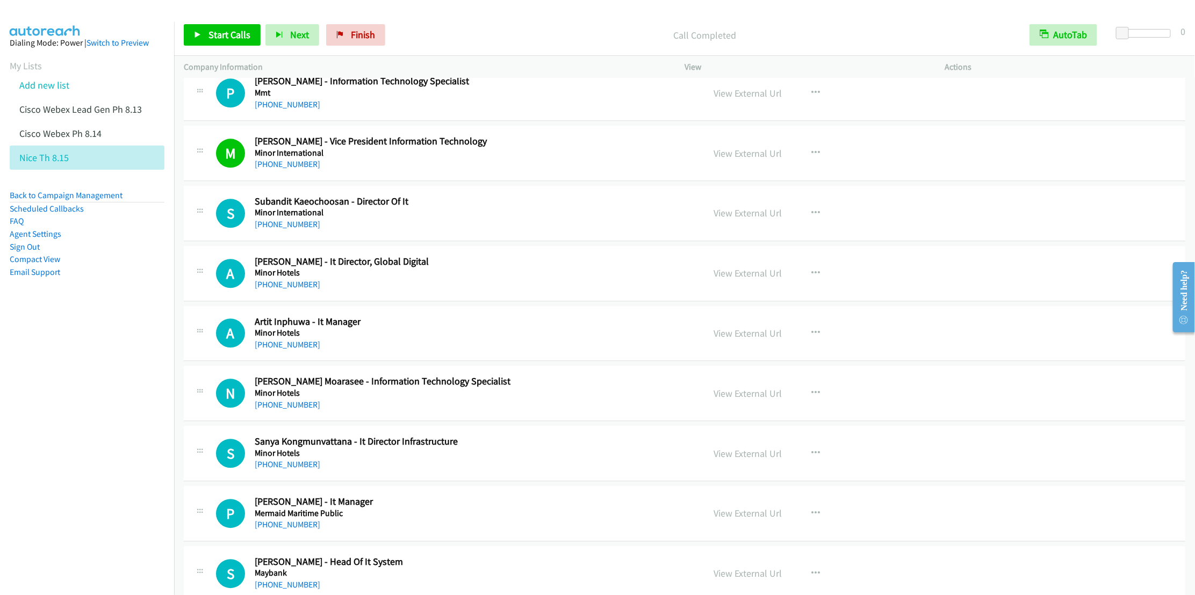
scroll to position [3950, 0]
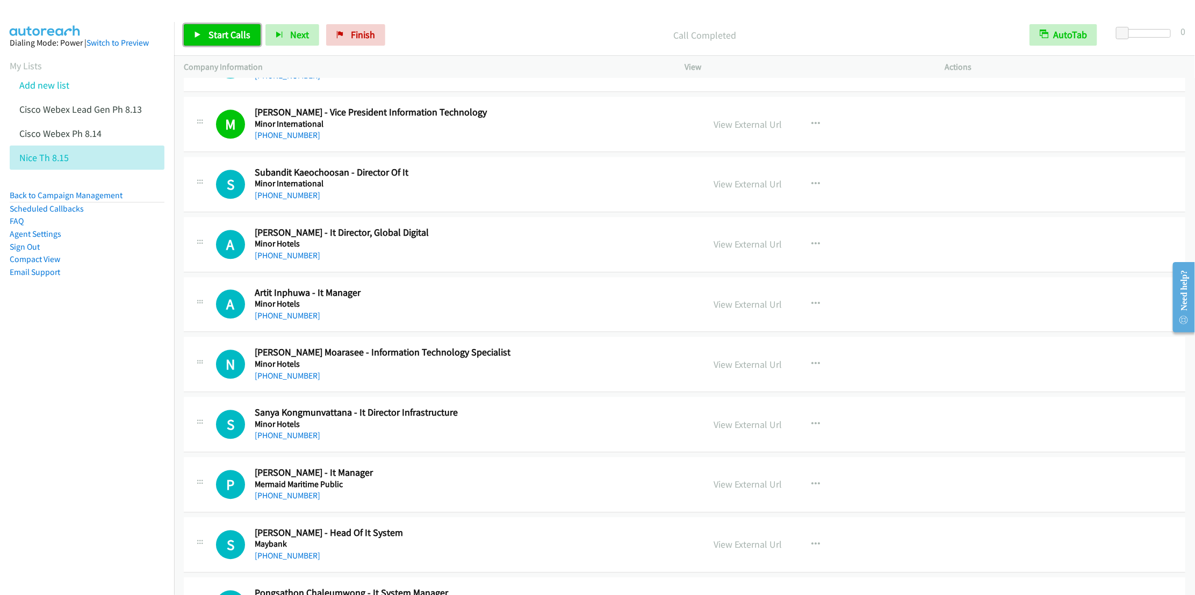
click at [223, 34] on span "Start Calls" at bounding box center [230, 34] width 42 height 12
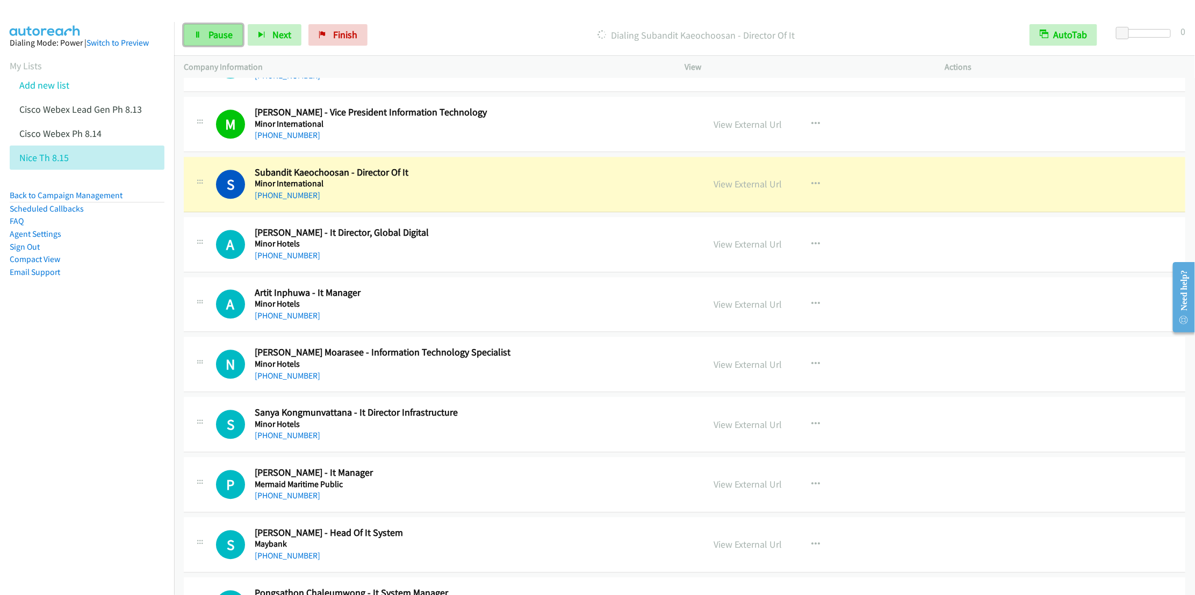
click at [202, 32] on link "Pause" at bounding box center [213, 34] width 59 height 21
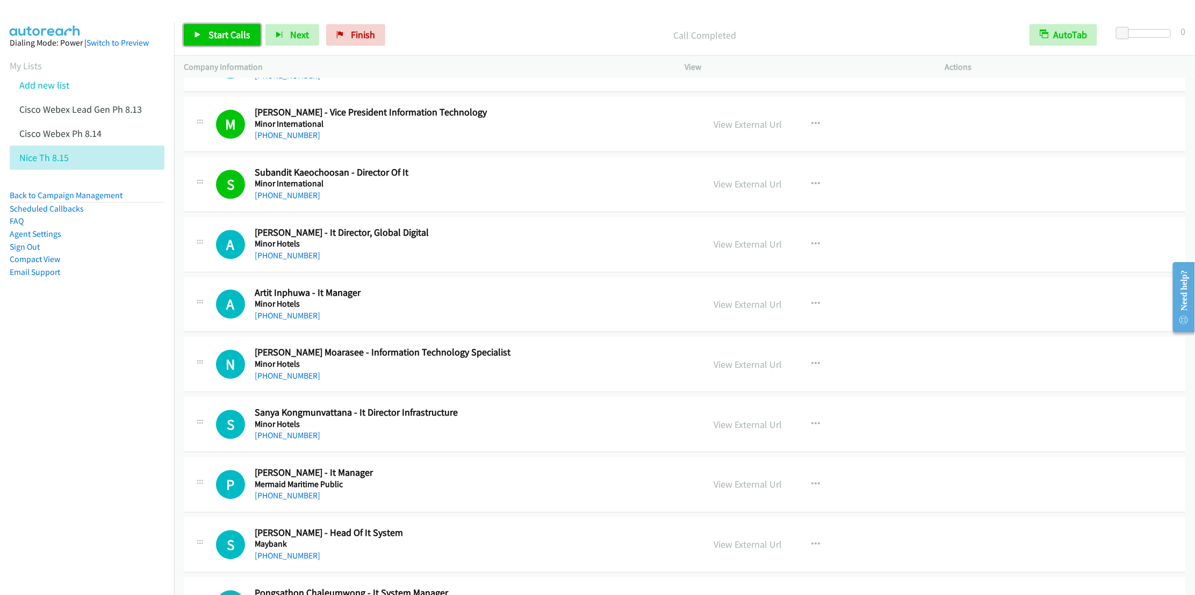
click at [217, 34] on span "Start Calls" at bounding box center [230, 34] width 42 height 12
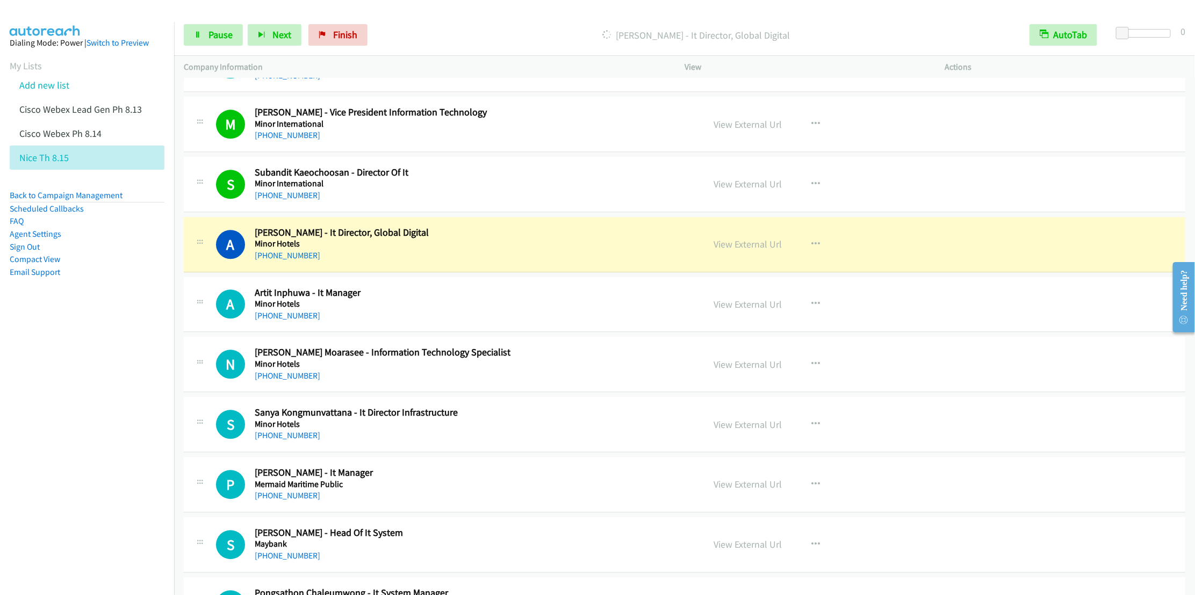
scroll to position [4031, 0]
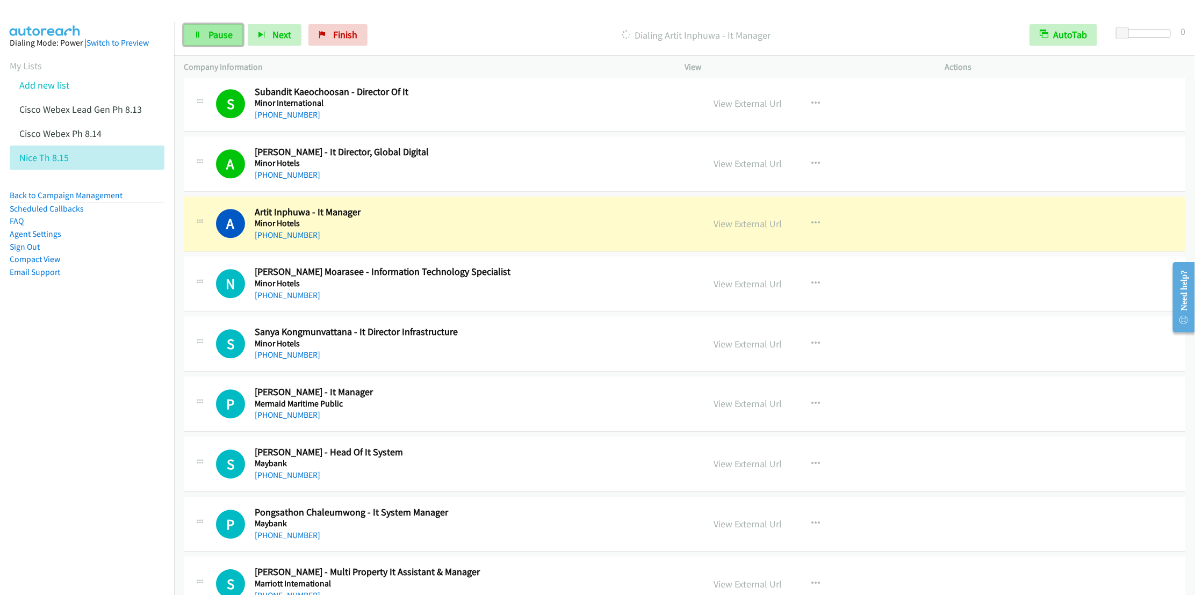
click at [213, 41] on link "Pause" at bounding box center [213, 34] width 59 height 21
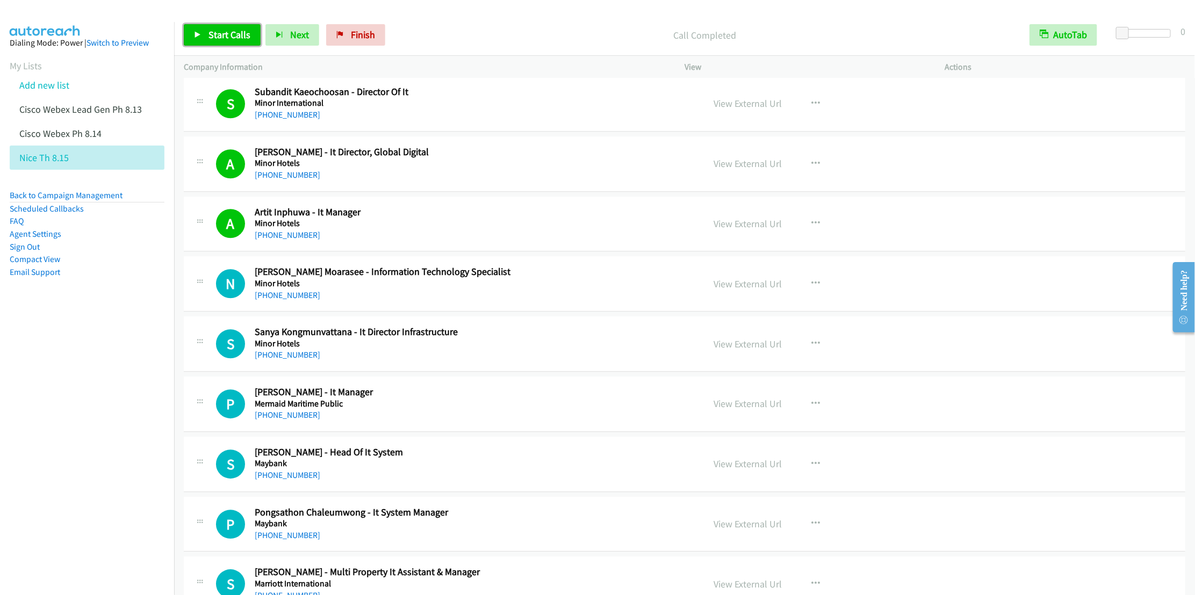
click at [224, 26] on link "Start Calls" at bounding box center [222, 34] width 77 height 21
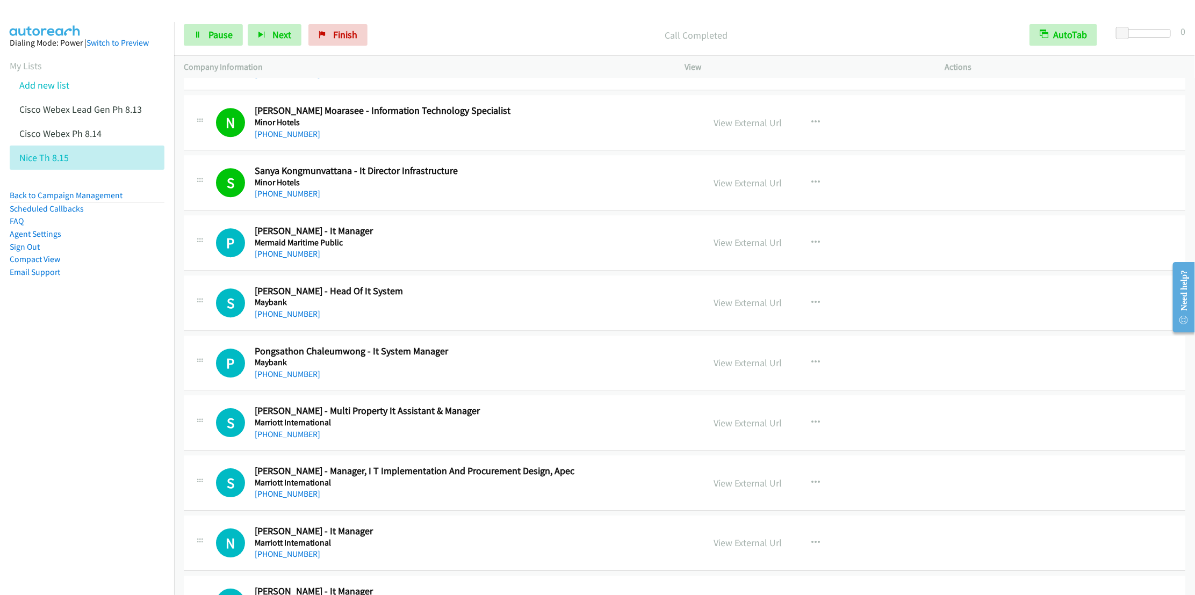
scroll to position [4273, 0]
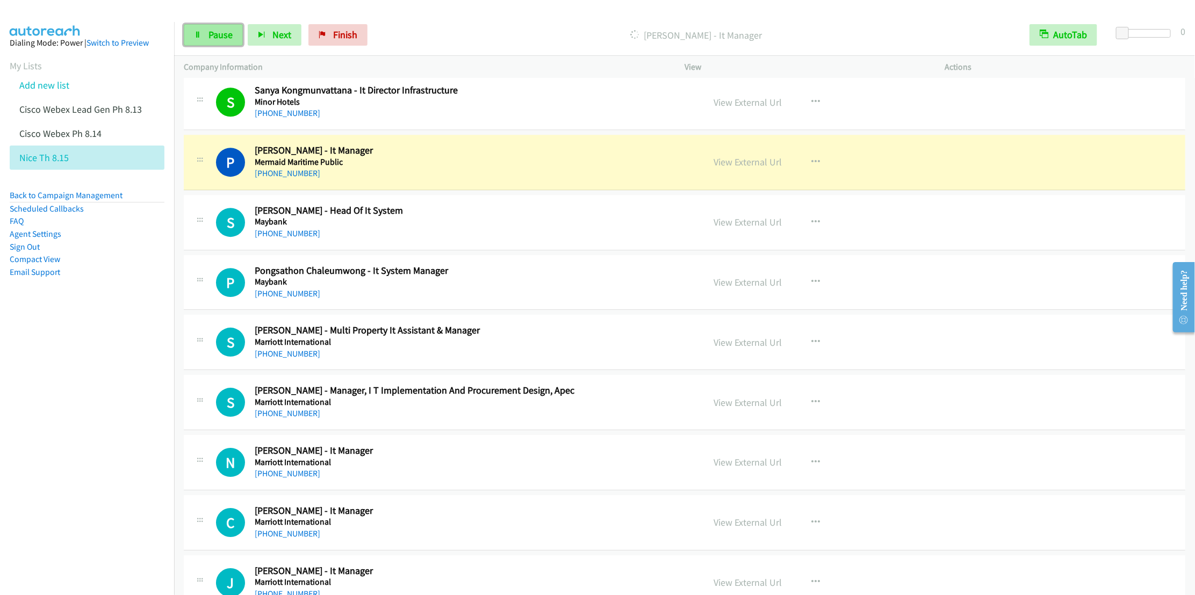
click at [212, 39] on span "Pause" at bounding box center [221, 34] width 24 height 12
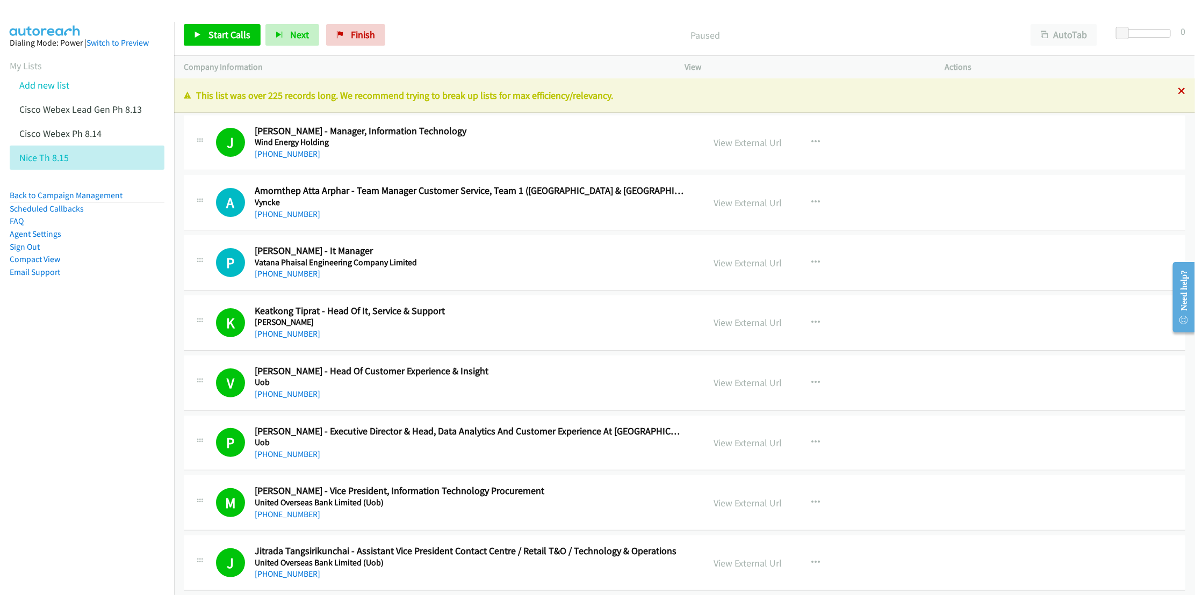
click at [1178, 91] on icon at bounding box center [1182, 92] width 8 height 8
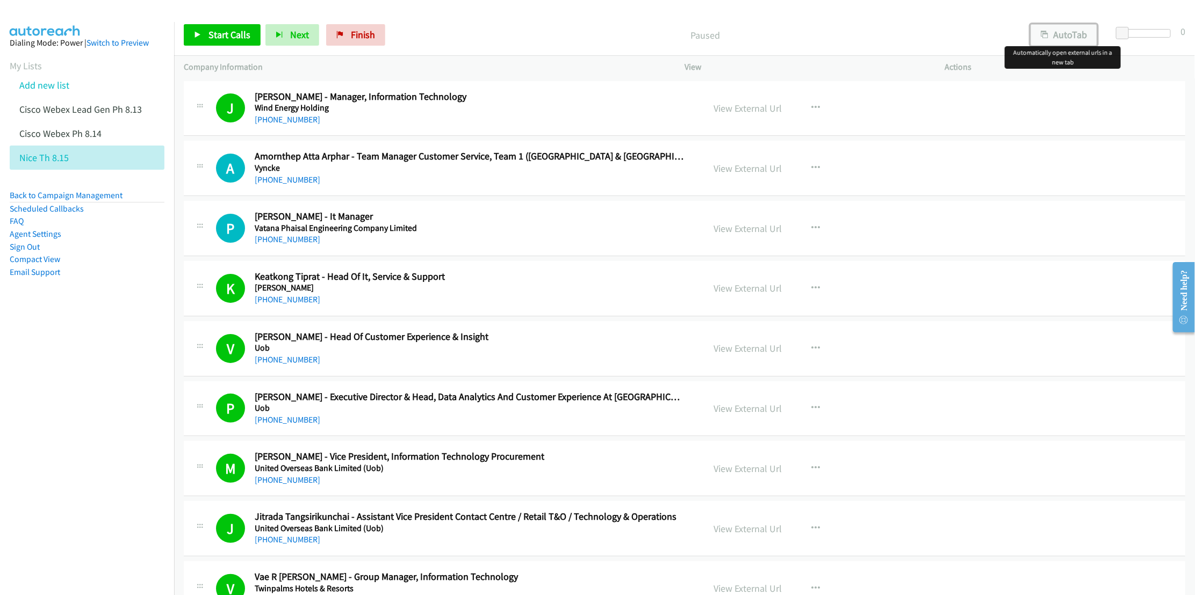
click at [1050, 37] on button "AutoTab" at bounding box center [1064, 34] width 67 height 21
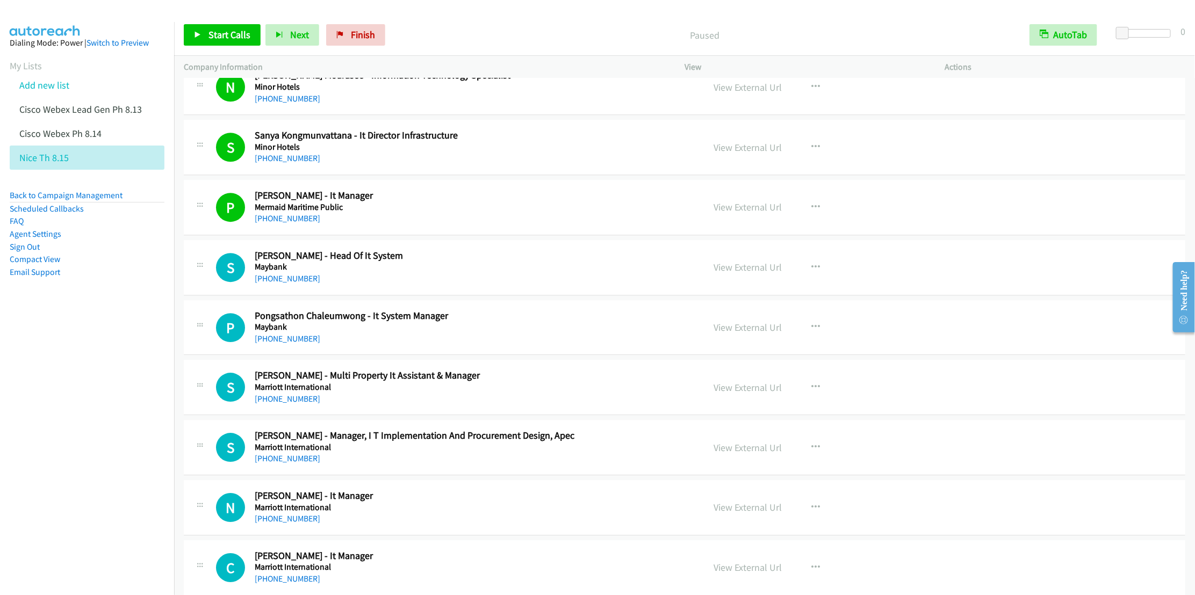
scroll to position [4252, 0]
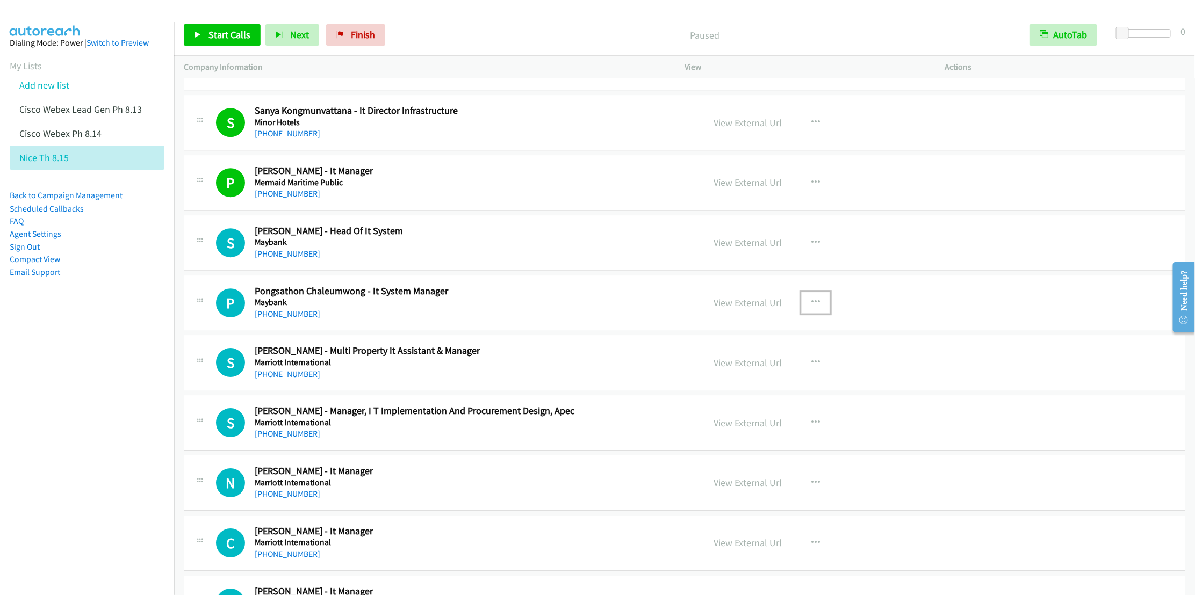
click at [812, 307] on icon "button" at bounding box center [816, 302] width 9 height 9
click at [732, 384] on link "Start Calls Here" at bounding box center [758, 372] width 143 height 21
click at [222, 37] on span "Start Calls" at bounding box center [230, 34] width 42 height 12
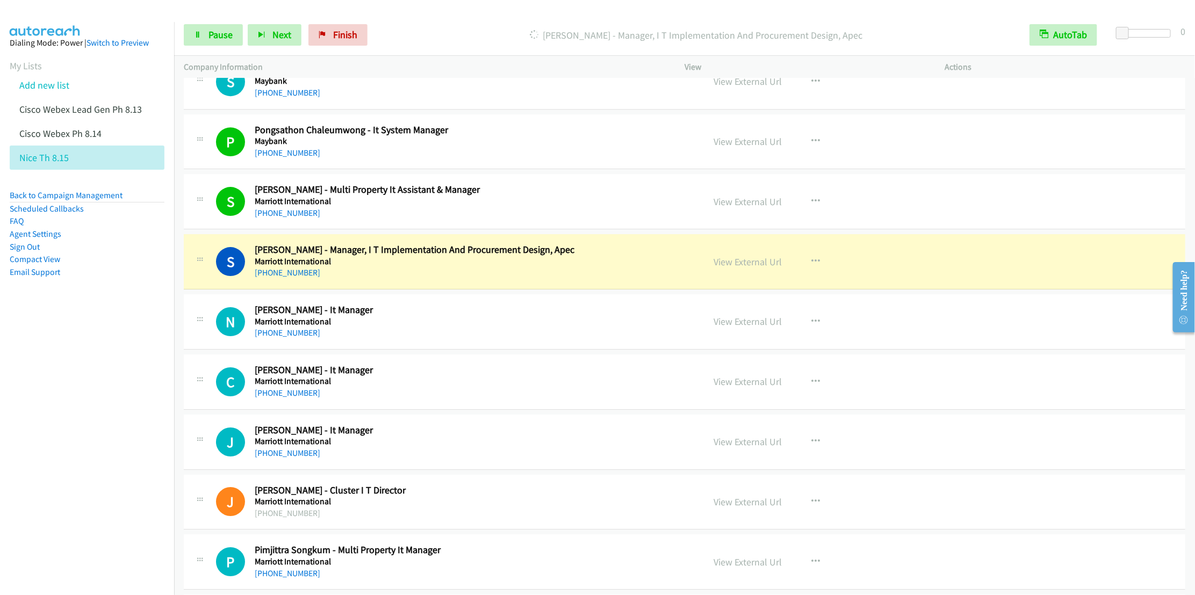
scroll to position [4494, 0]
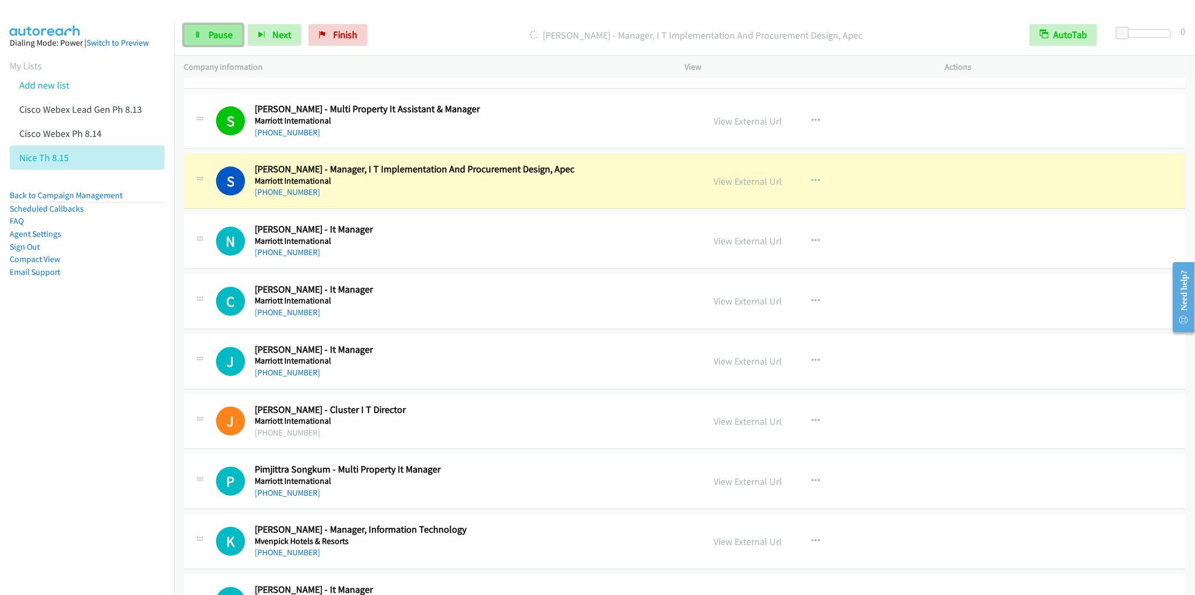
click at [196, 35] on icon at bounding box center [198, 36] width 8 height 8
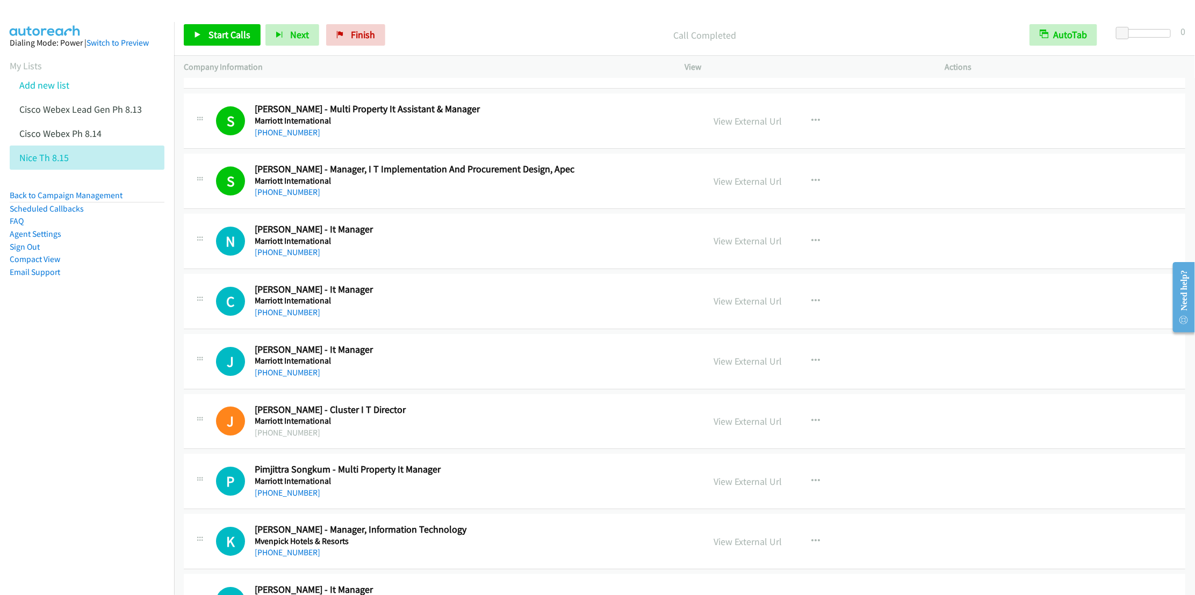
scroll to position [4575, 0]
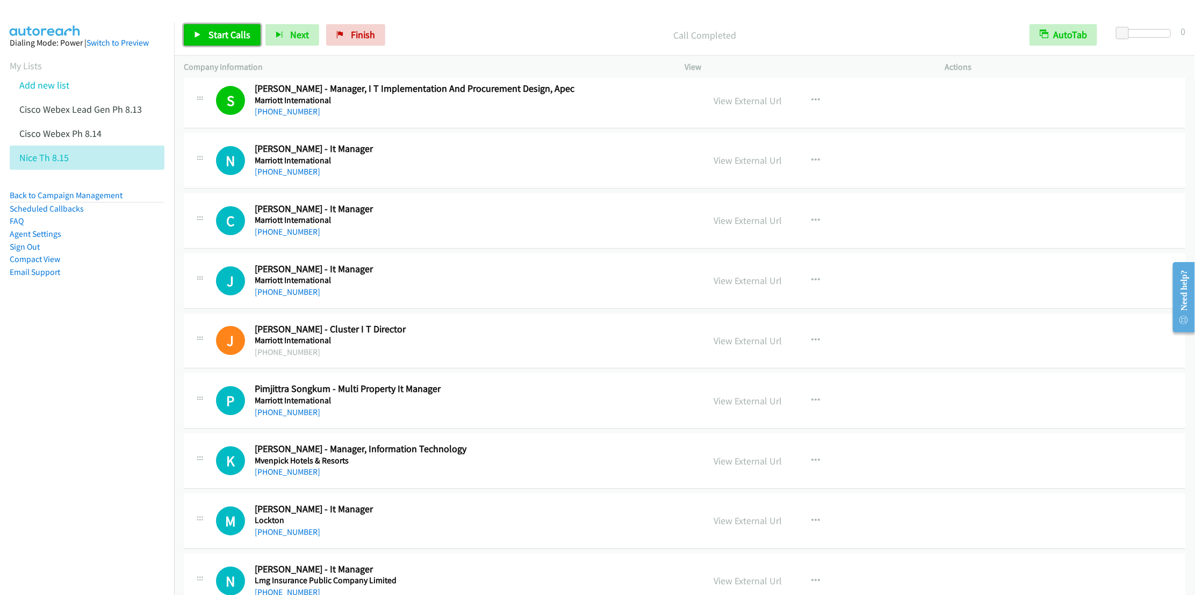
click at [215, 34] on span "Start Calls" at bounding box center [230, 34] width 42 height 12
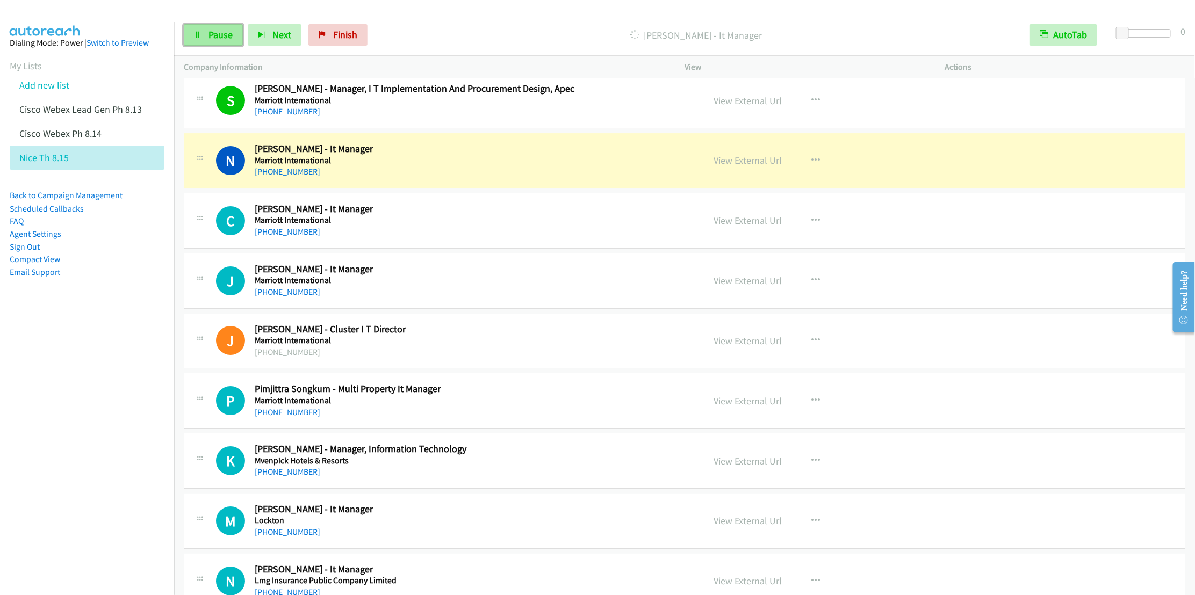
click at [210, 40] on span "Pause" at bounding box center [221, 34] width 24 height 12
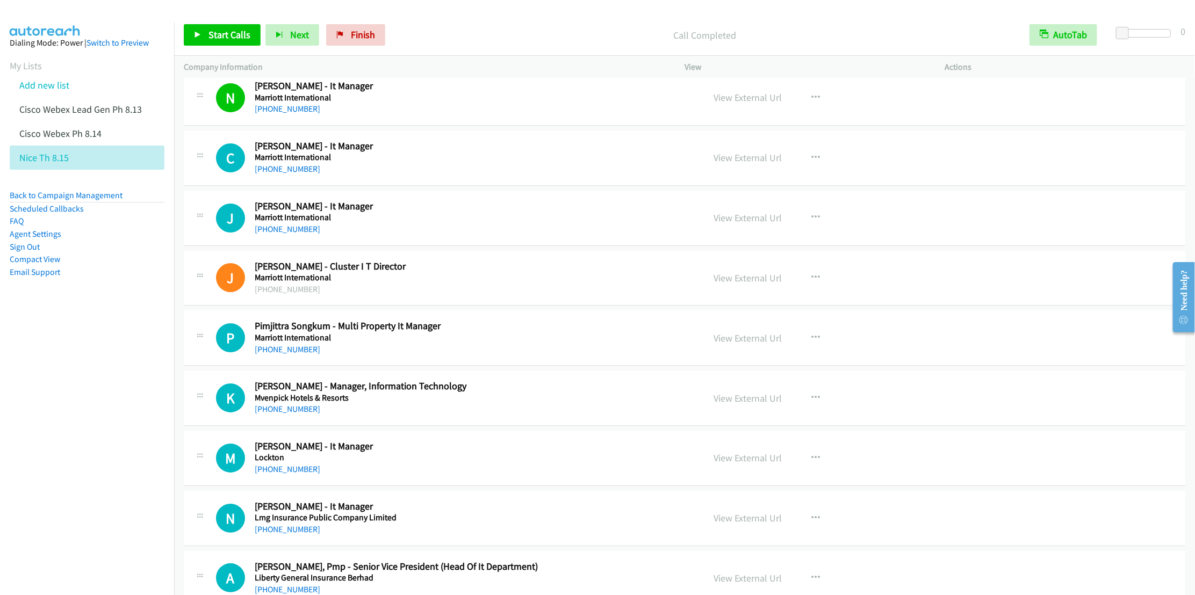
scroll to position [4655, 0]
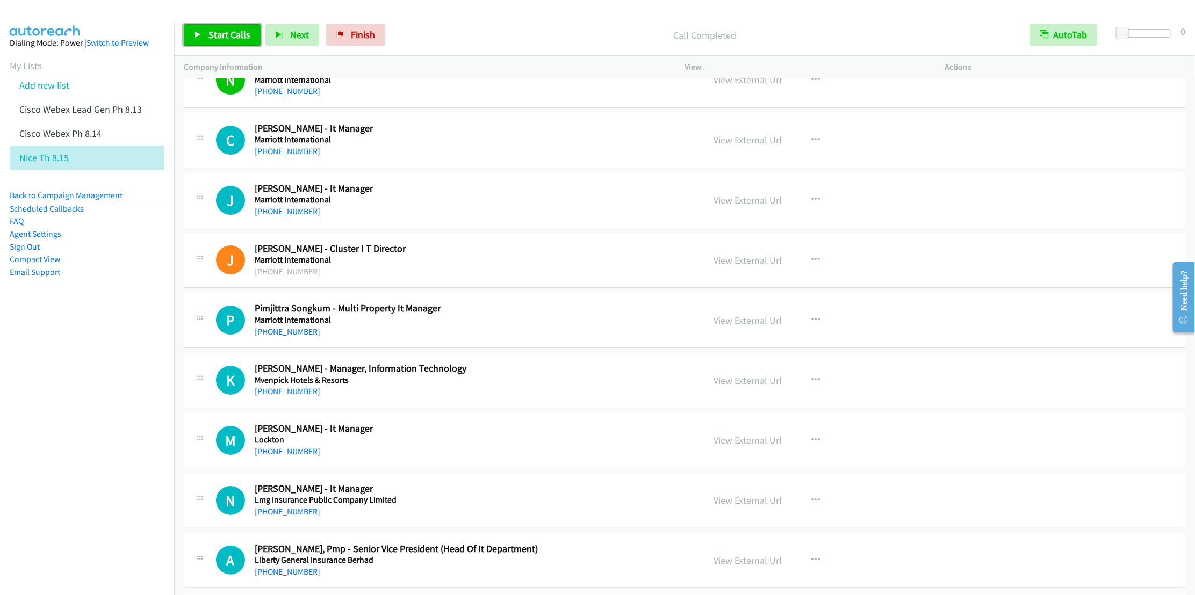
click at [222, 36] on span "Start Calls" at bounding box center [230, 34] width 42 height 12
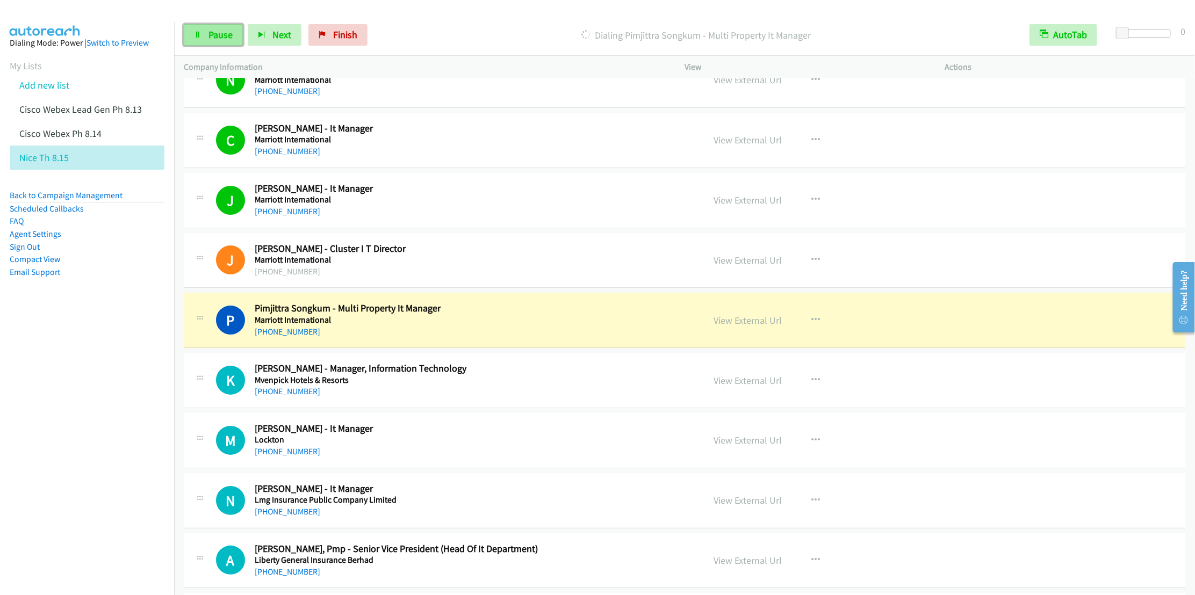
click at [214, 30] on span "Pause" at bounding box center [221, 34] width 24 height 12
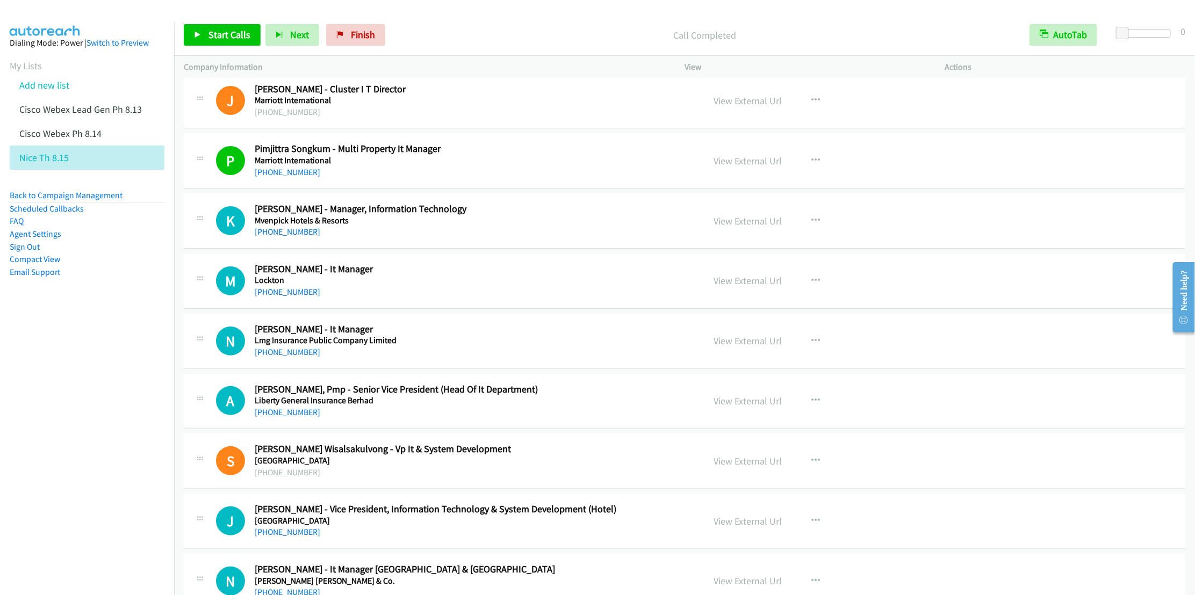
scroll to position [4816, 0]
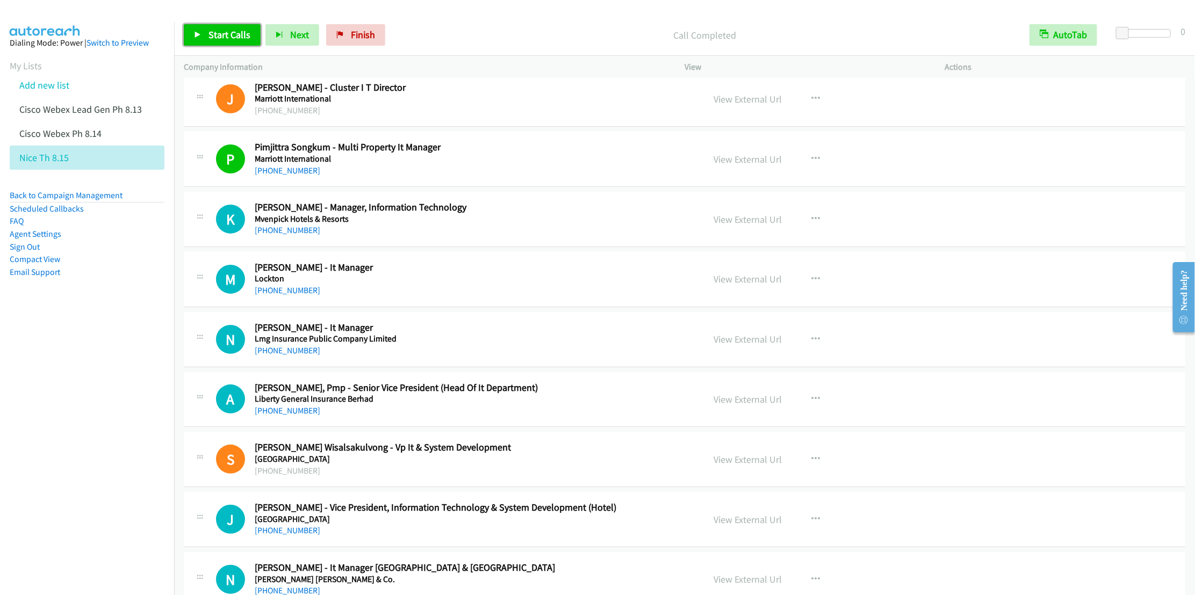
click at [222, 39] on span "Start Calls" at bounding box center [230, 34] width 42 height 12
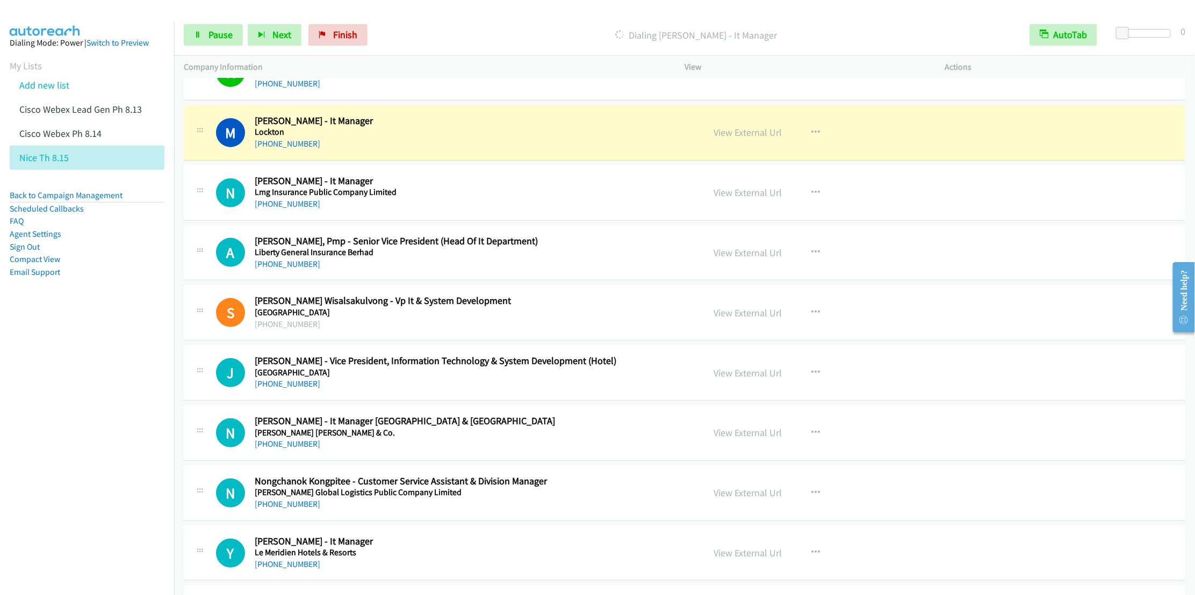
scroll to position [4978, 0]
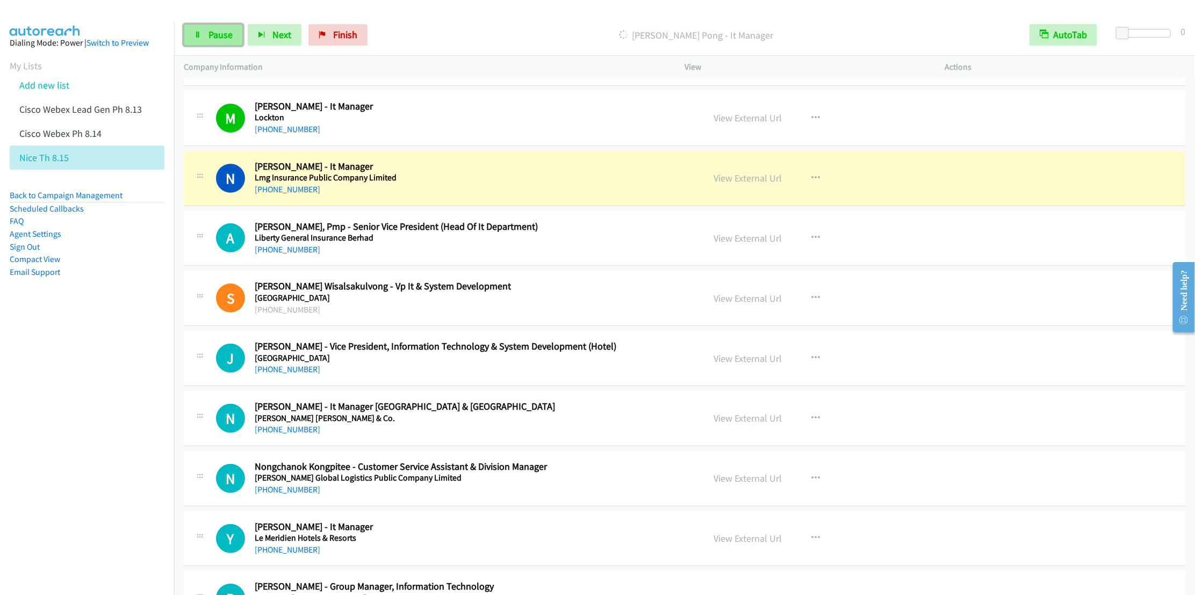
click at [197, 34] on icon at bounding box center [198, 36] width 8 height 8
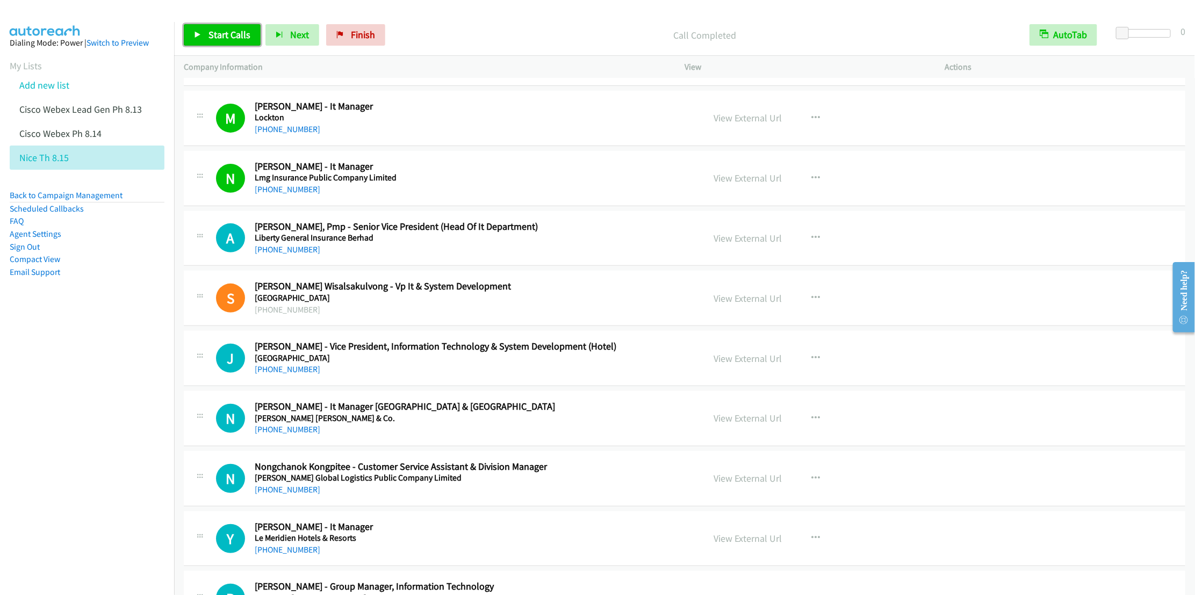
click at [212, 34] on span "Start Calls" at bounding box center [230, 34] width 42 height 12
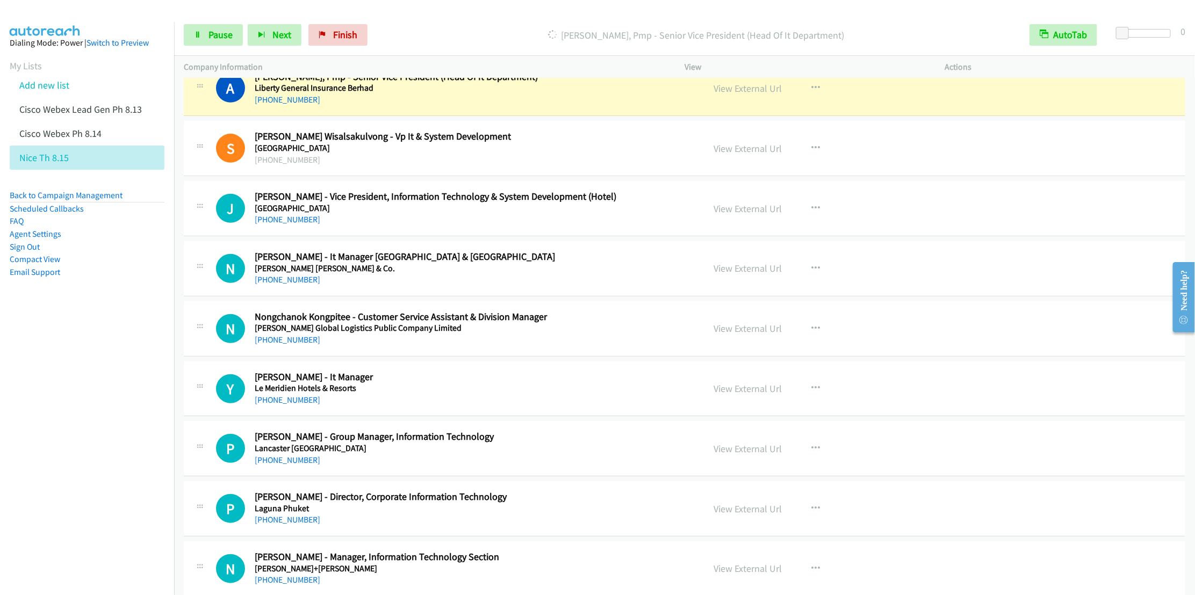
scroll to position [5139, 0]
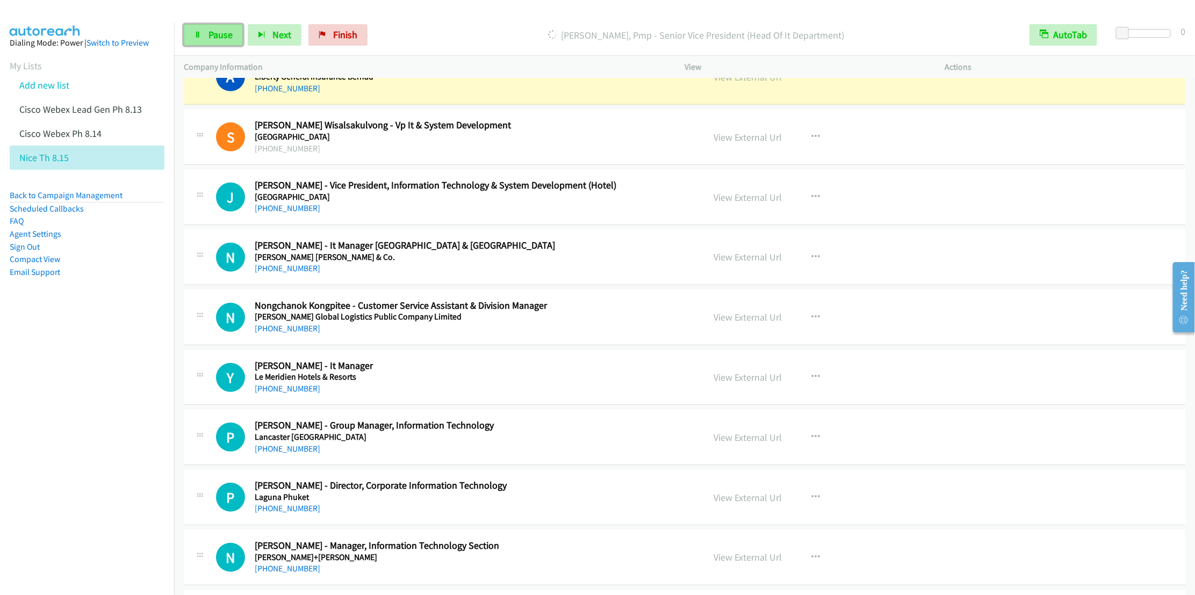
click at [205, 35] on link "Pause" at bounding box center [213, 34] width 59 height 21
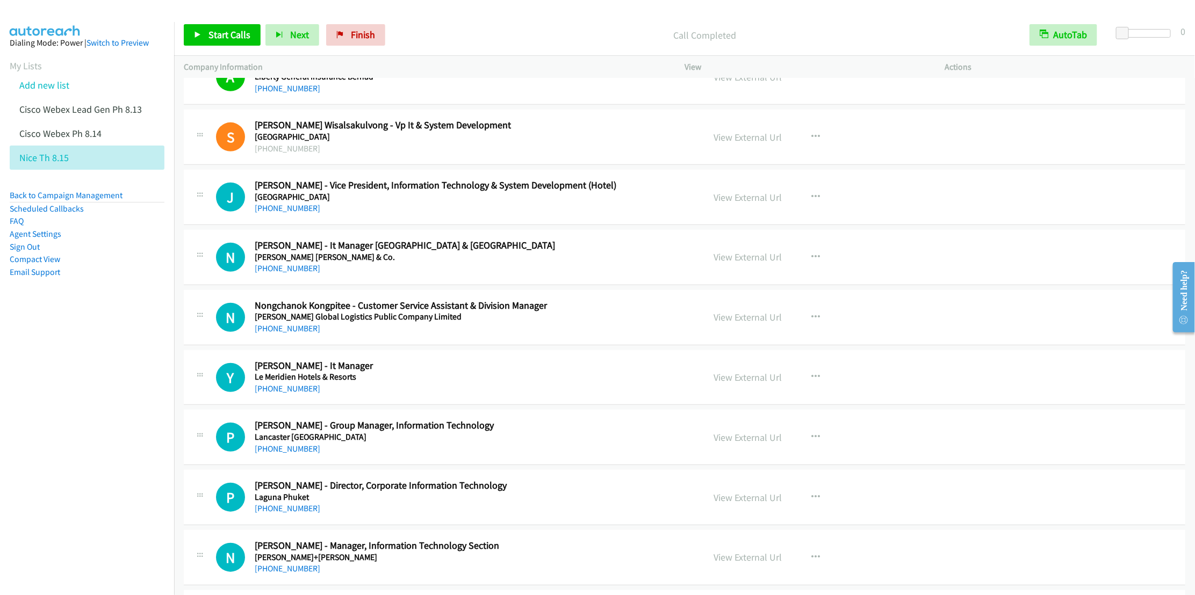
scroll to position [5220, 0]
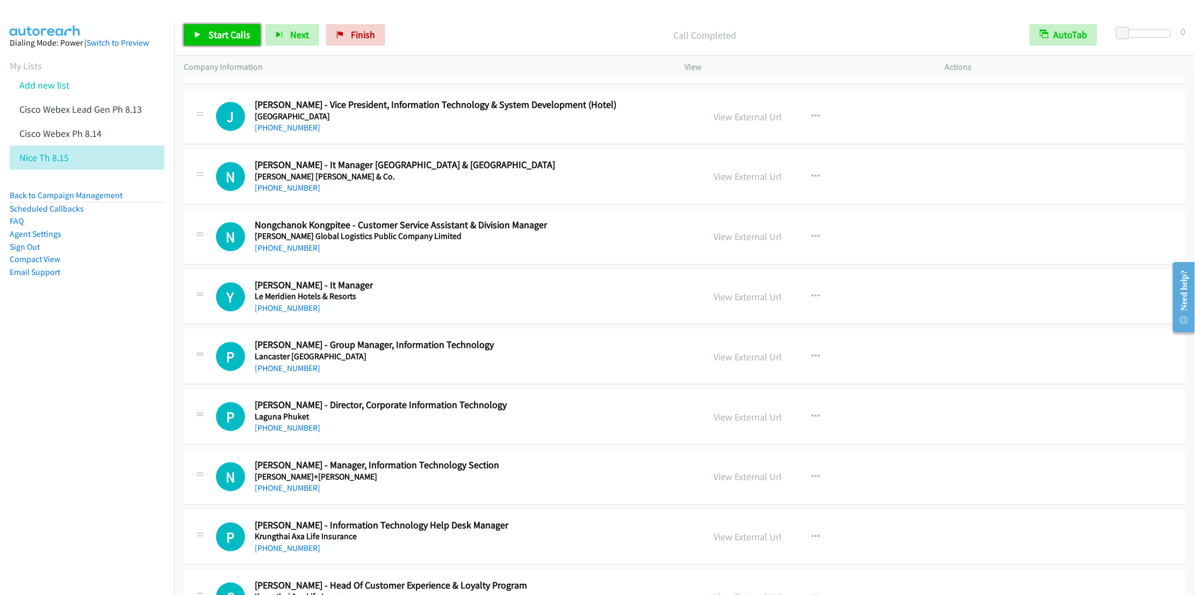
click at [211, 31] on span "Start Calls" at bounding box center [230, 34] width 42 height 12
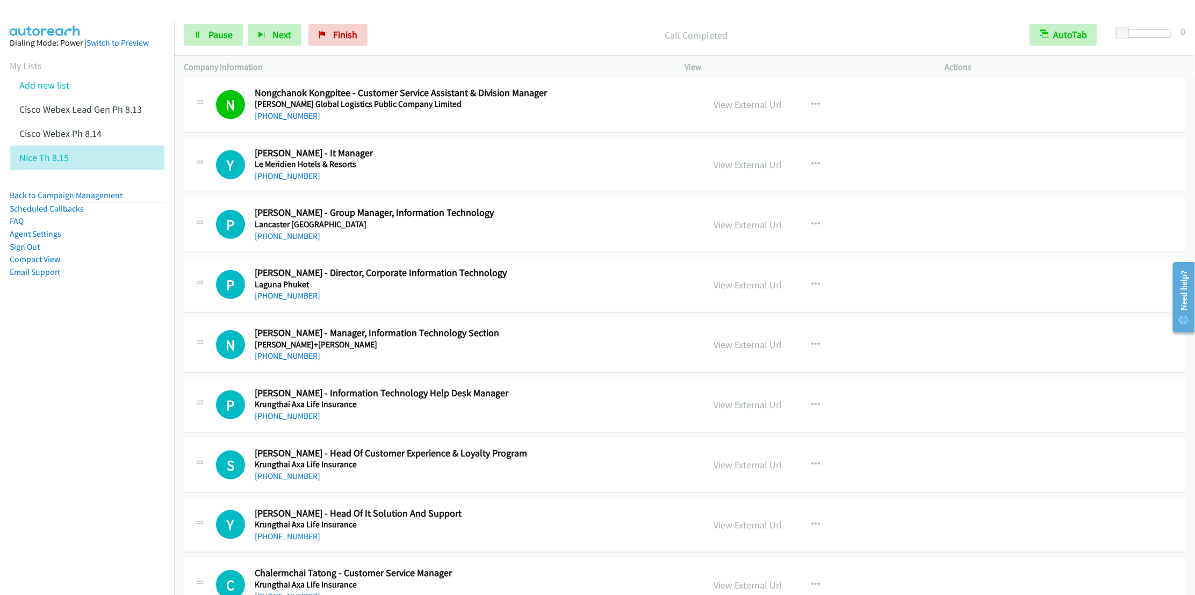
scroll to position [5381, 0]
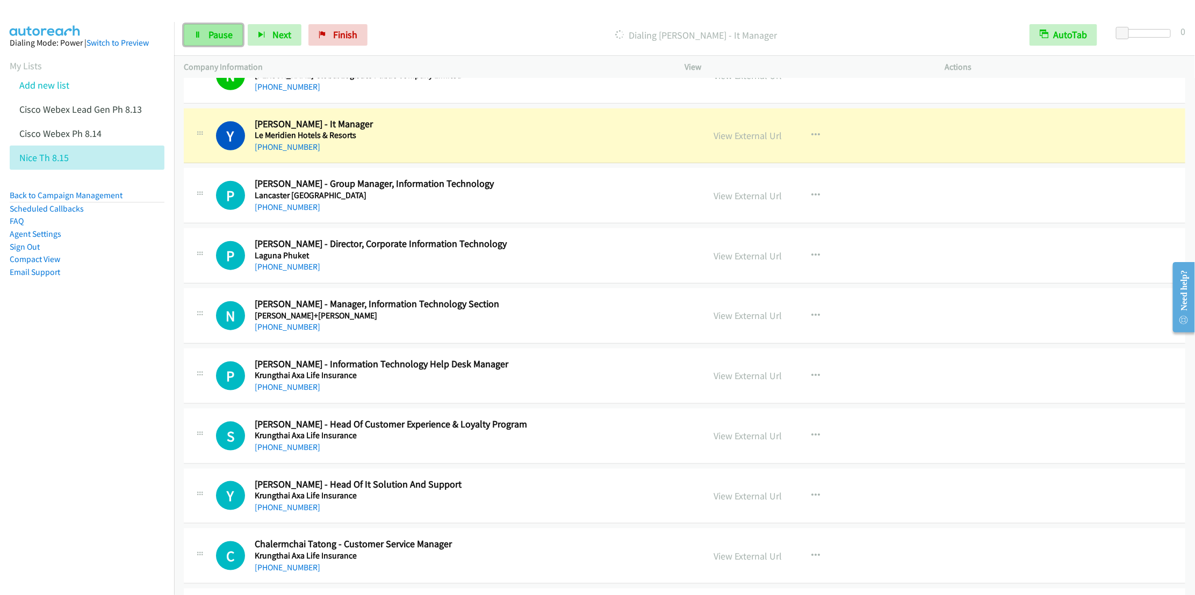
click at [210, 35] on span "Pause" at bounding box center [221, 34] width 24 height 12
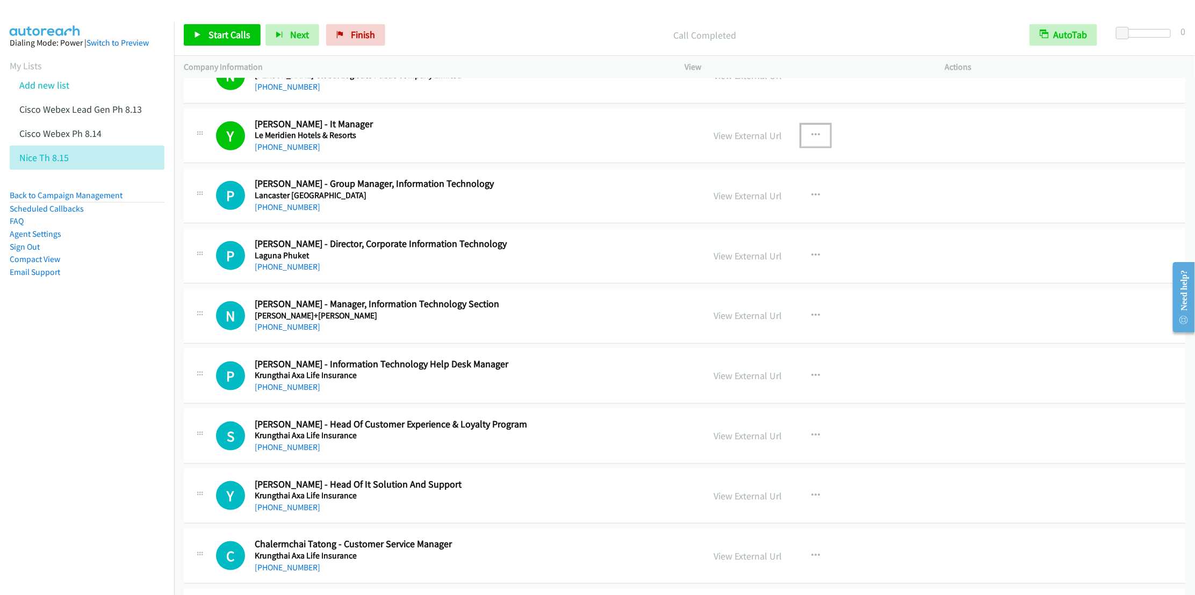
click at [812, 140] on icon "button" at bounding box center [816, 135] width 9 height 9
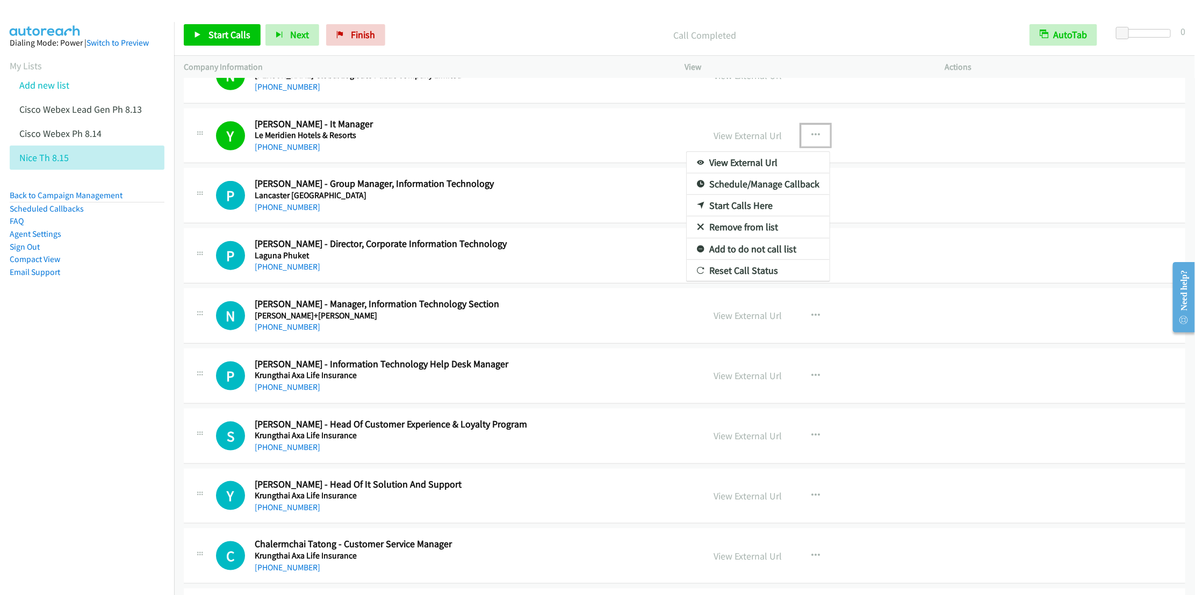
click at [729, 238] on link "Remove from list" at bounding box center [758, 227] width 143 height 21
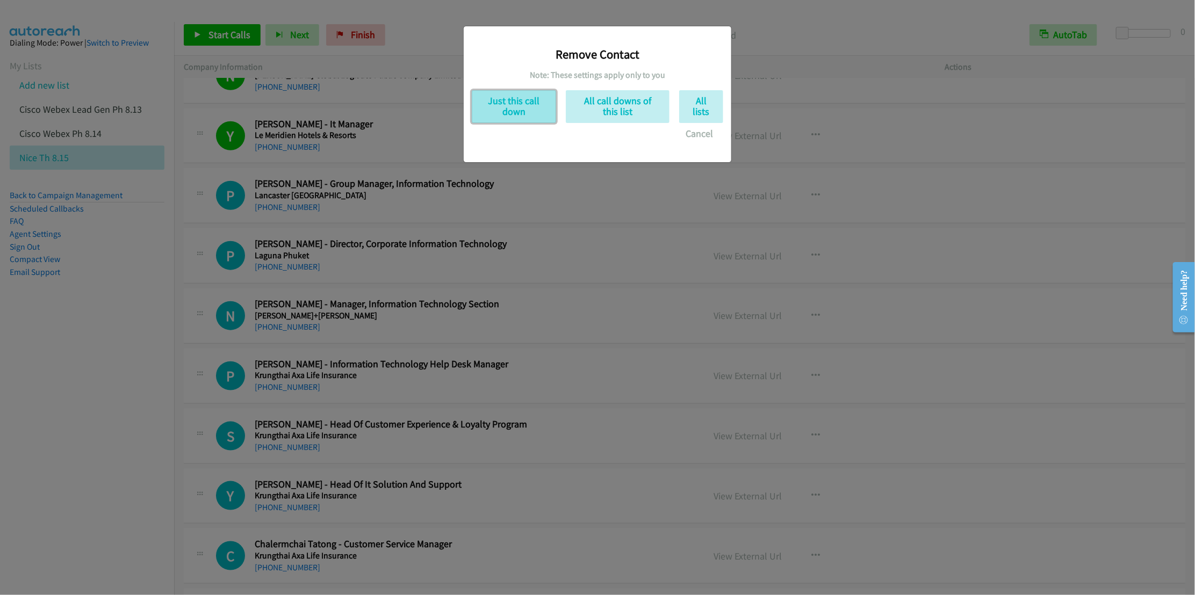
click at [510, 104] on button "Just this call down" at bounding box center [514, 106] width 84 height 33
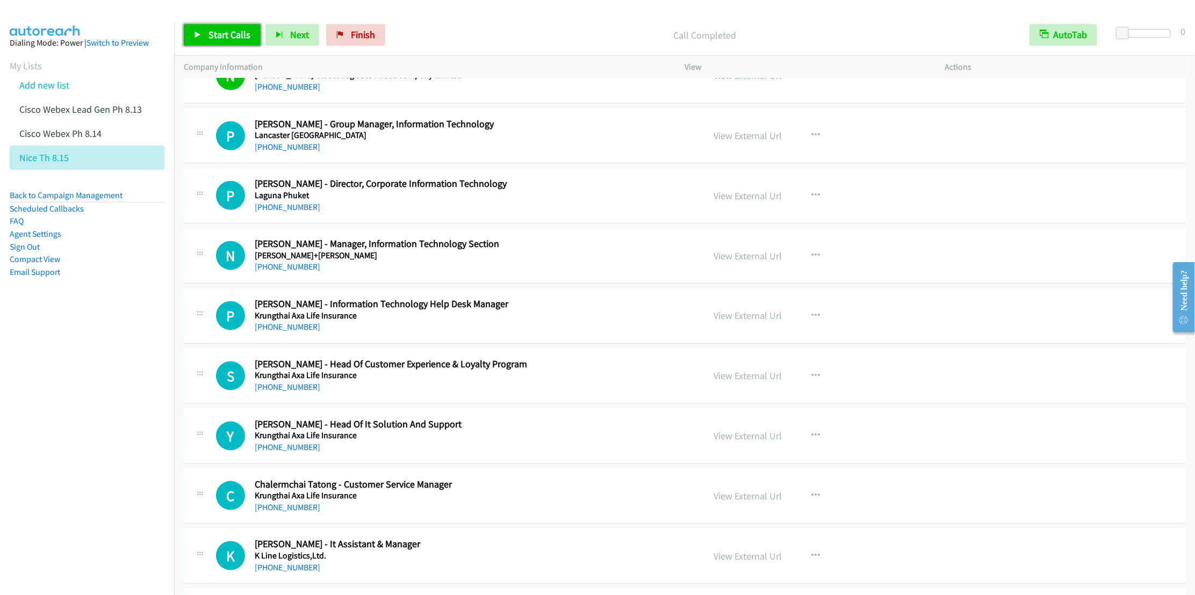
click at [227, 37] on span "Start Calls" at bounding box center [230, 34] width 42 height 12
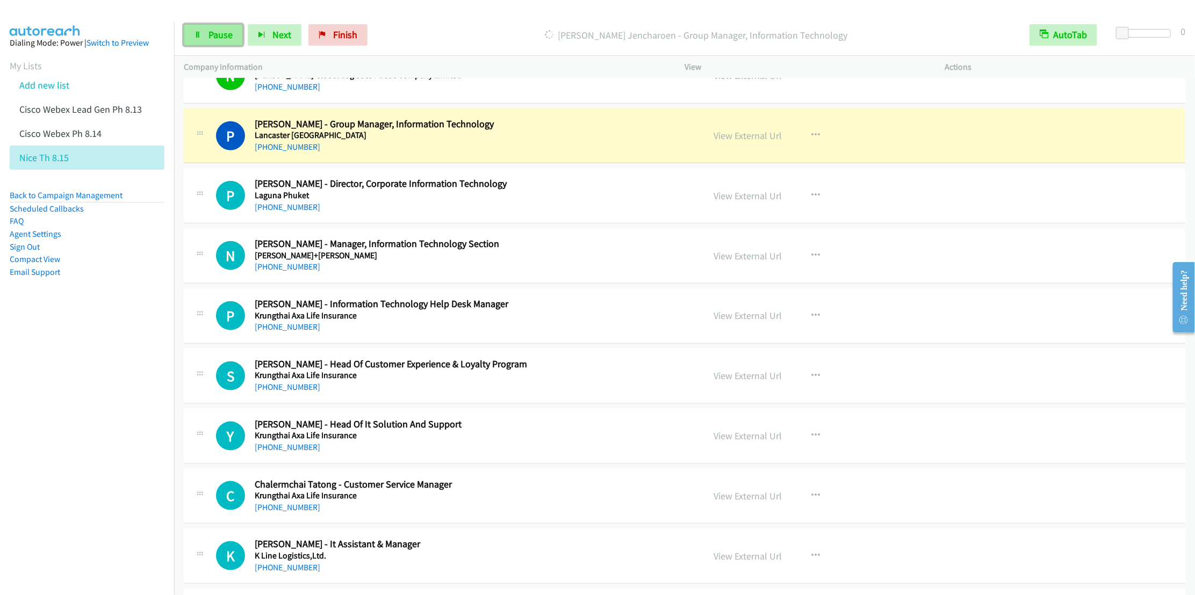
click at [197, 34] on icon at bounding box center [198, 36] width 8 height 8
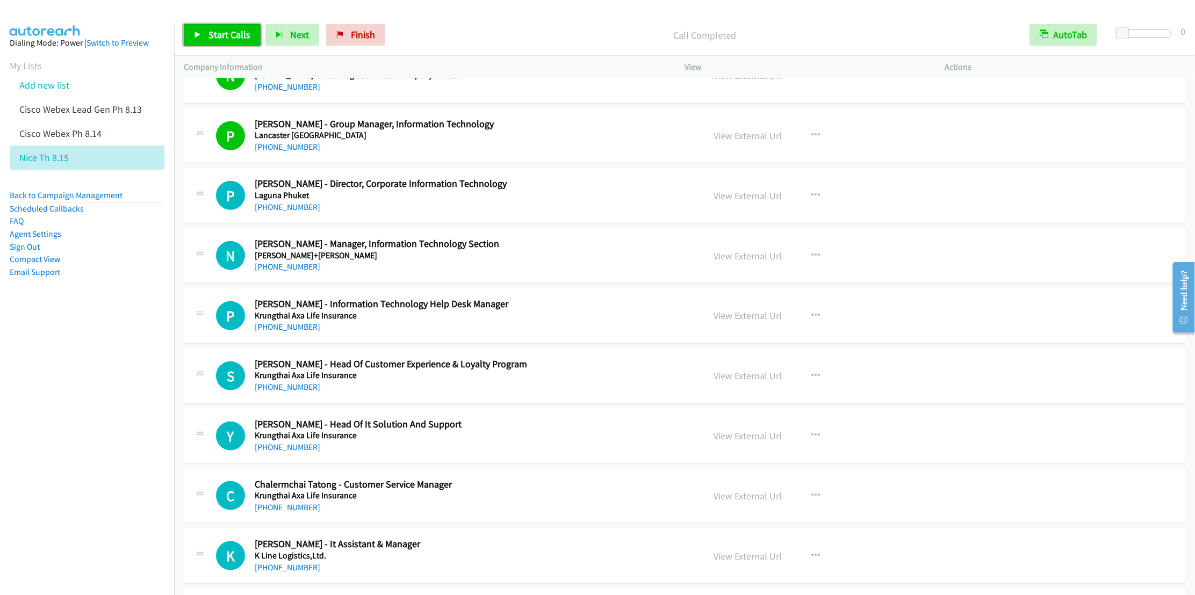
click at [226, 33] on span "Start Calls" at bounding box center [230, 34] width 42 height 12
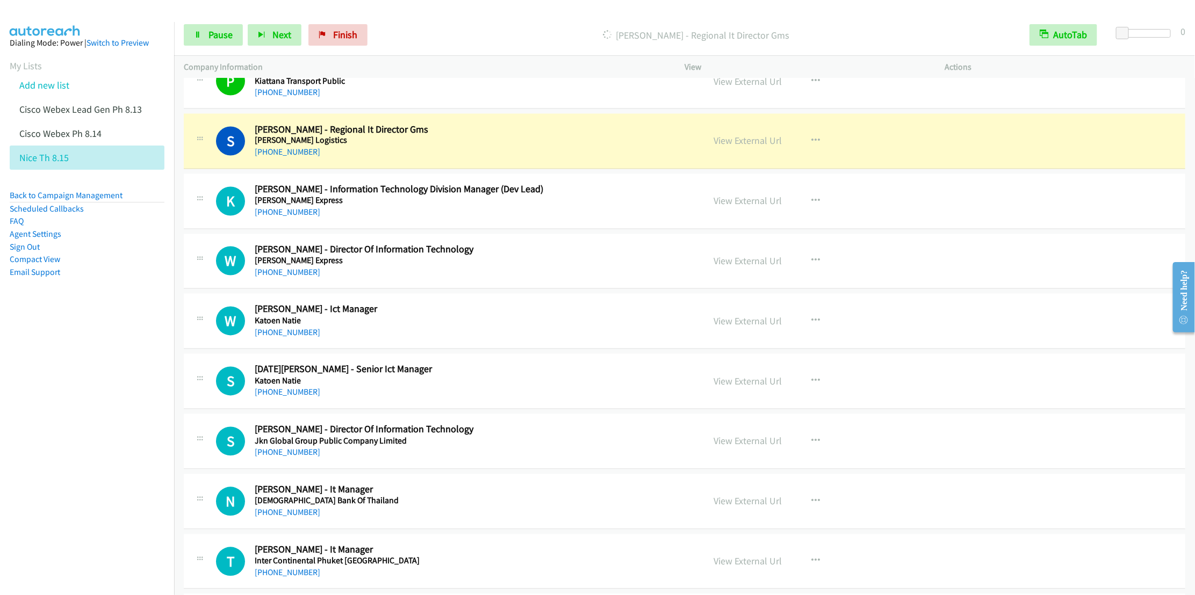
scroll to position [5945, 0]
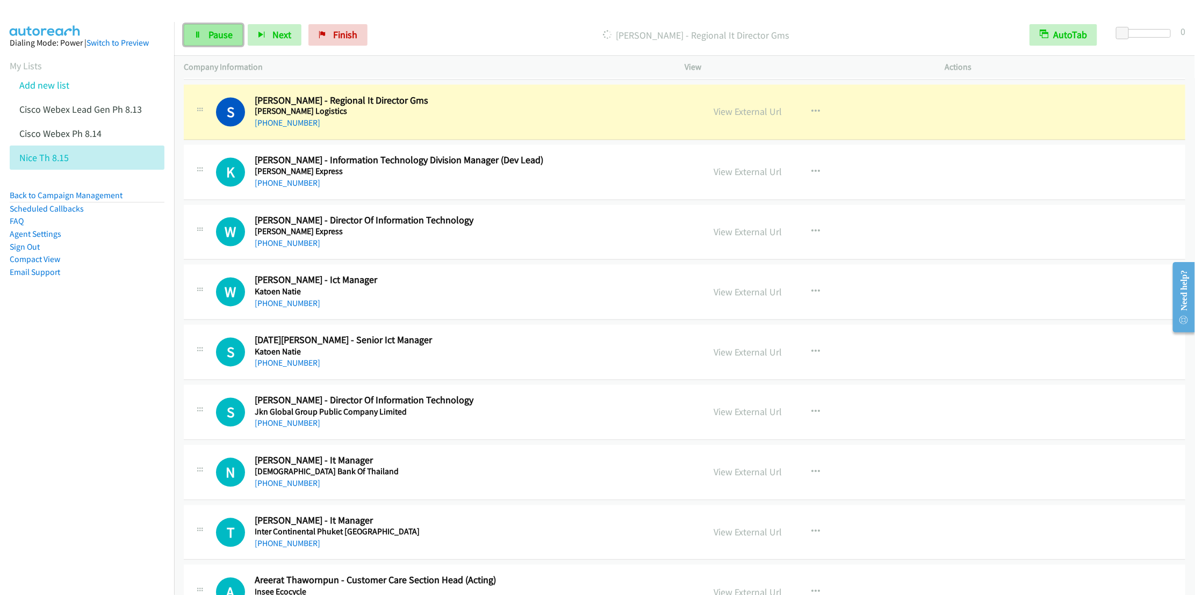
click at [193, 30] on link "Pause" at bounding box center [213, 34] width 59 height 21
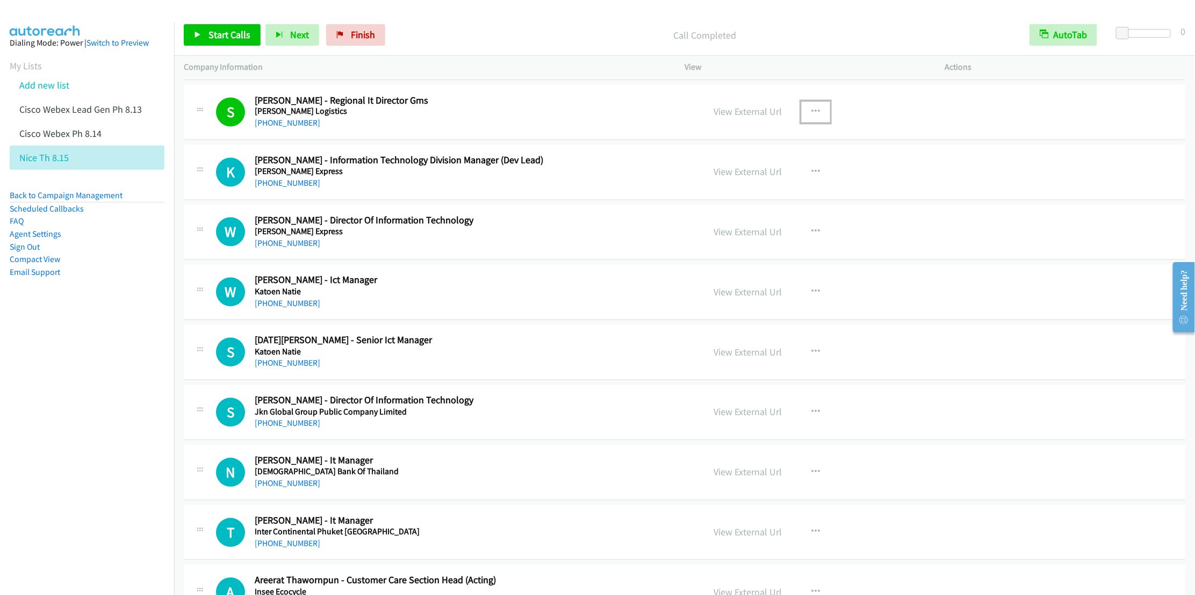
click at [816, 123] on button "button" at bounding box center [815, 112] width 29 height 21
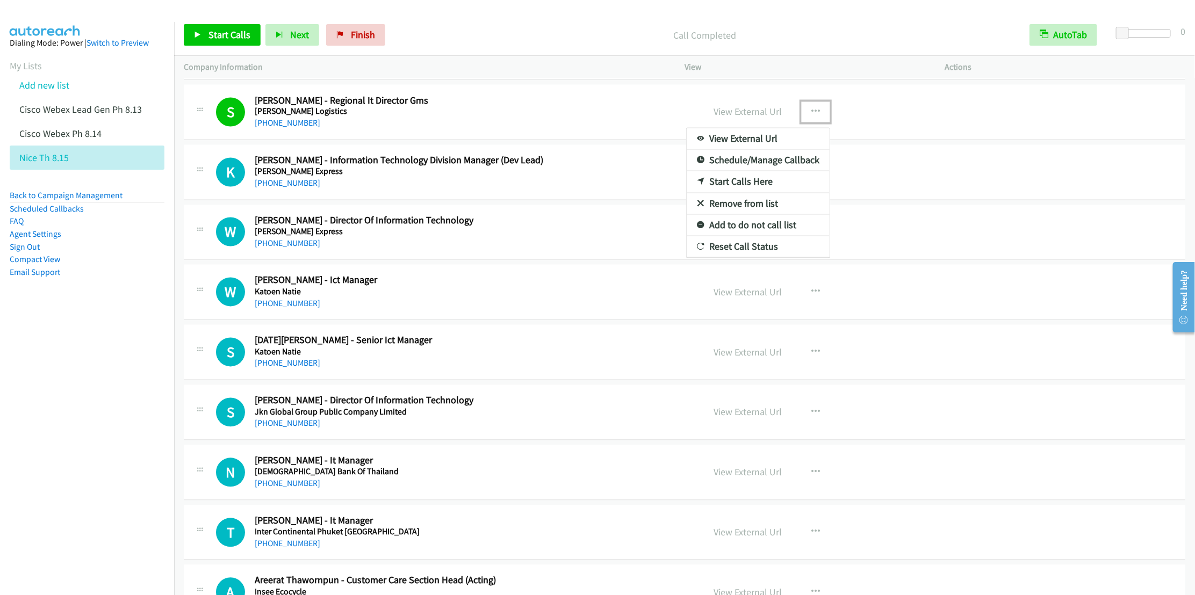
click at [732, 215] on link "Remove from list" at bounding box center [758, 203] width 143 height 21
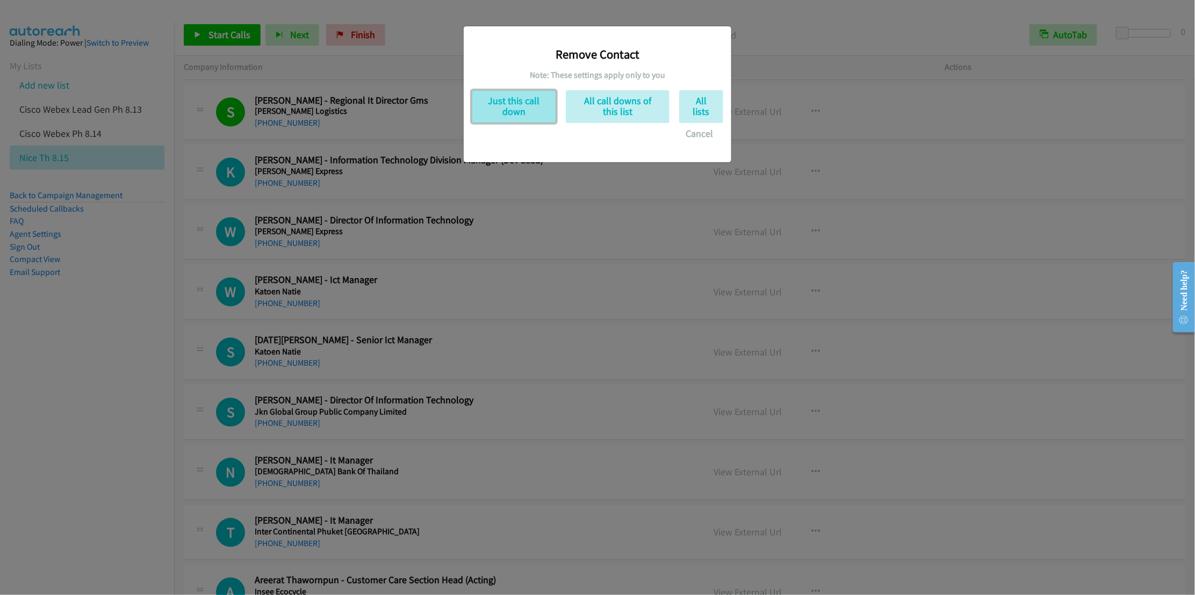
click at [496, 100] on button "Just this call down" at bounding box center [514, 106] width 84 height 33
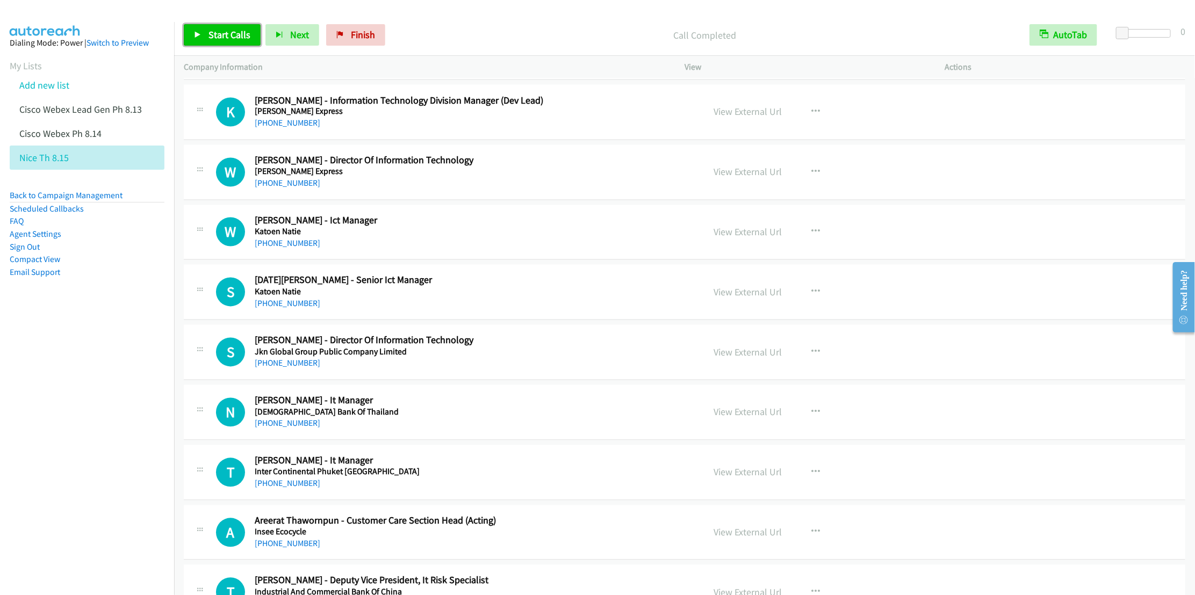
click at [215, 33] on span "Start Calls" at bounding box center [230, 34] width 42 height 12
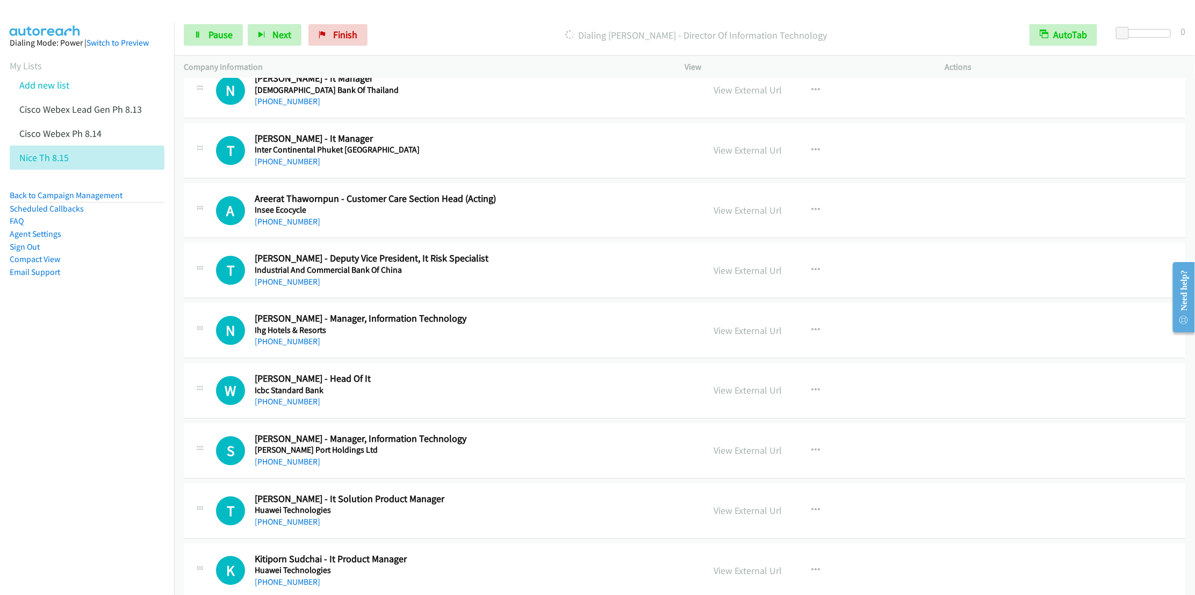
scroll to position [6187, 0]
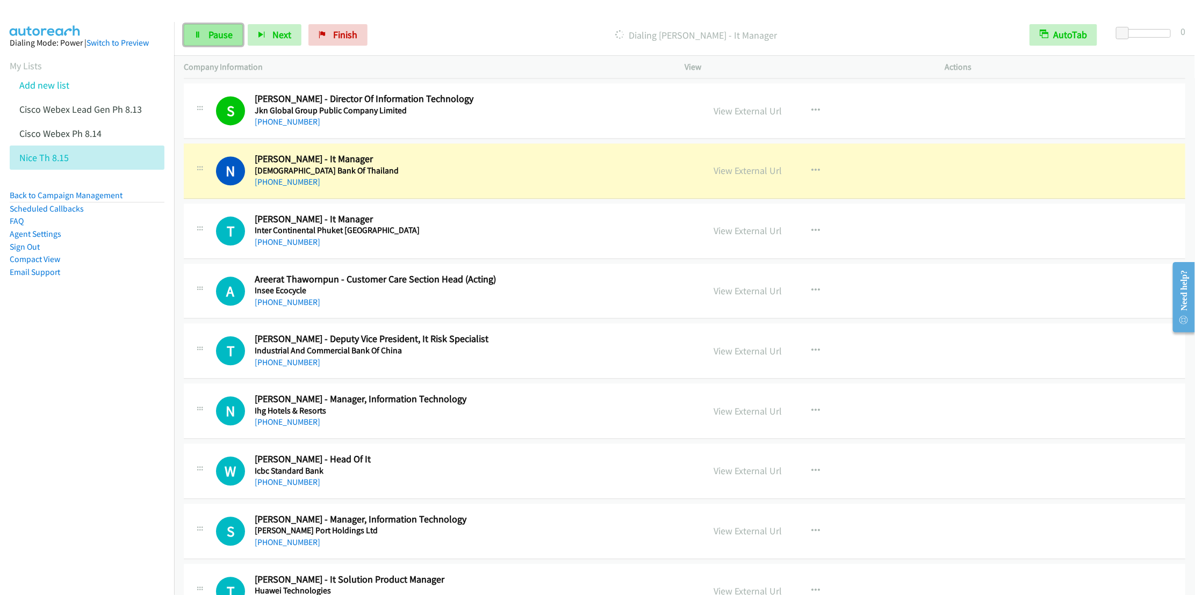
click at [204, 44] on link "Pause" at bounding box center [213, 34] width 59 height 21
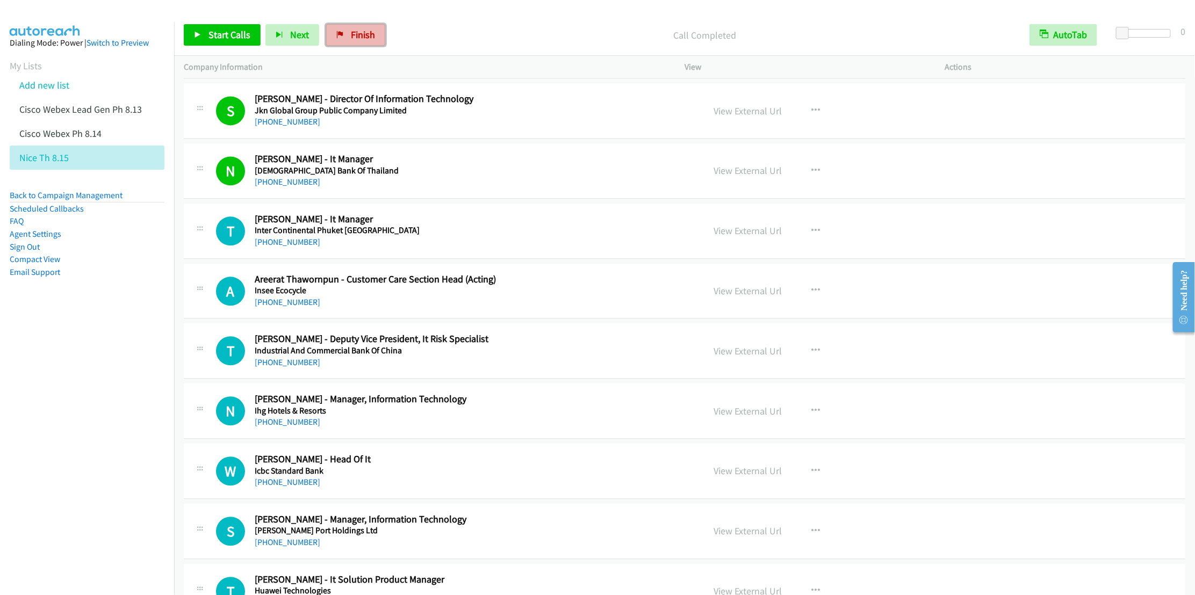
click at [351, 34] on span "Finish" at bounding box center [363, 34] width 24 height 12
